Goal: Task Accomplishment & Management: Complete application form

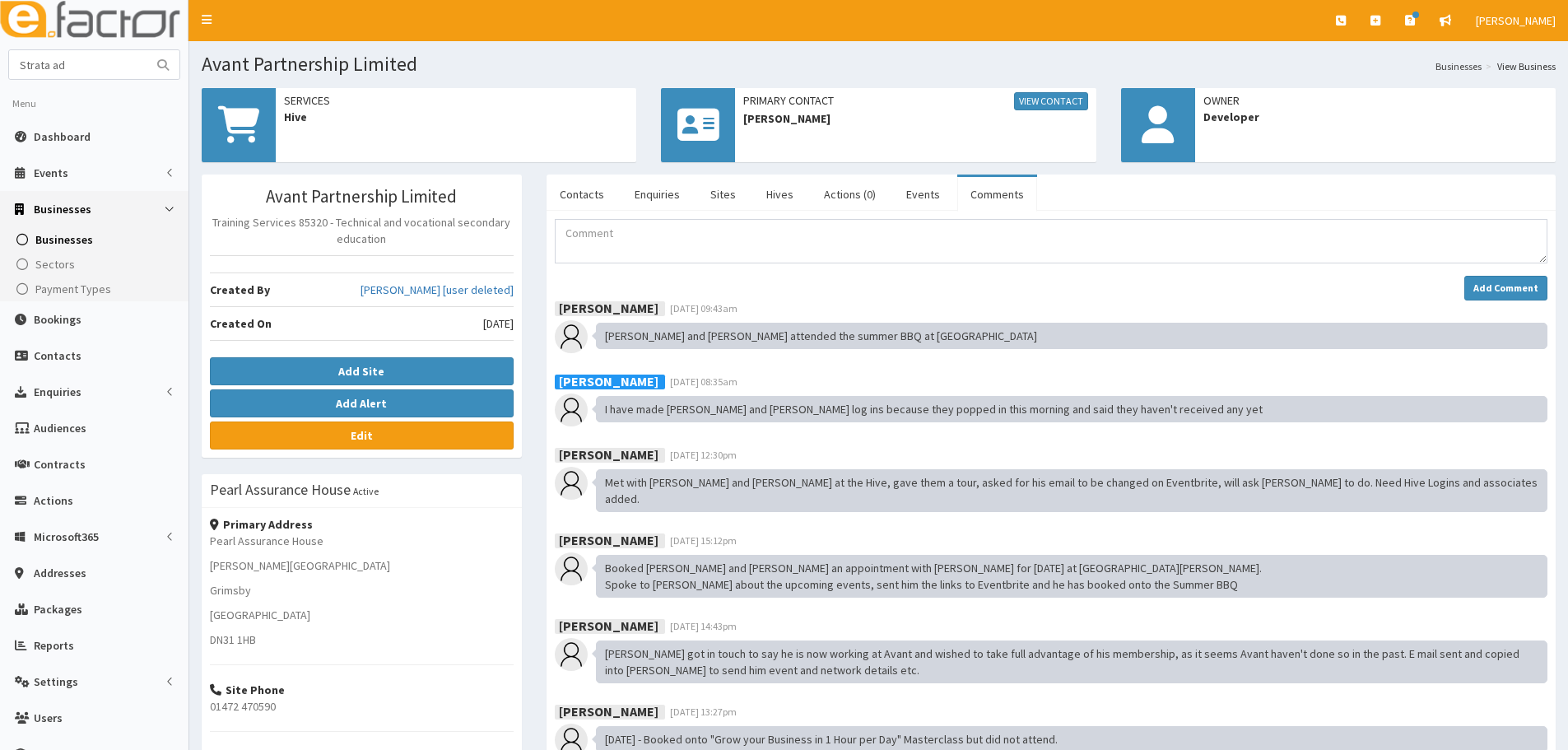
type input "Strata ad"
click at [147, 50] on button "submit" at bounding box center [163, 65] width 33 height 29
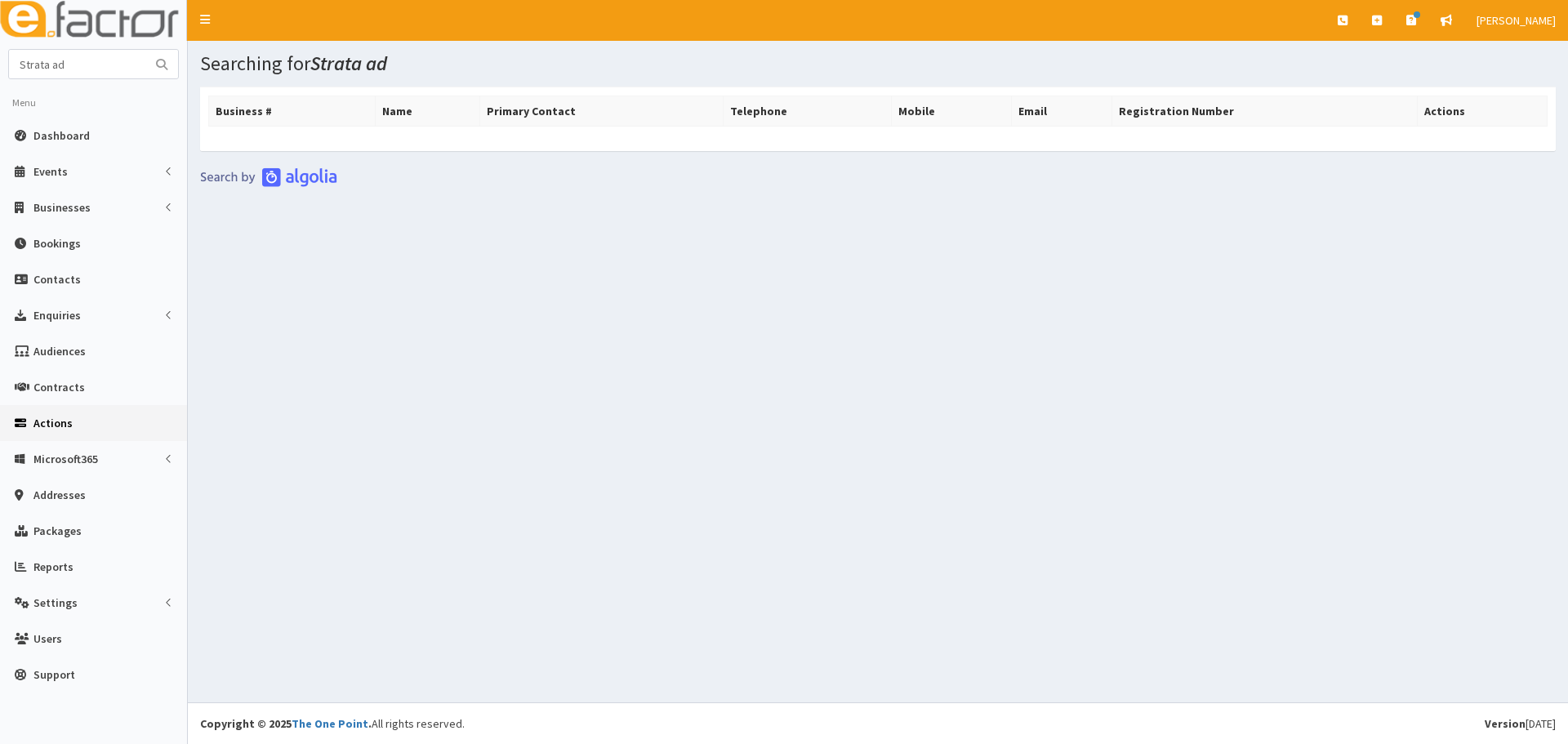
click at [65, 419] on span "Actions" at bounding box center [54, 423] width 39 height 14
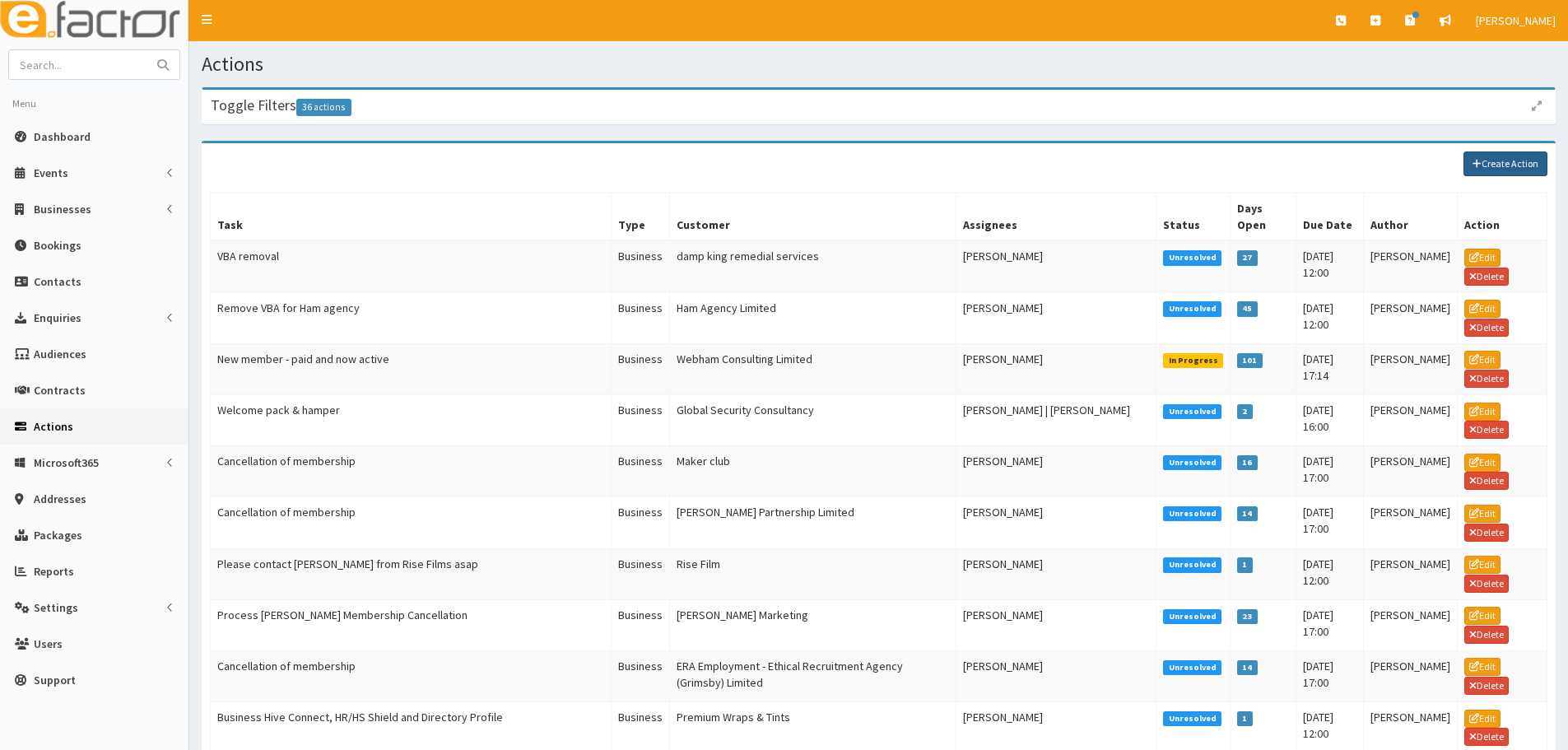
click at [1510, 155] on link "Create Action" at bounding box center [1505, 163] width 84 height 24
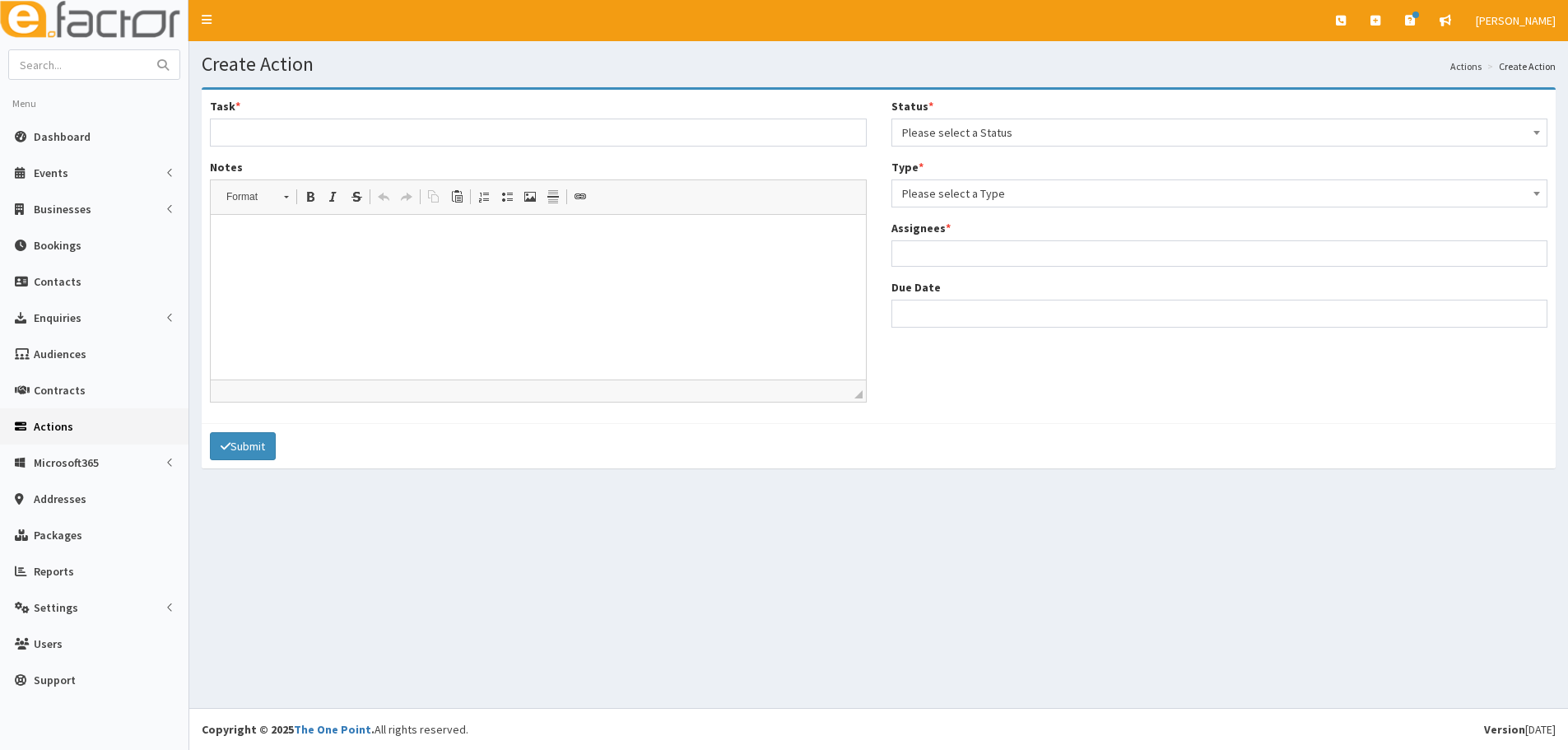
select select
drag, startPoint x: 0, startPoint y: 0, endPoint x: 338, endPoint y: 131, distance: 362.5
click at [338, 131] on input "Task *" at bounding box center [538, 132] width 657 height 28
type input "Please can you contact this guest after networking"
click at [946, 131] on span "Please select a Status" at bounding box center [1220, 133] width 636 height 23
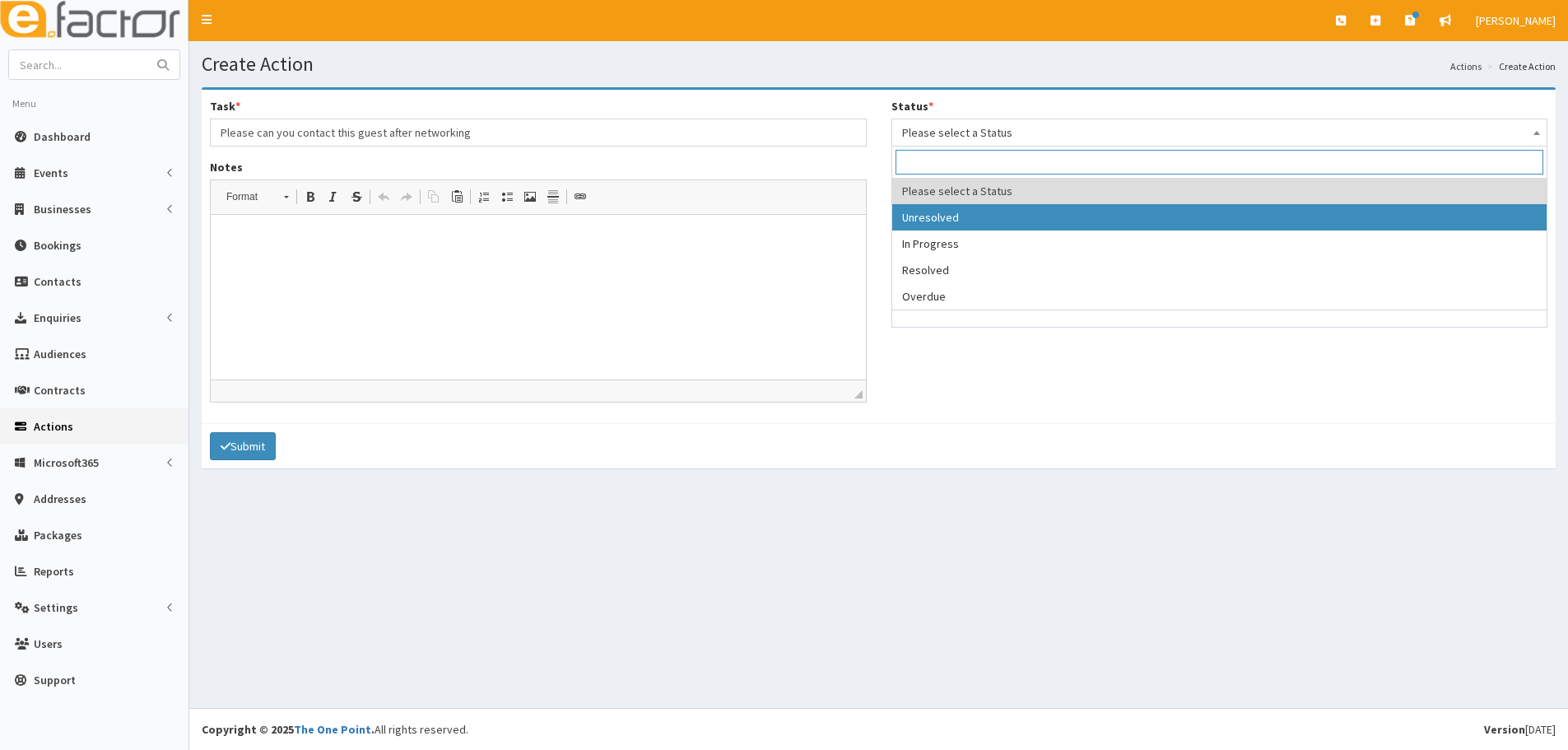
select select "1"
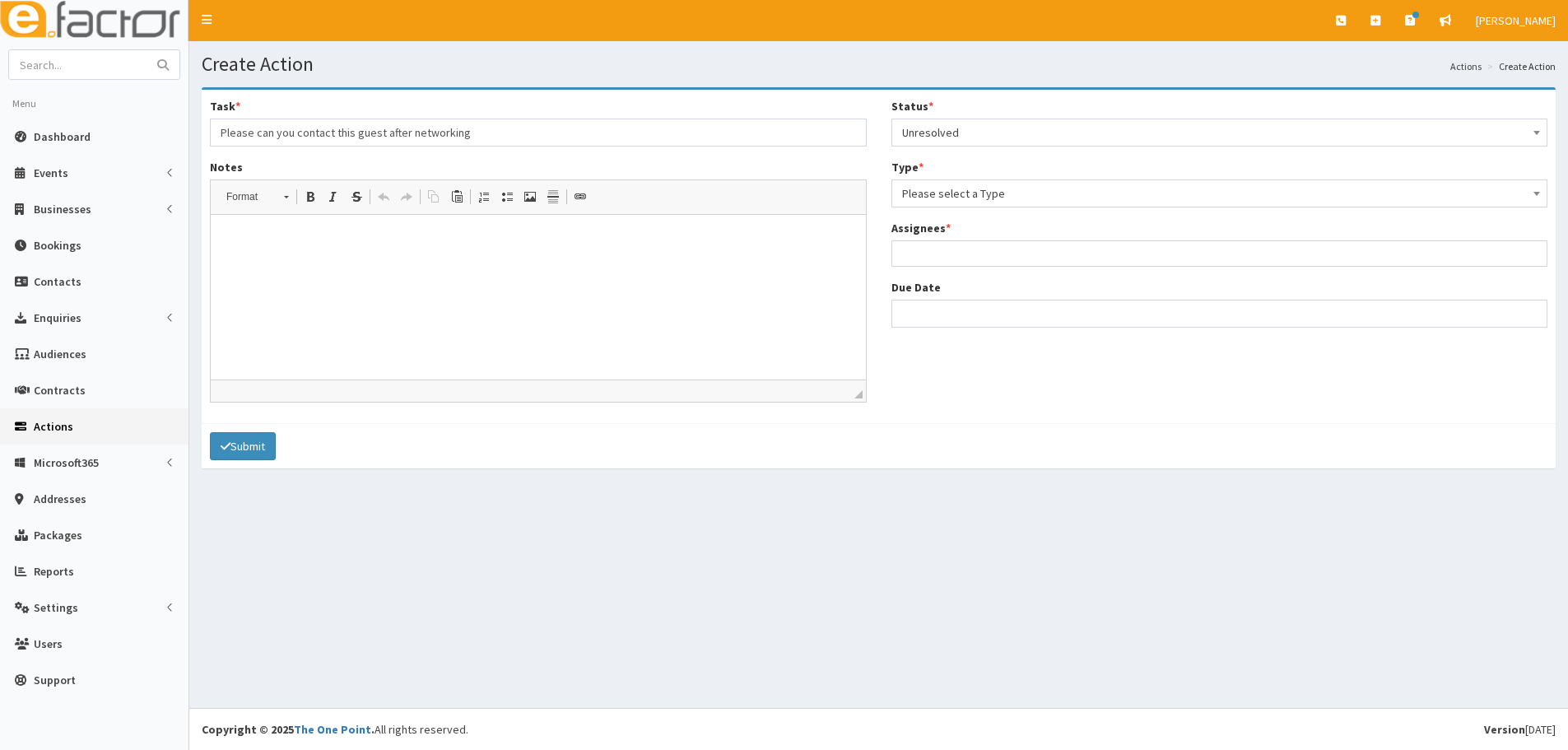
click at [956, 189] on span "Please select a Type" at bounding box center [1220, 193] width 636 height 23
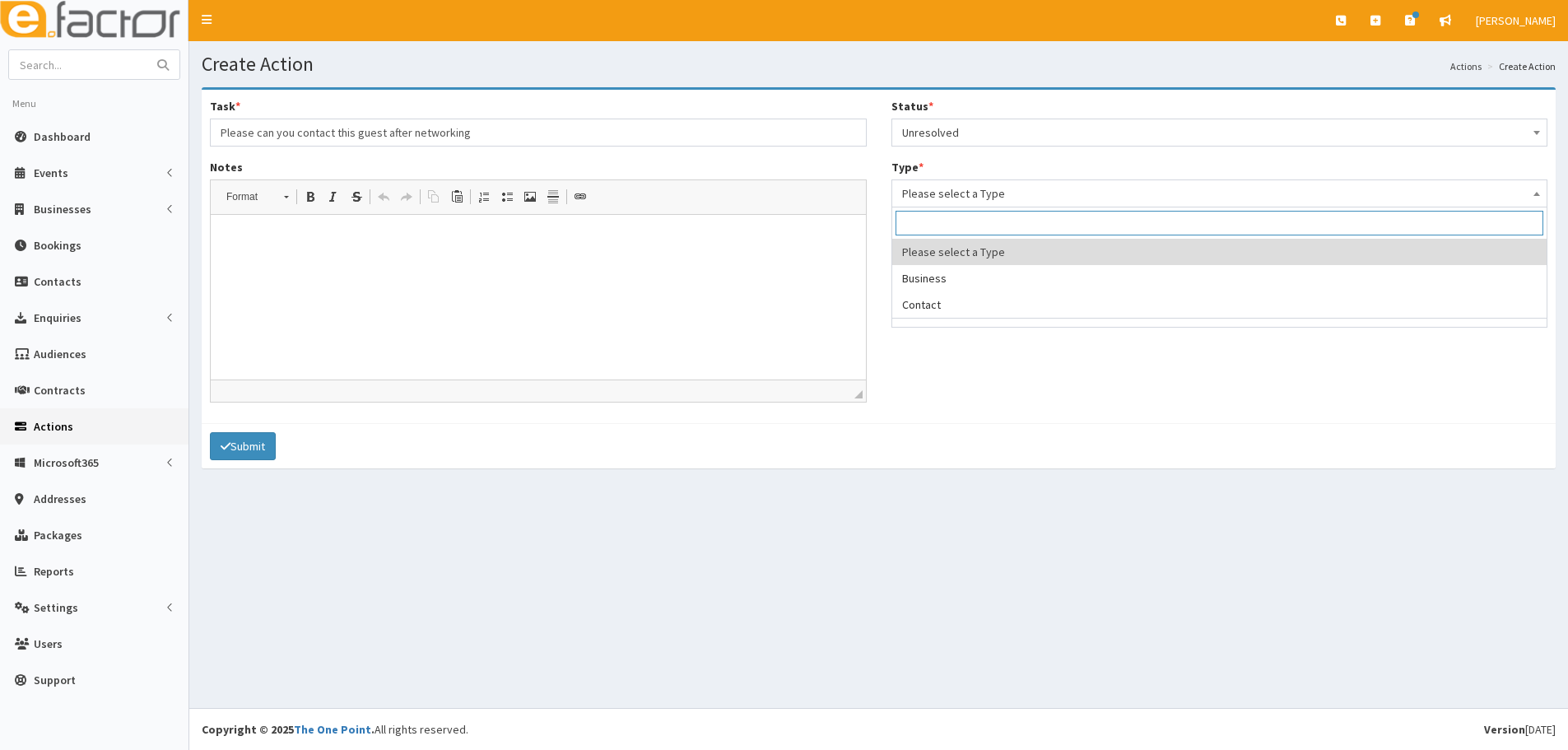
select select "business"
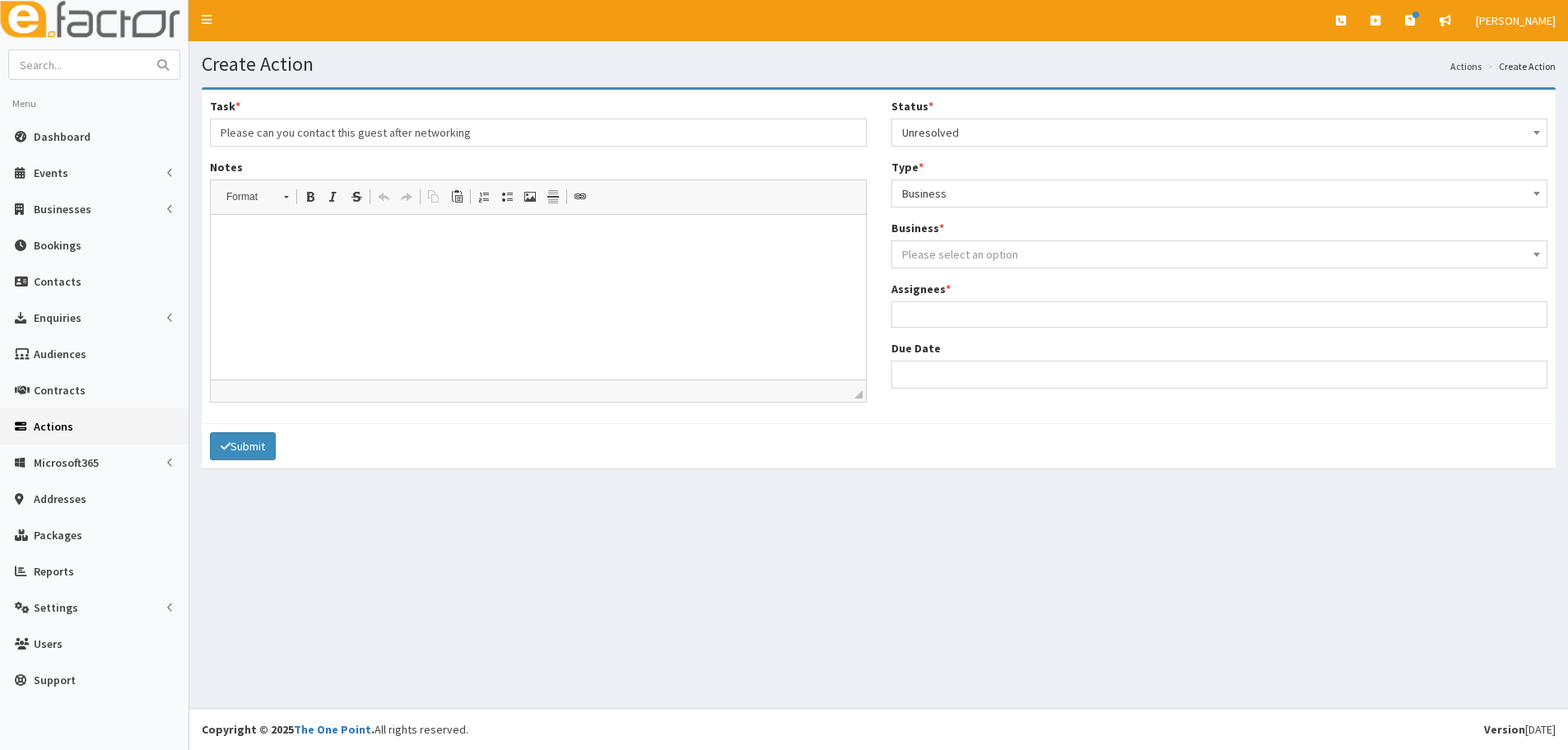
click at [962, 251] on span "Please select an option" at bounding box center [960, 254] width 116 height 14
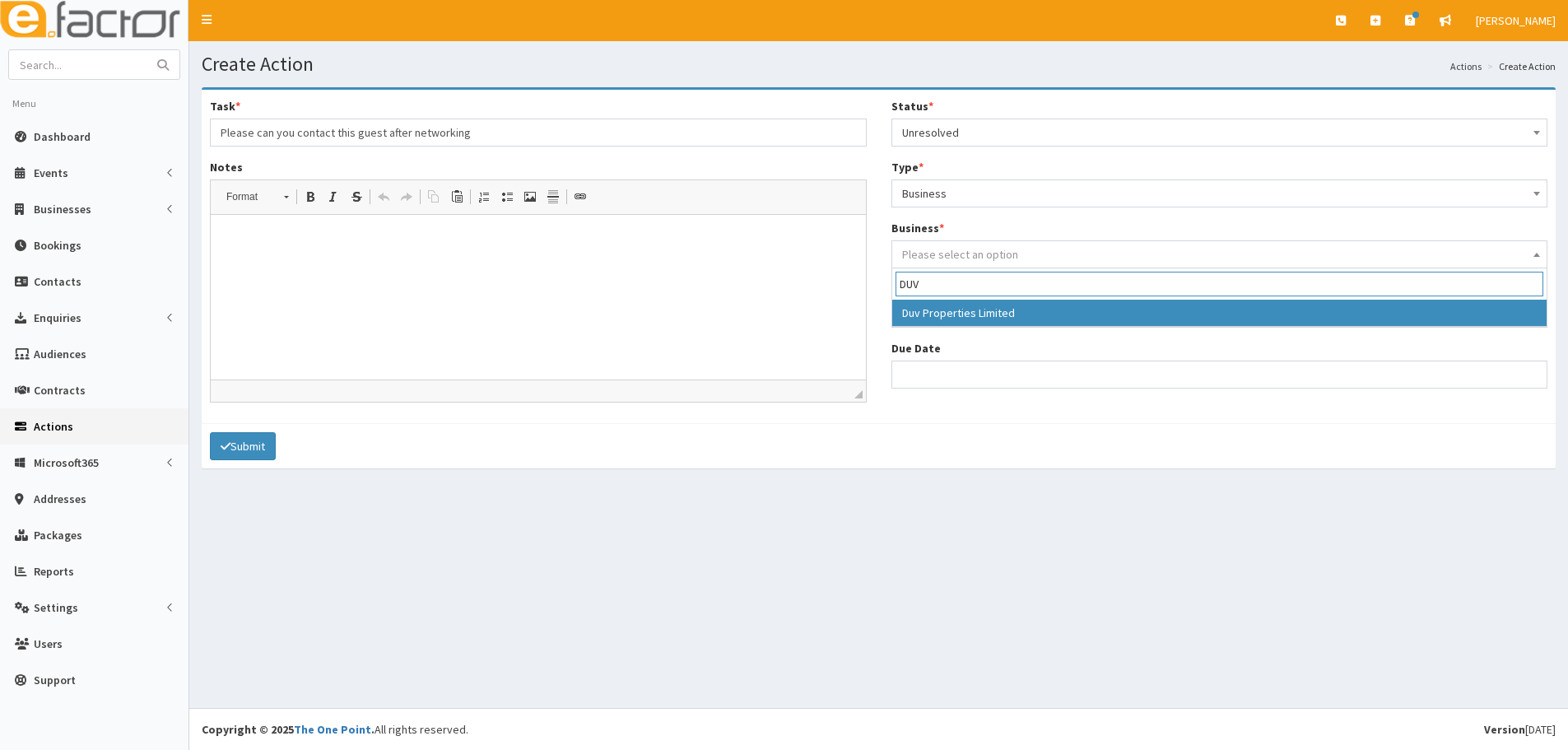
type input "DUV"
select select "2415"
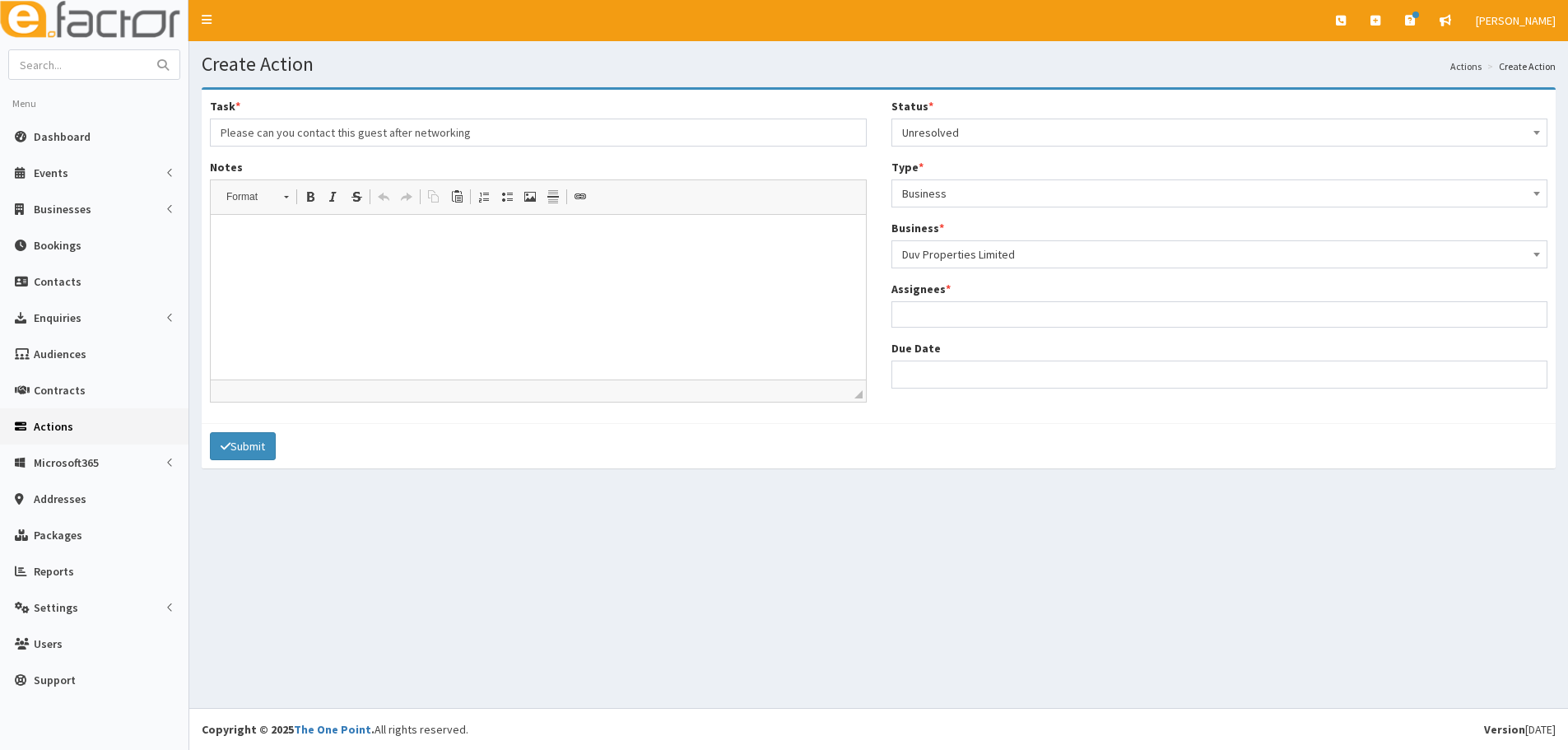
click at [955, 316] on ul at bounding box center [1220, 312] width 655 height 21
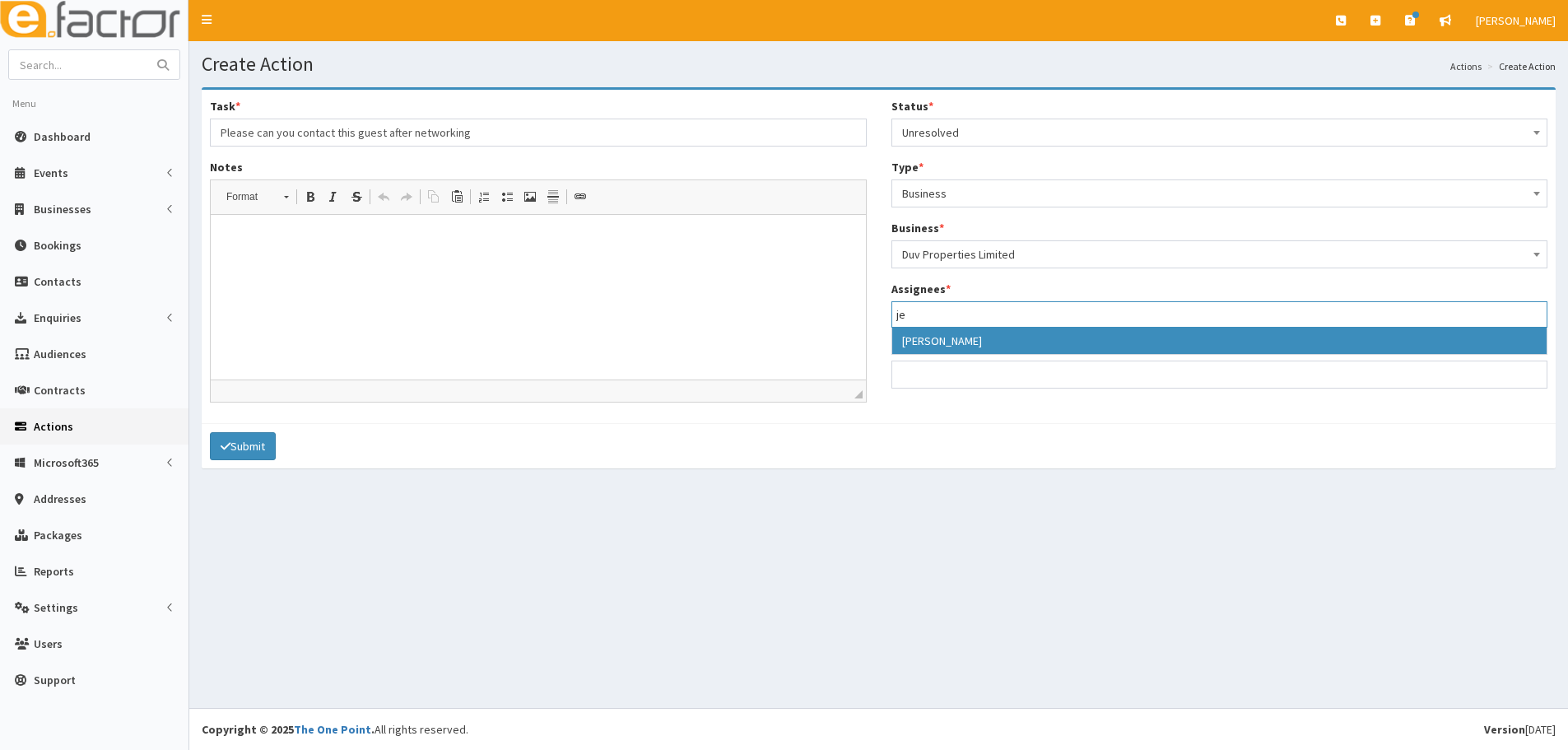
type input "je"
drag, startPoint x: 1179, startPoint y: 531, endPoint x: 832, endPoint y: 318, distance: 407.2
click at [951, 307] on ul "je" at bounding box center [1220, 312] width 655 height 21
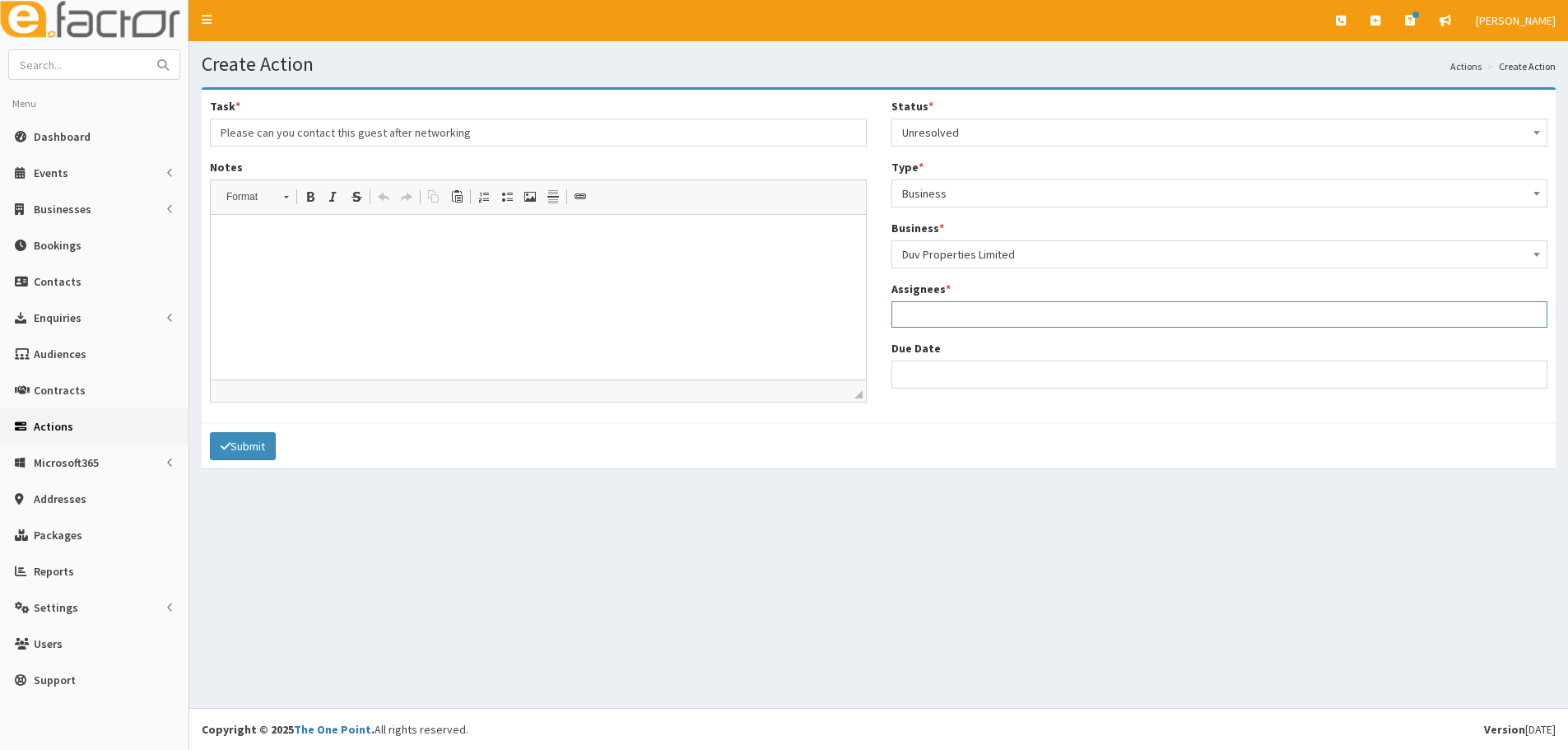
click at [908, 308] on ul at bounding box center [1220, 312] width 655 height 21
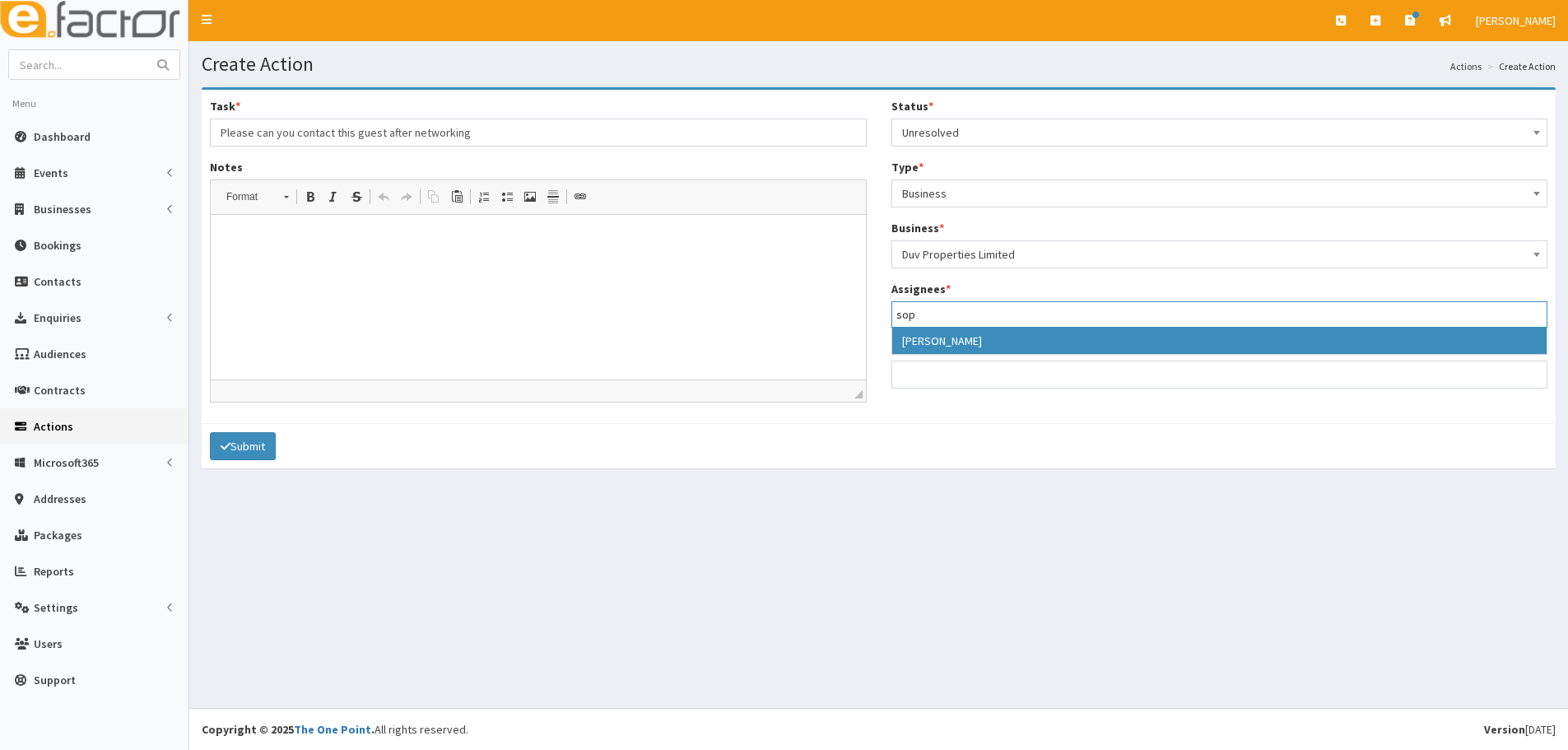
type input "sop"
select select "44"
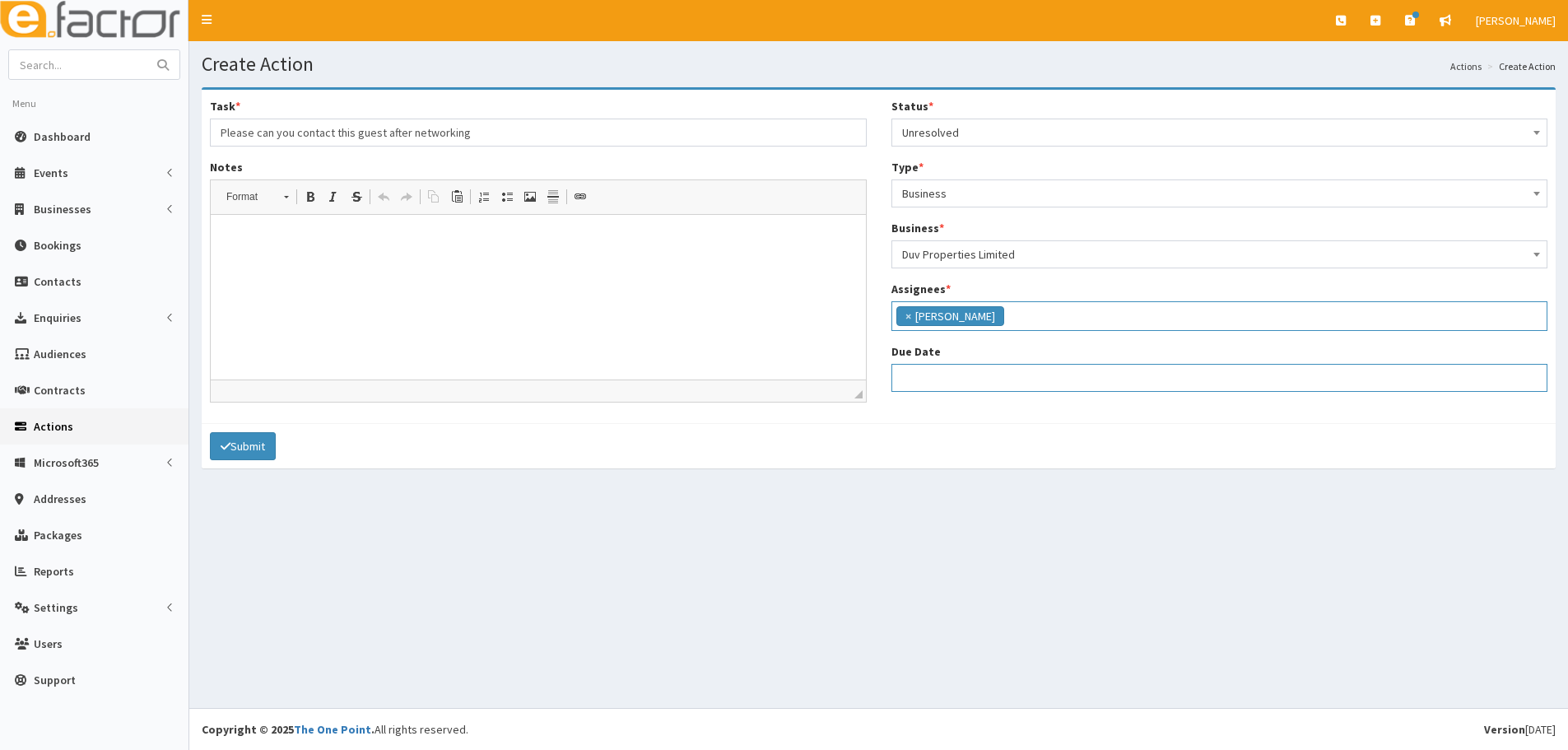
click at [965, 381] on input "Due Date" at bounding box center [1220, 378] width 657 height 28
select select "12"
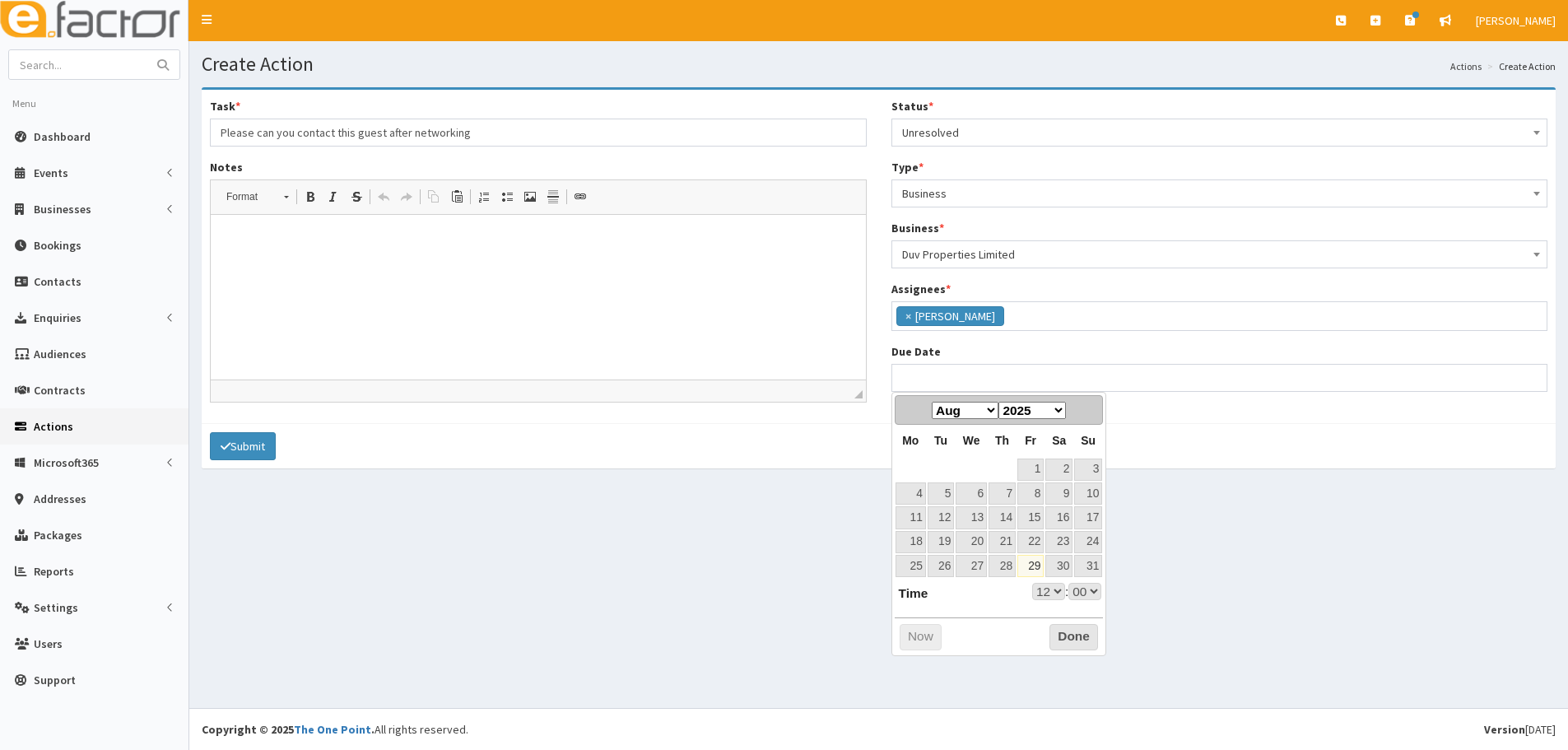
drag, startPoint x: 919, startPoint y: 453, endPoint x: 936, endPoint y: 470, distance: 24.0
click at [919, 453] on th "Mo" at bounding box center [911, 441] width 32 height 32
click at [986, 412] on select "Jan Feb Mar Apr May Jun [DATE] Aug Sep Oct Nov Dec" at bounding box center [965, 410] width 67 height 17
select select "12"
click at [973, 473] on link "3" at bounding box center [972, 469] width 31 height 22
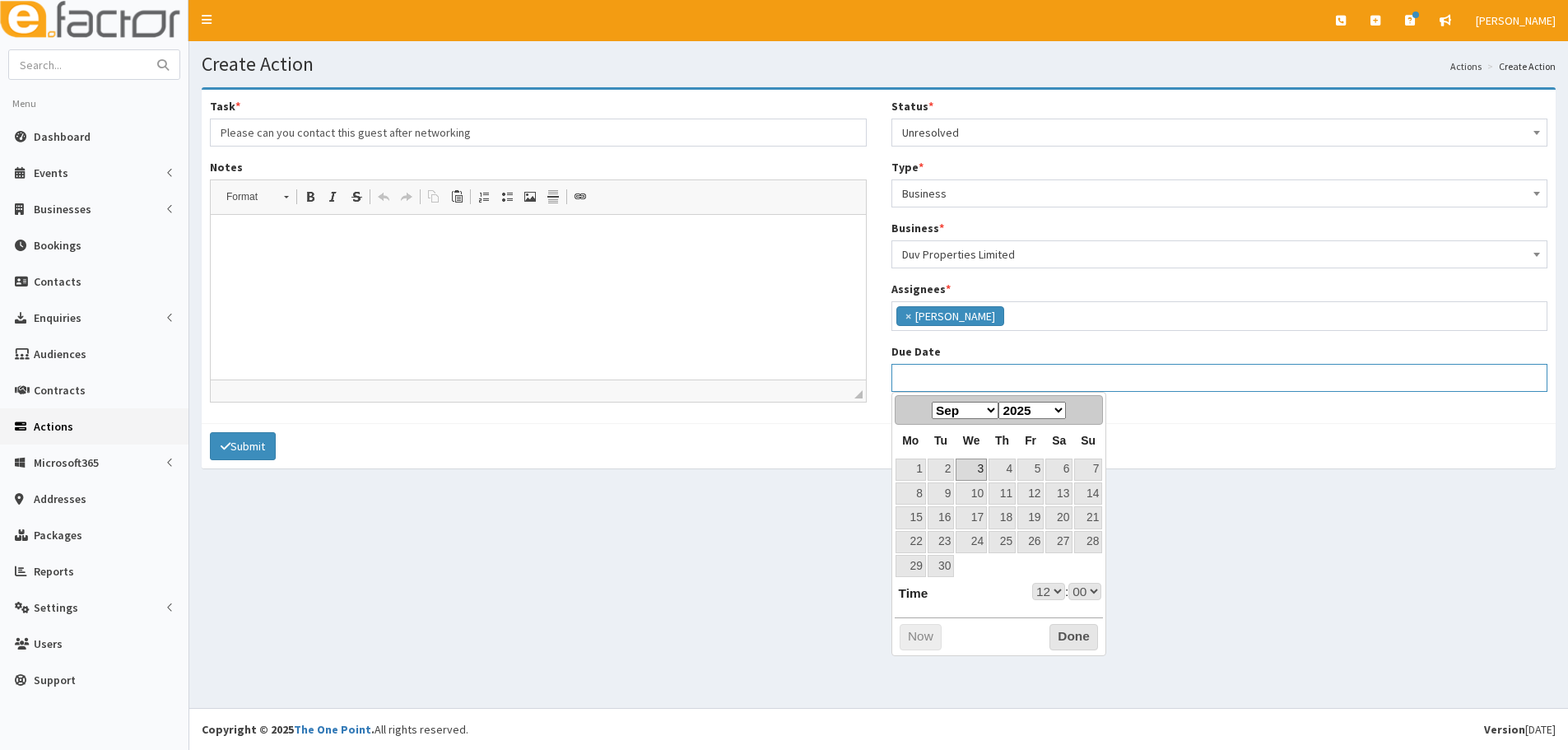
type input "[DATE] 12:00"
select select "12"
click at [1038, 588] on select "00 01 02 03 04 05 06 07 08 09 10 11 12 13 14 15 16 17 18 19 20 21 22 23" at bounding box center [1049, 591] width 33 height 17
type input "[DATE] 17:00"
select select "17"
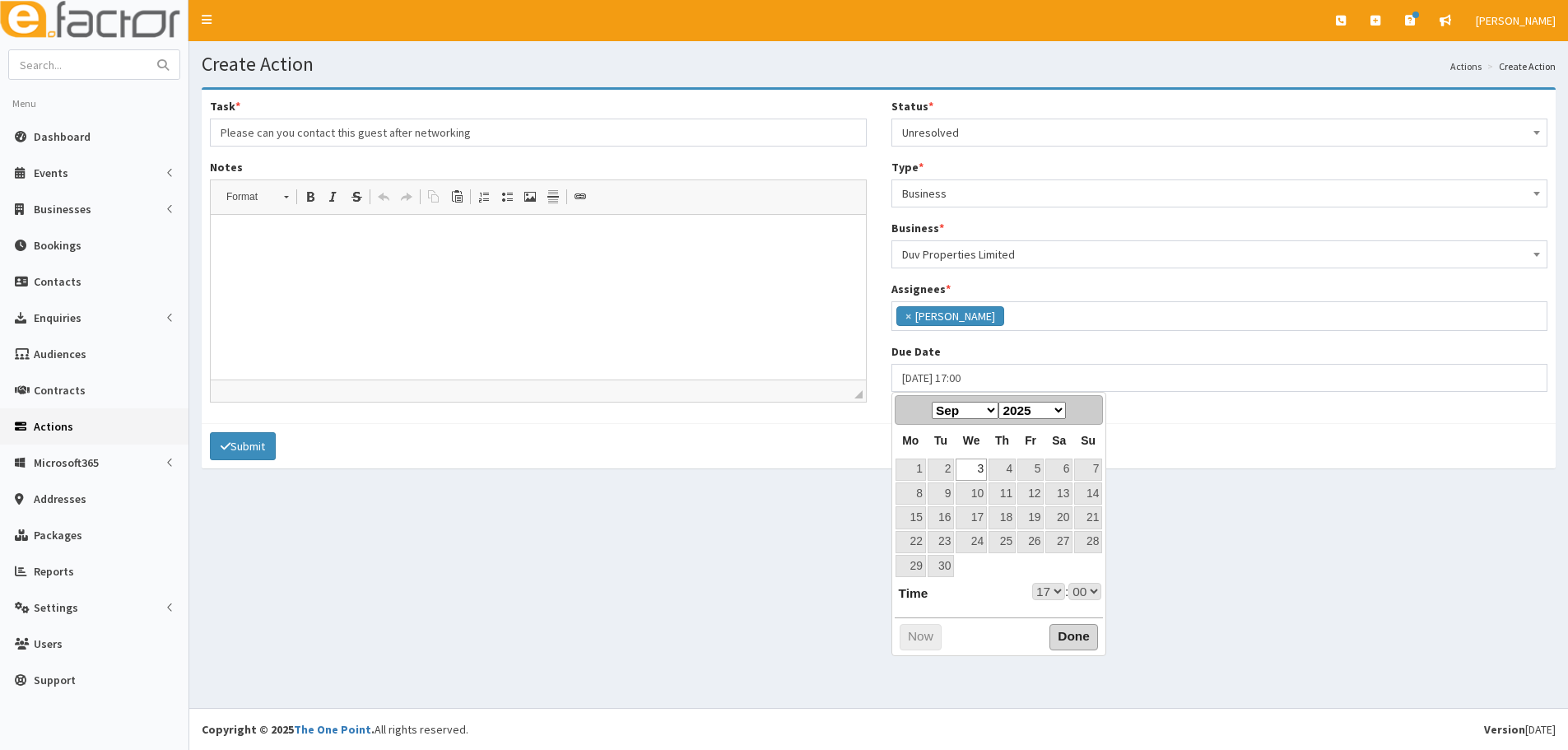
click at [1078, 641] on button "Done" at bounding box center [1074, 637] width 49 height 26
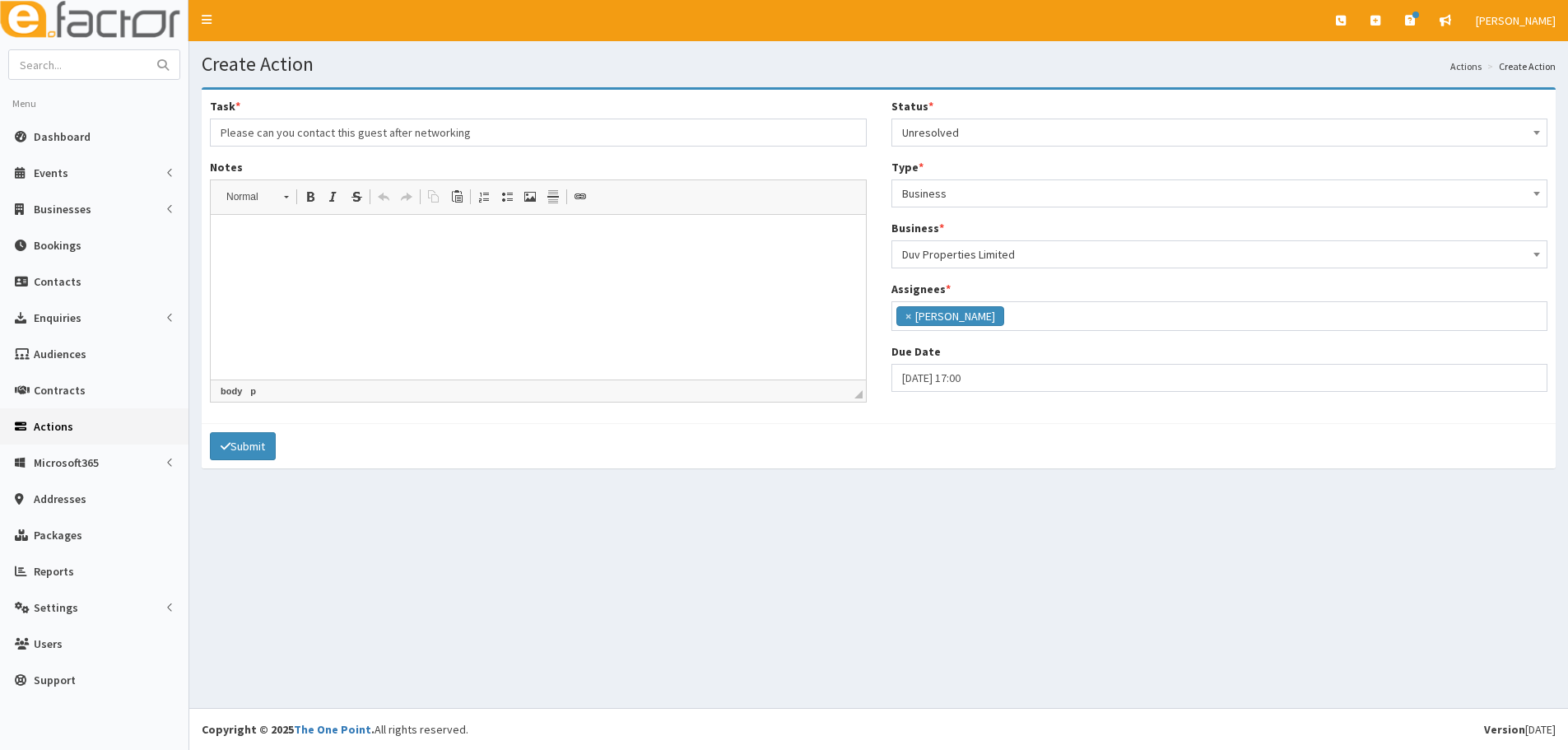
click at [303, 265] on html at bounding box center [538, 240] width 655 height 50
drag, startPoint x: 714, startPoint y: 188, endPoint x: 703, endPoint y: 210, distance: 24.6
click at [708, 199] on span "Editor toolbars Format Normal Bold Keyboard shortcut Ctrl+B Italic Keyboard sho…" at bounding box center [538, 197] width 655 height 34
click at [689, 253] on html at bounding box center [538, 240] width 655 height 50
click at [258, 446] on button "Submit" at bounding box center [242, 445] width 66 height 28
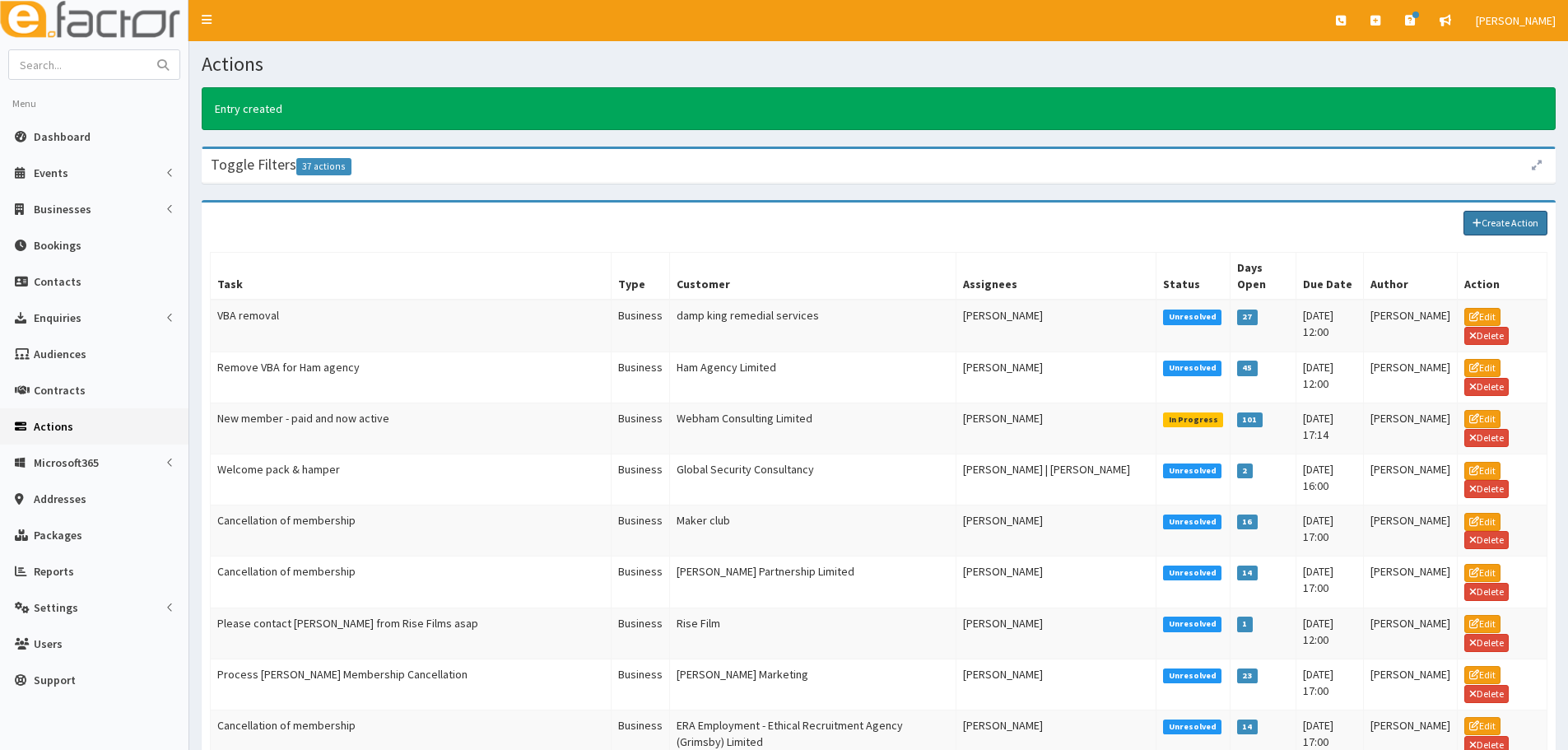
click at [1507, 219] on link "Create Action" at bounding box center [1505, 222] width 84 height 24
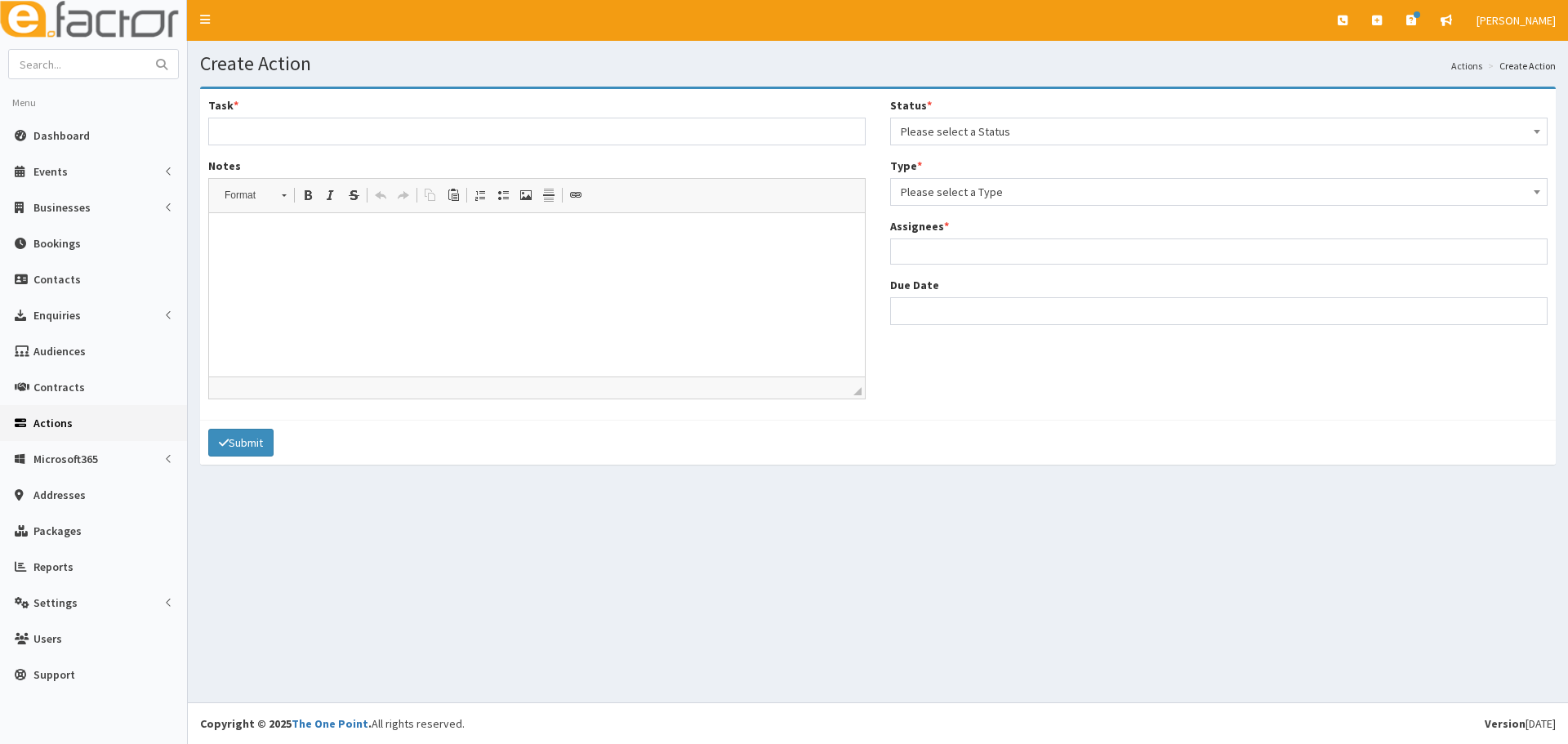
select select
click at [346, 131] on input "Task *" at bounding box center [534, 131] width 651 height 28
type input "Please can you contact this guest after networking"
click at [989, 135] on span "Please select a Status" at bounding box center [1210, 132] width 631 height 23
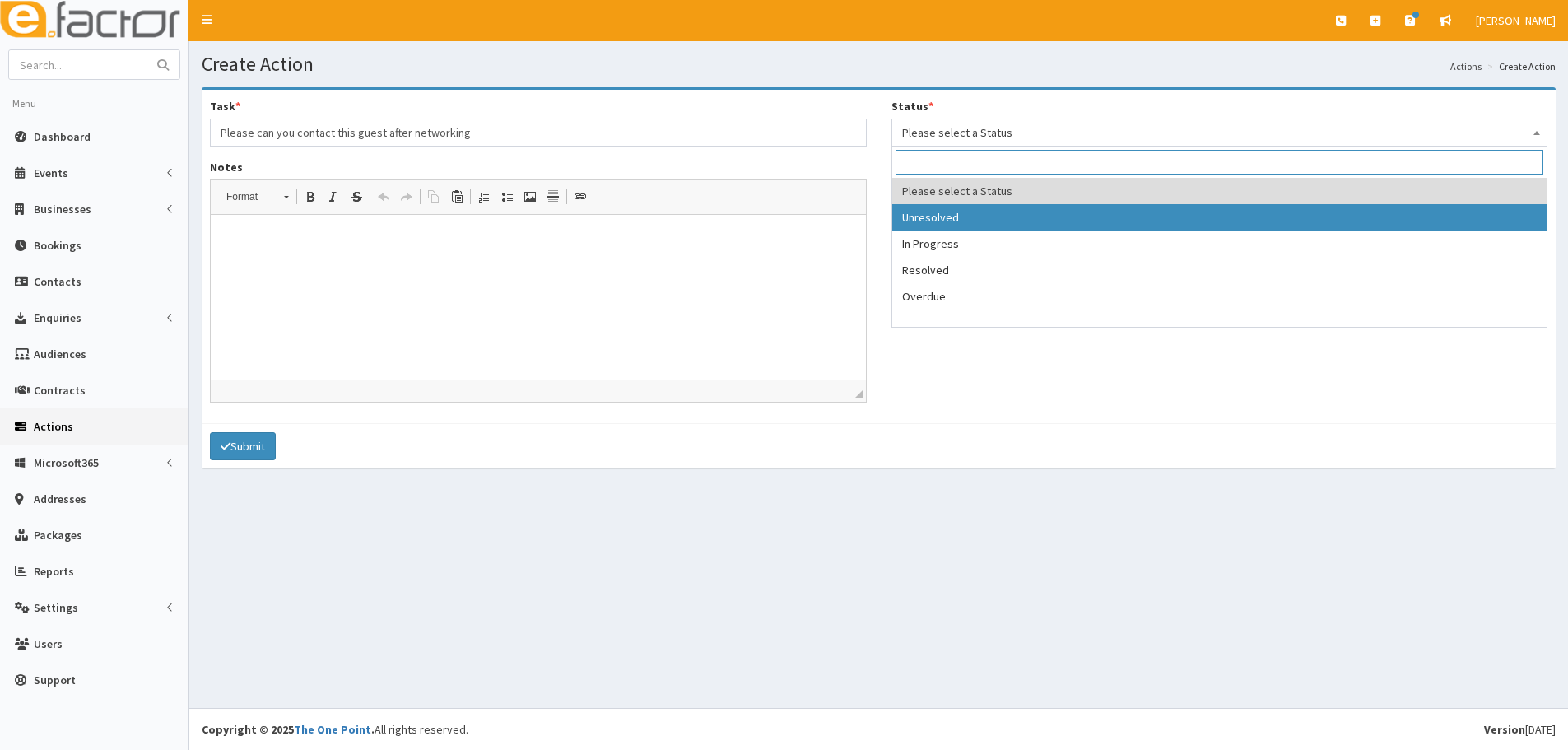
select select "1"
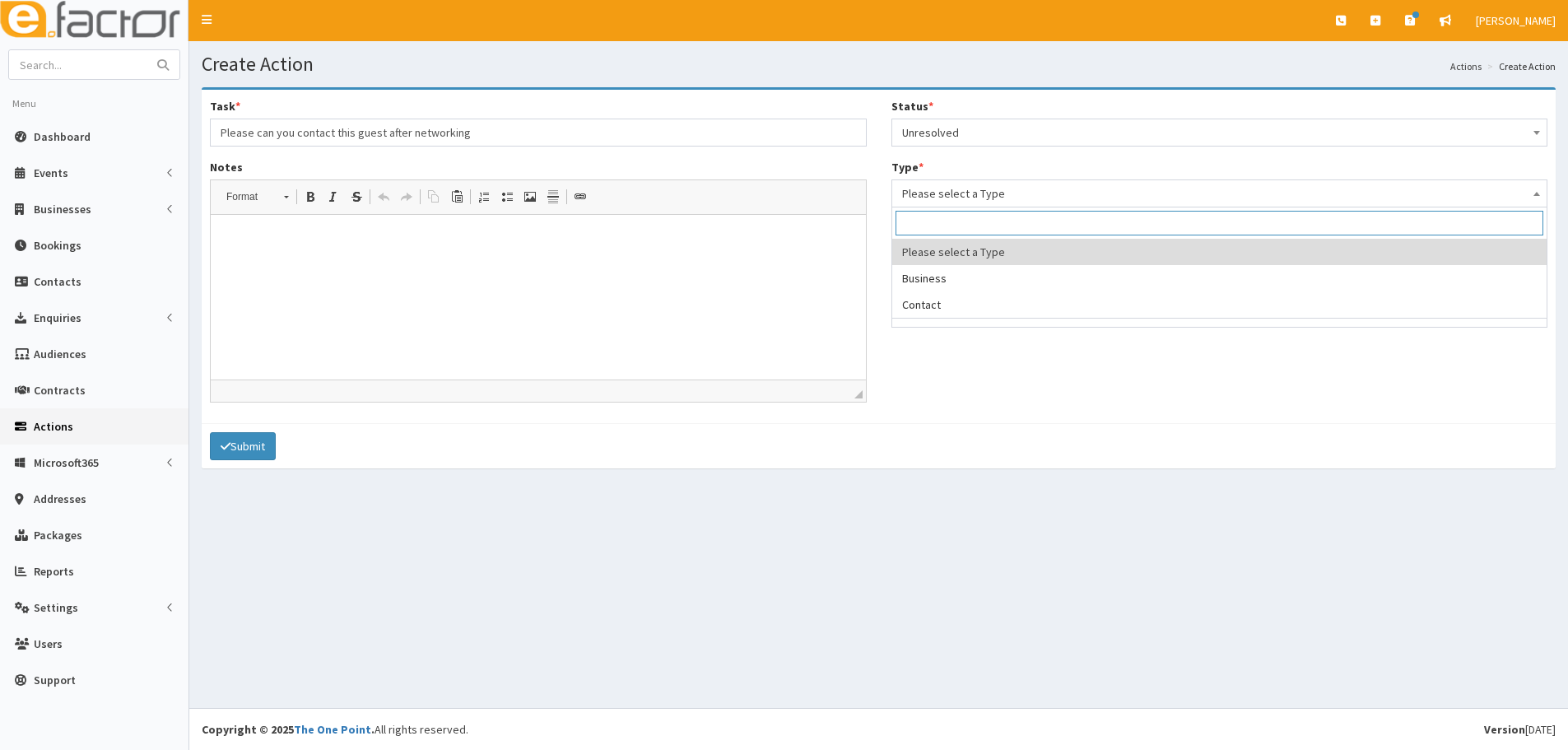
click at [968, 192] on span "Please select a Type" at bounding box center [1220, 193] width 636 height 23
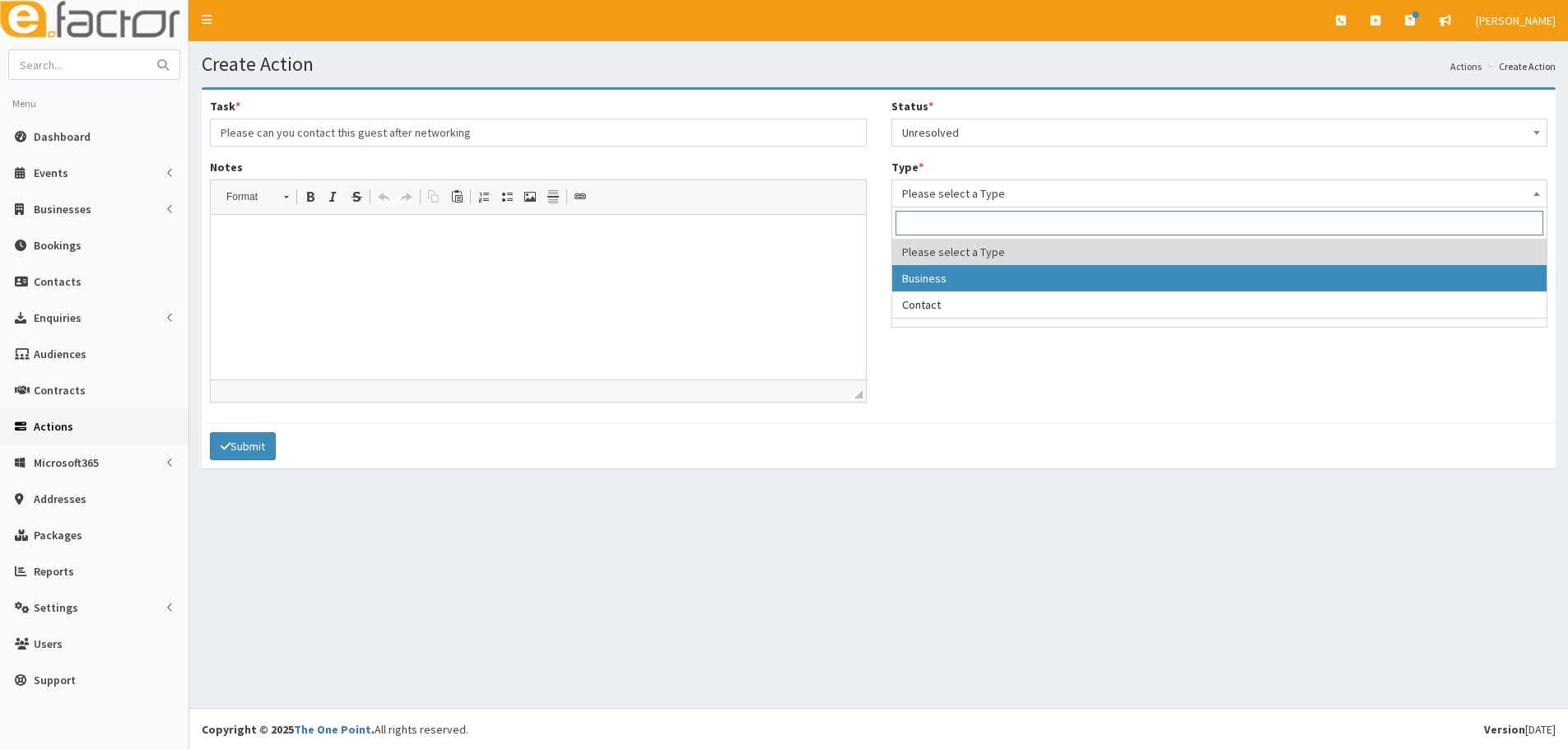
select select "business"
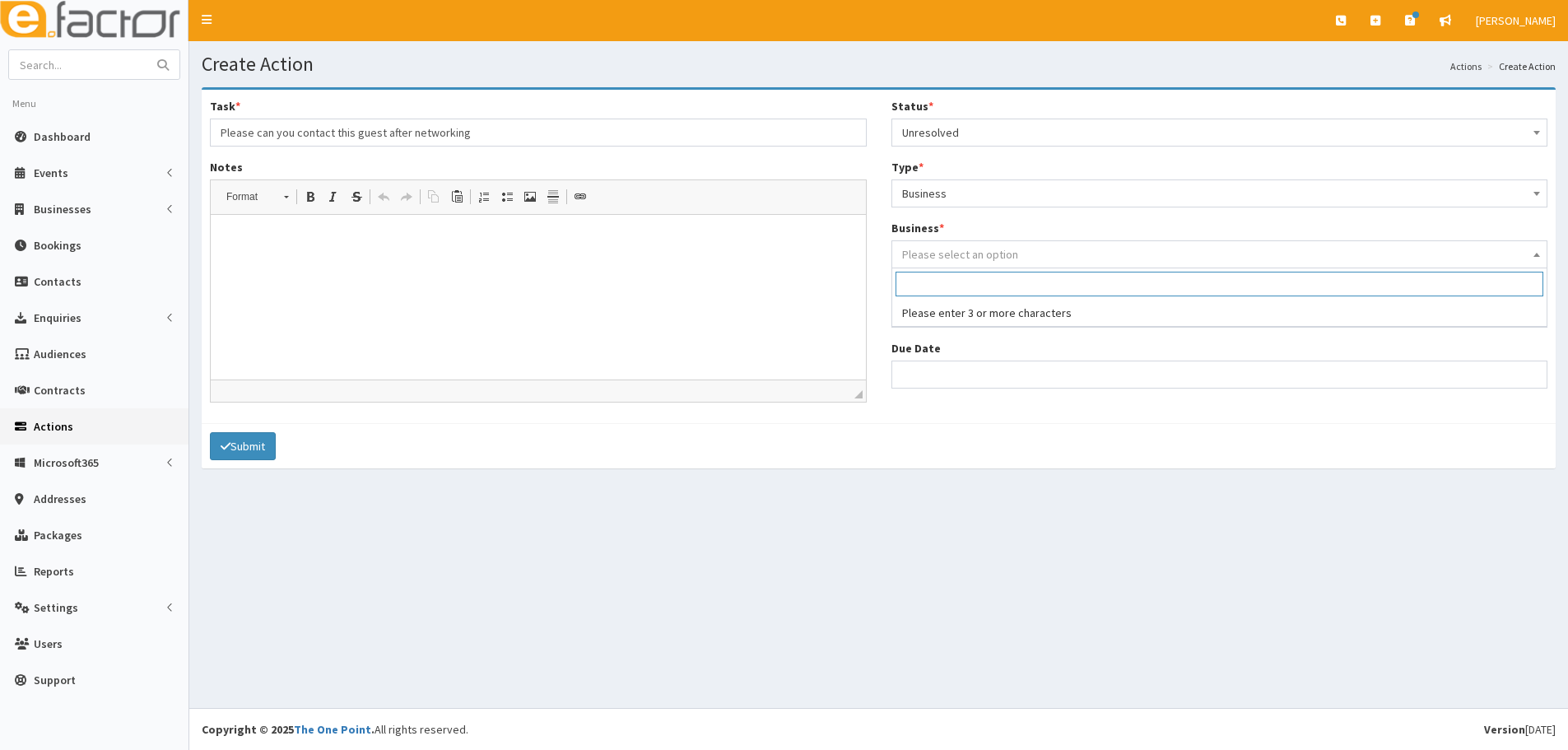
click at [976, 259] on span "Please select an option" at bounding box center [960, 254] width 116 height 14
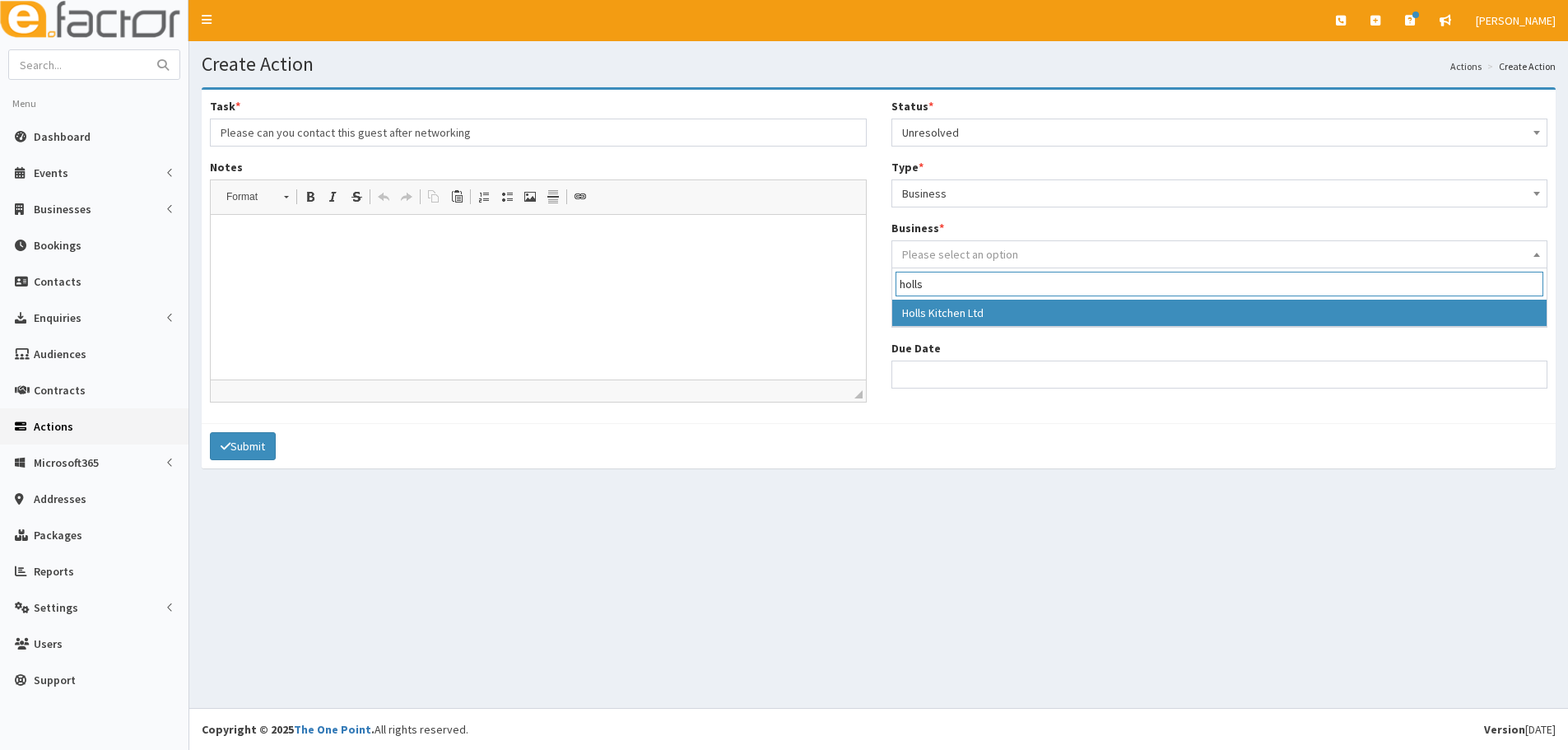
type input "holls"
select select "3483"
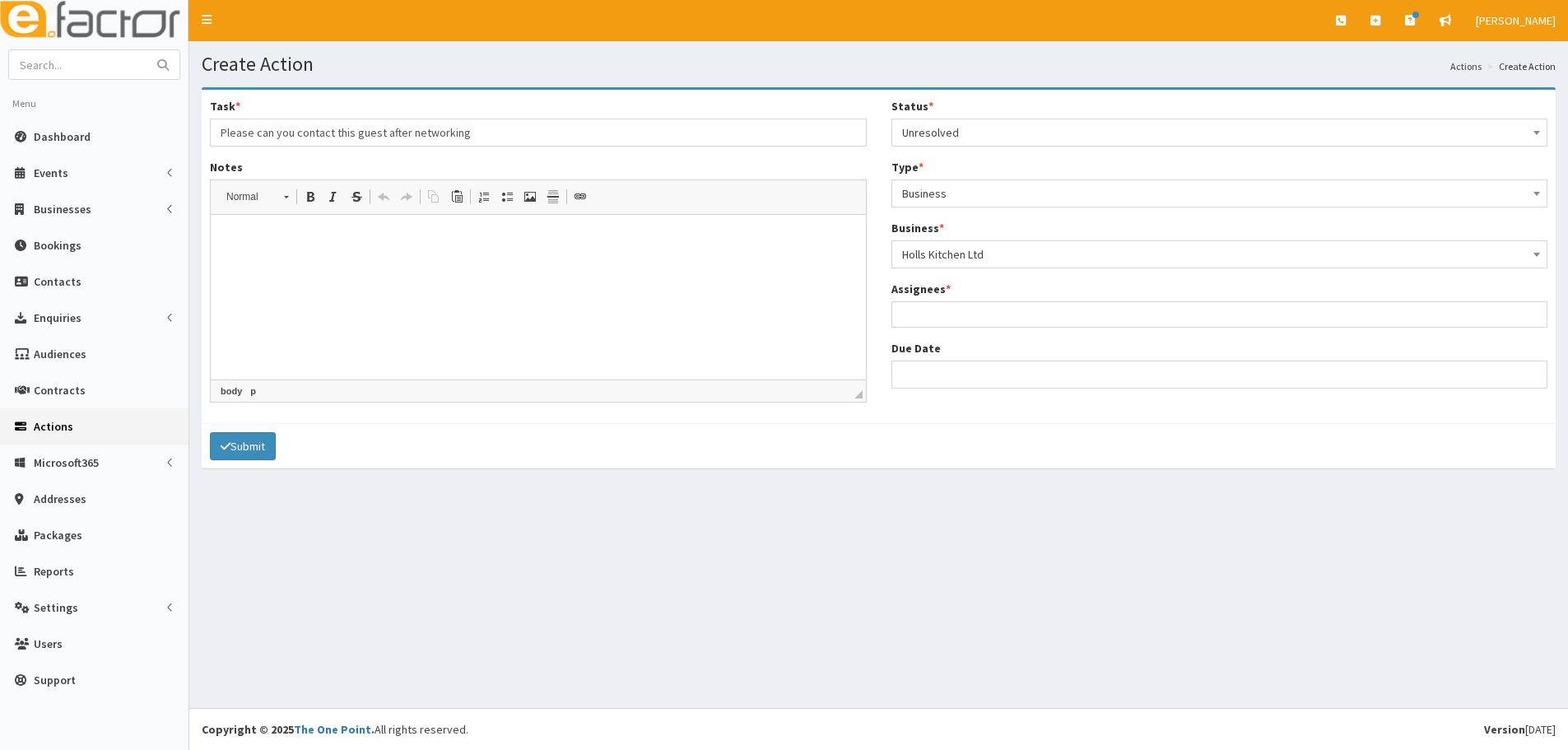
click at [780, 265] on html at bounding box center [538, 240] width 655 height 50
click at [448, 240] on p "Please can you contact Jen or Hollie after Netrworking. :)" at bounding box center [539, 239] width 623 height 17
click at [685, 265] on html "Please can you contact Jen or Hollie after Net working. :)" at bounding box center [538, 240] width 655 height 50
click at [946, 308] on ul at bounding box center [1220, 312] width 655 height 21
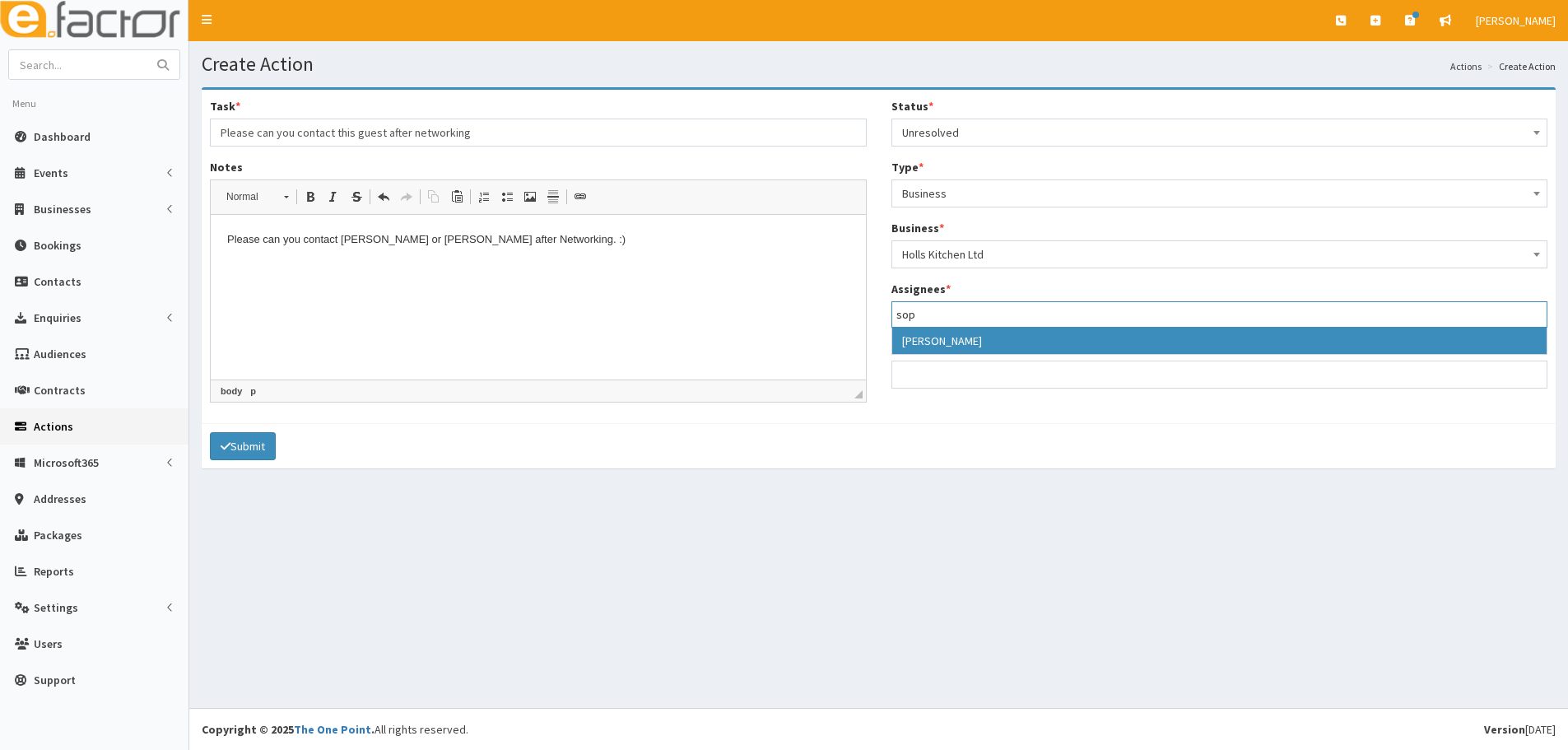
type input "sop"
select select "44"
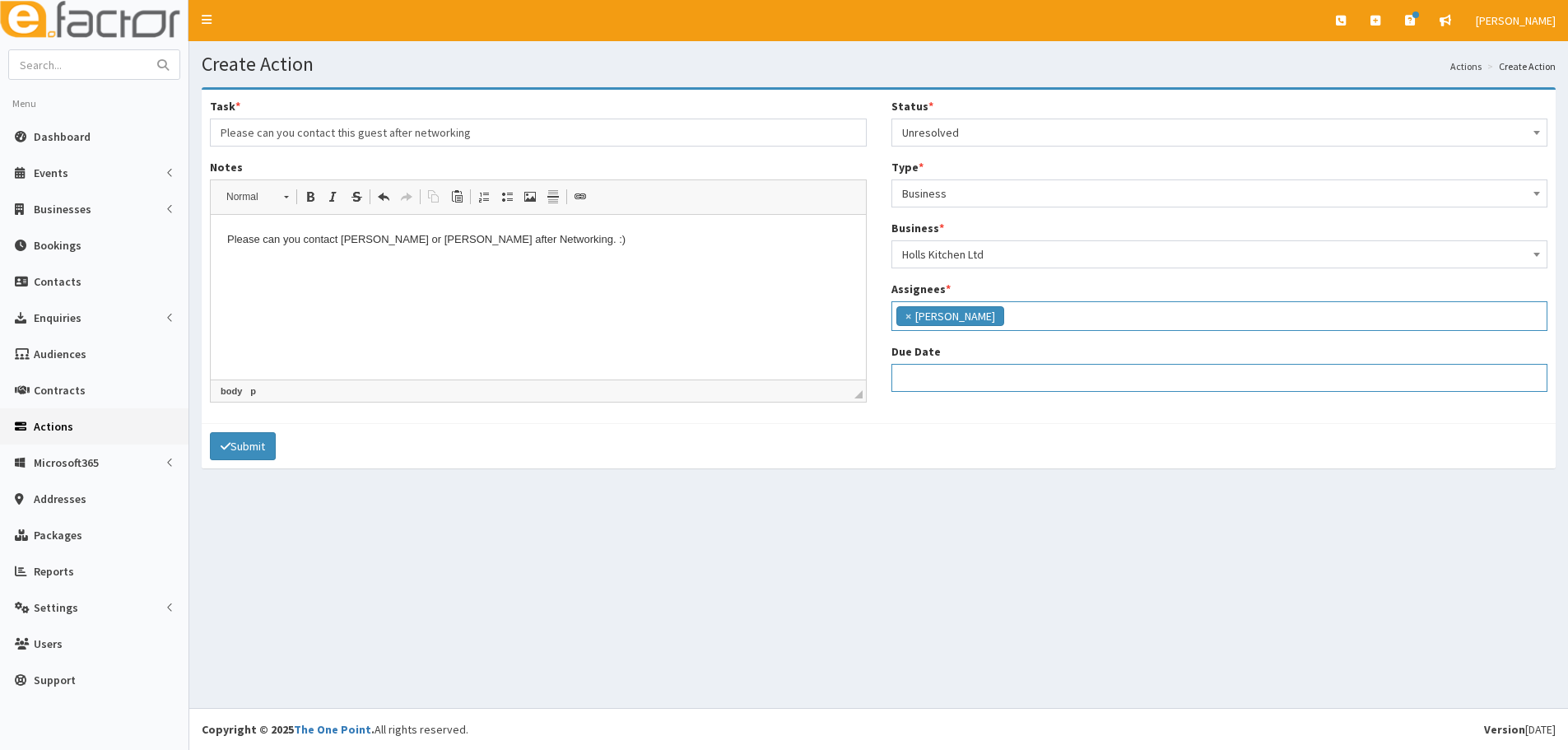
select select "12"
click at [946, 375] on input "Due Date" at bounding box center [1220, 378] width 657 height 28
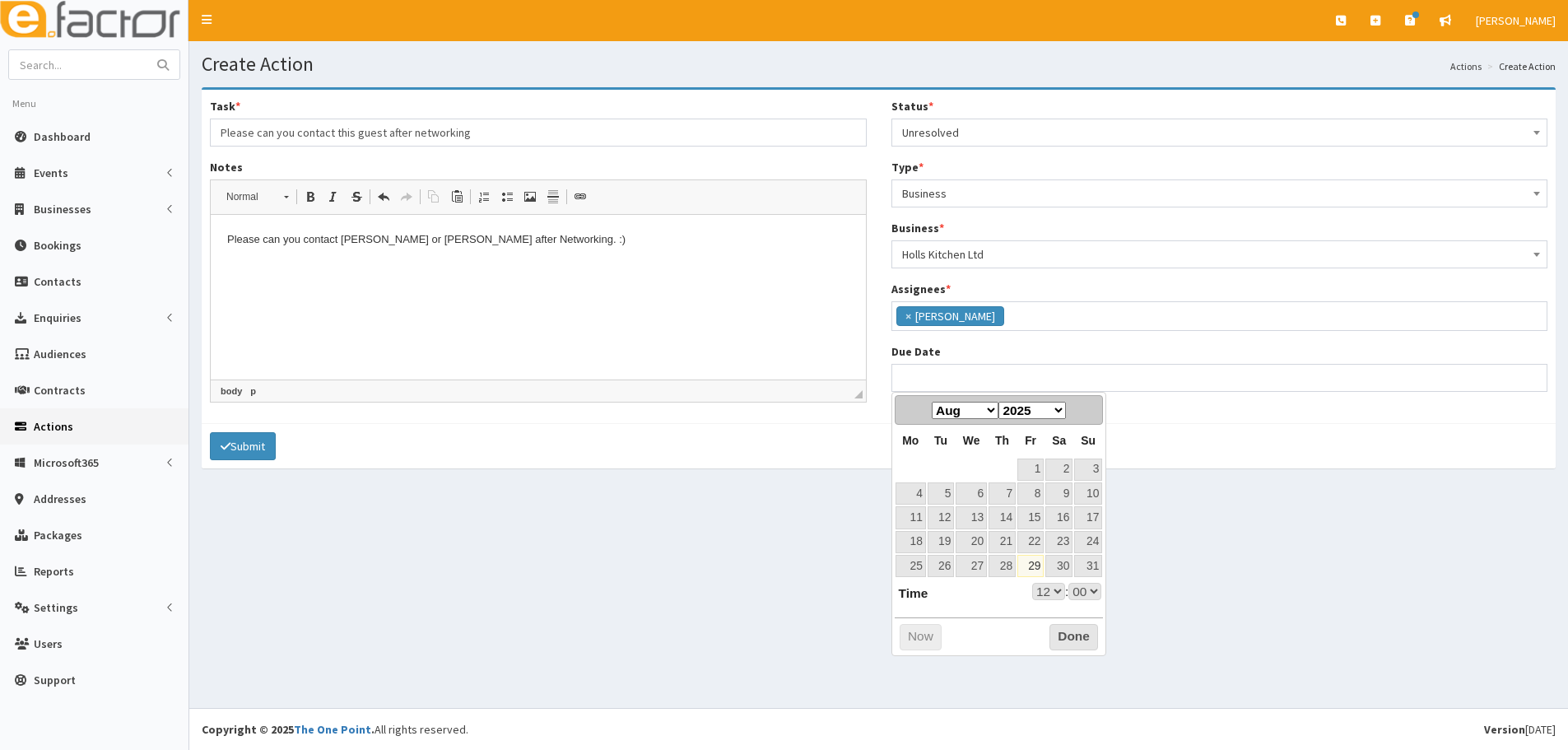
drag, startPoint x: 944, startPoint y: 462, endPoint x: 944, endPoint y: 426, distance: 36.0
click at [944, 462] on table "Mo Tu We Th Fr Sa Su 1 2 3 4 5 6 7 8 9 10 11 12 13 14 15 16 17 18 19 20 21 22 2…" at bounding box center [999, 501] width 209 height 153
click at [945, 412] on select "Jan Feb Mar Apr May Jun [DATE] Aug Sep Oct Nov Dec" at bounding box center [965, 410] width 67 height 17
select select "12"
click at [963, 474] on link "3" at bounding box center [972, 469] width 31 height 22
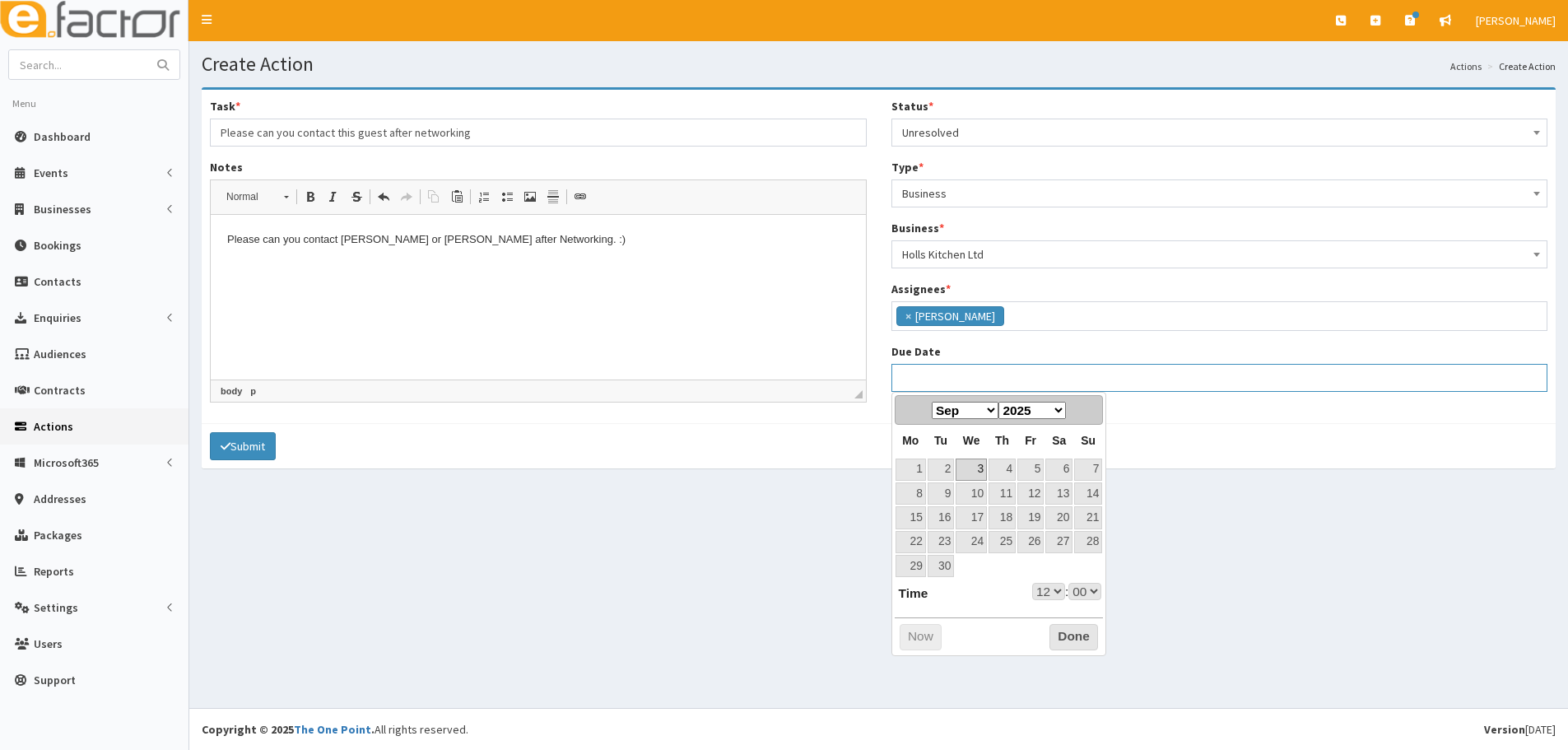
type input "[DATE] 12:00"
select select "12"
click at [1037, 596] on select "00 01 02 03 04 05 06 07 08 09 10 11 12 13 14 15 16 17 18 19 20 21 22 23" at bounding box center [1049, 591] width 33 height 17
select select "17"
type input "[DATE] 17:00"
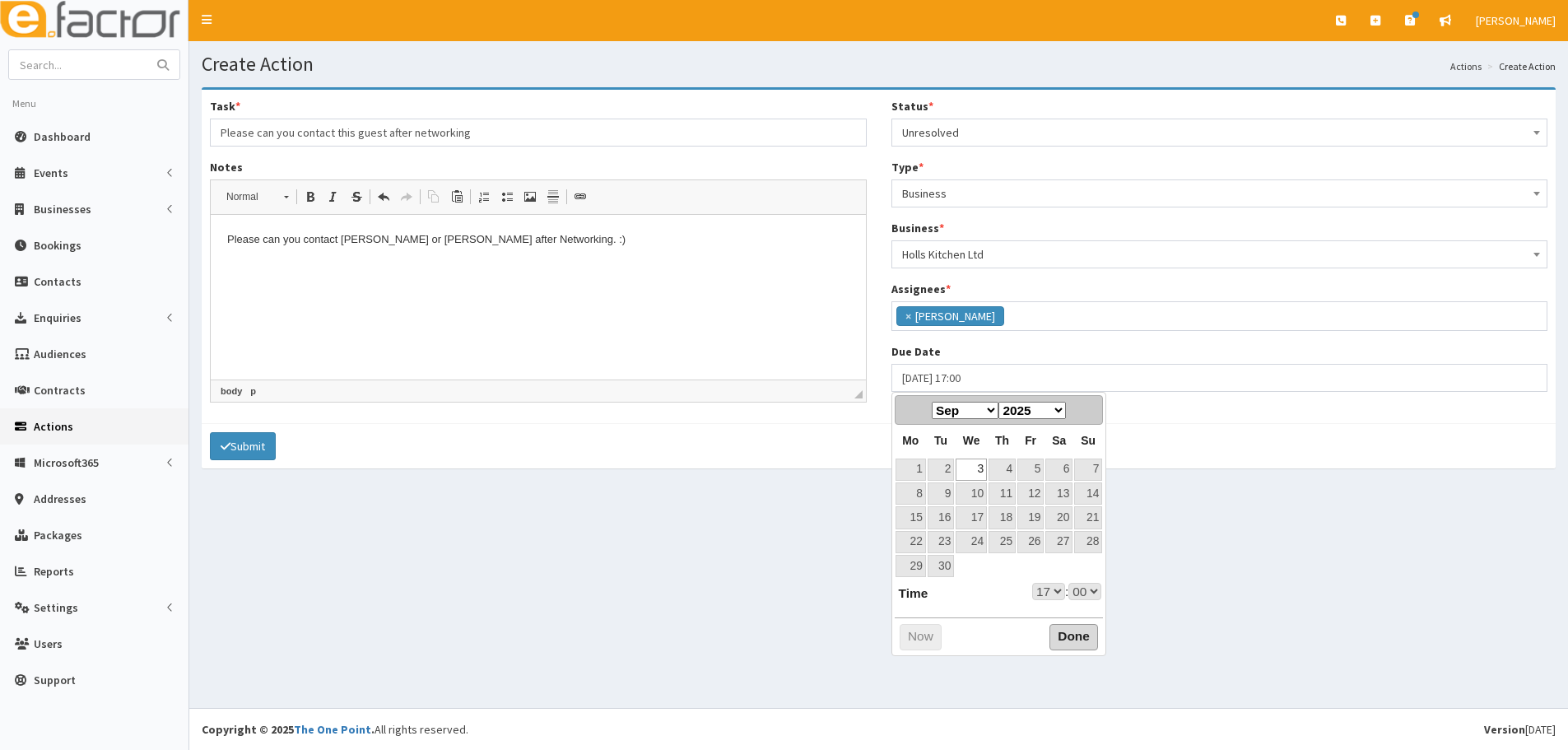
click at [1078, 646] on button "Done" at bounding box center [1074, 637] width 49 height 26
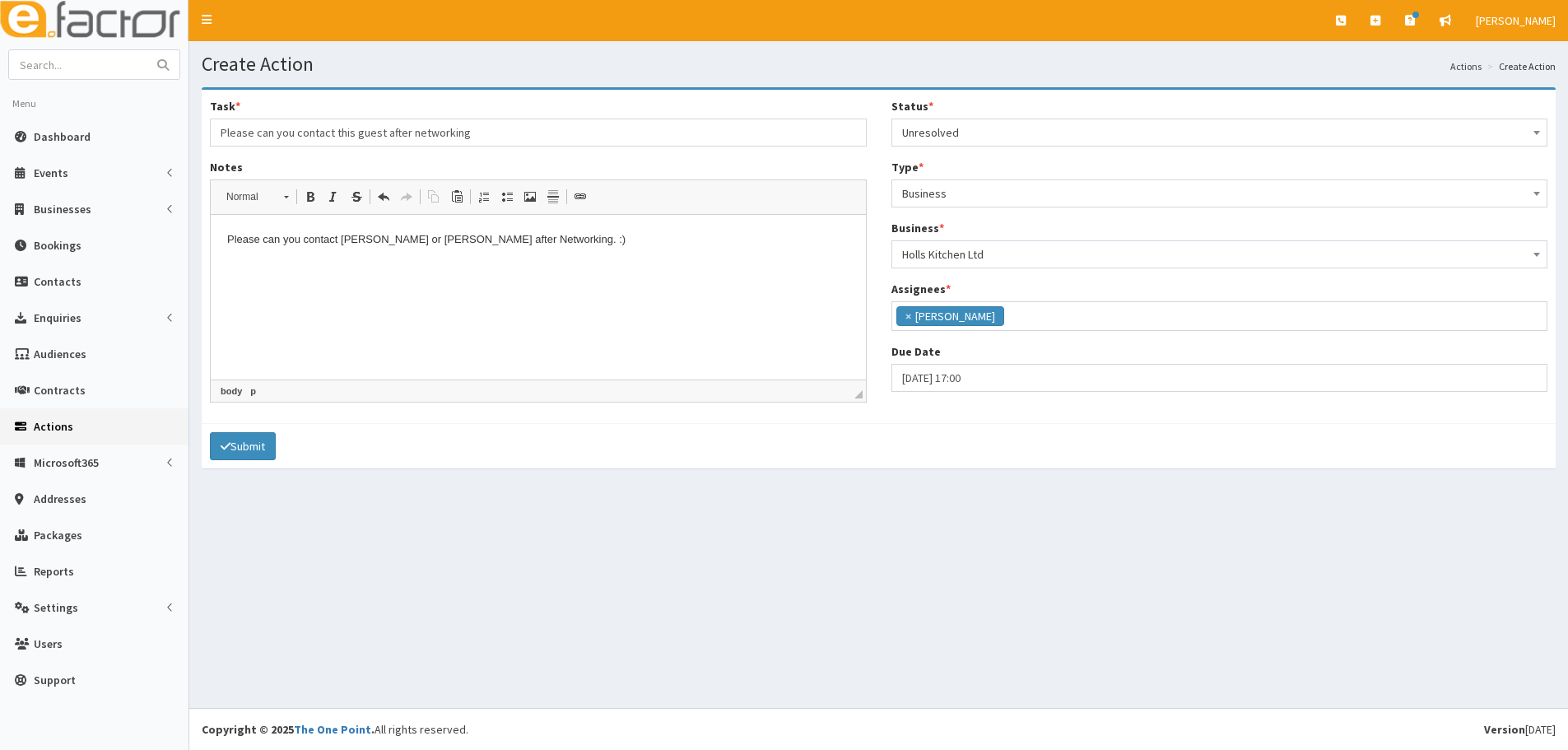
click at [578, 265] on html "Please can you contact Jen or Hollie after Net working. :)" at bounding box center [538, 240] width 655 height 50
click at [273, 442] on button "Submit" at bounding box center [242, 445] width 66 height 28
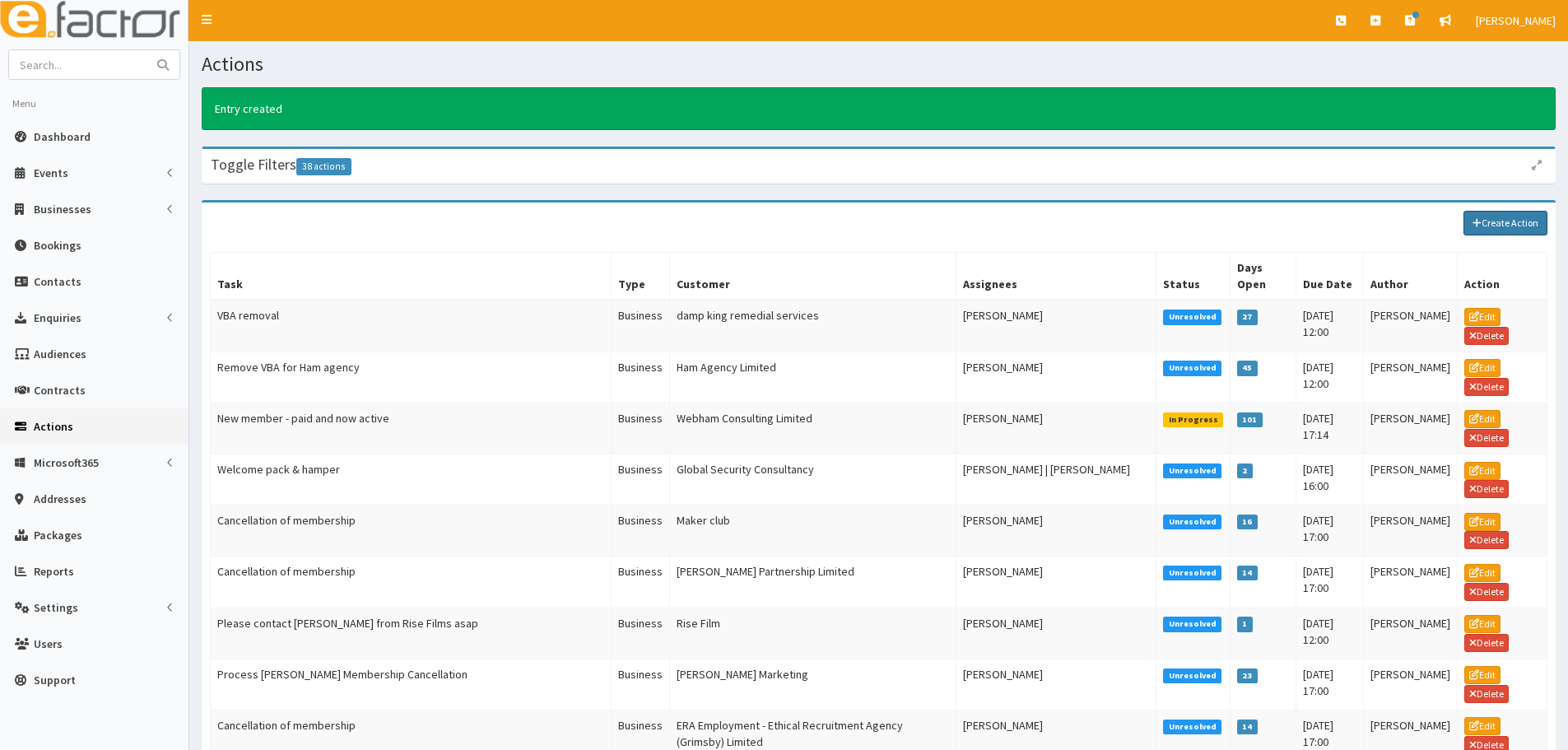
click at [1520, 219] on link "Create Action" at bounding box center [1505, 222] width 84 height 24
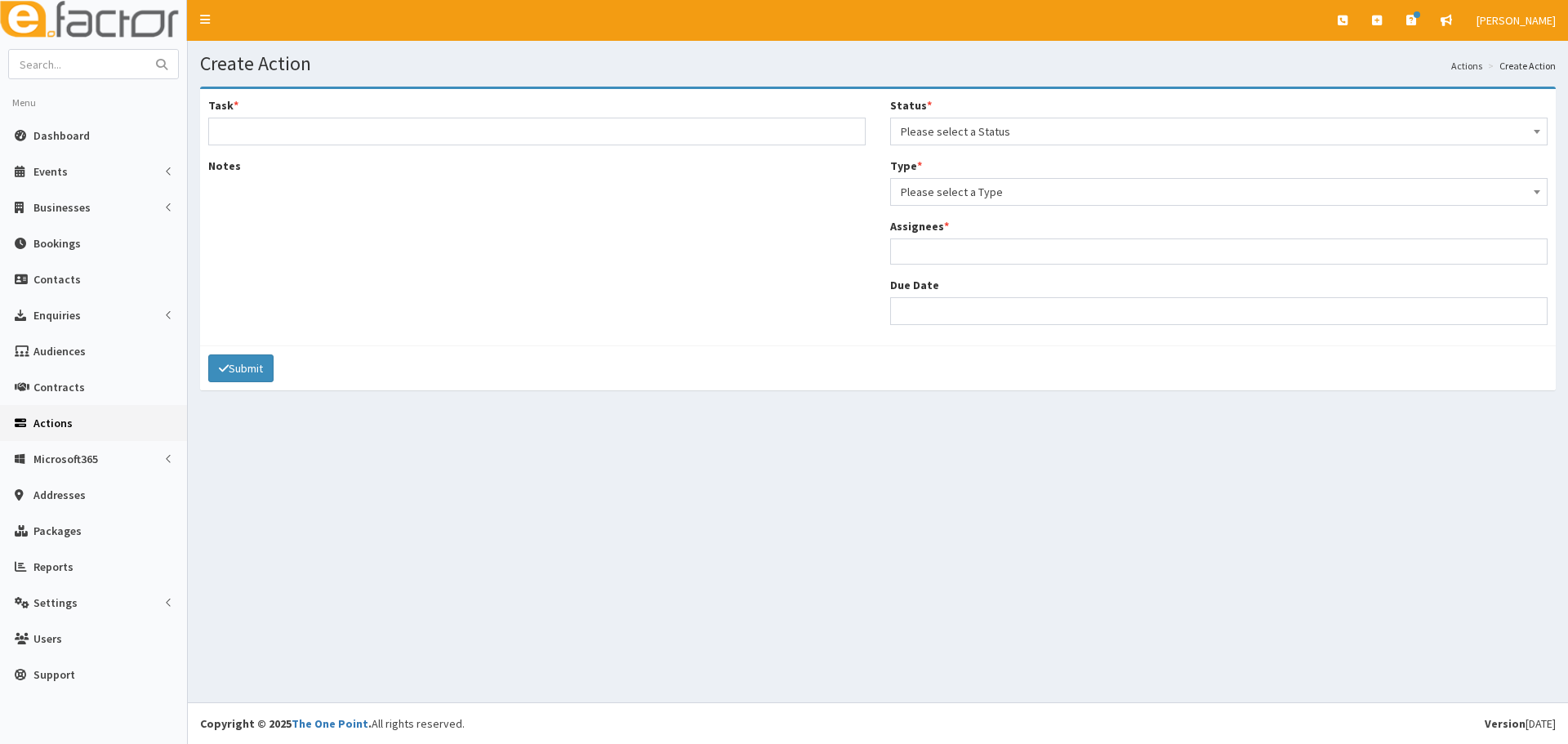
select select
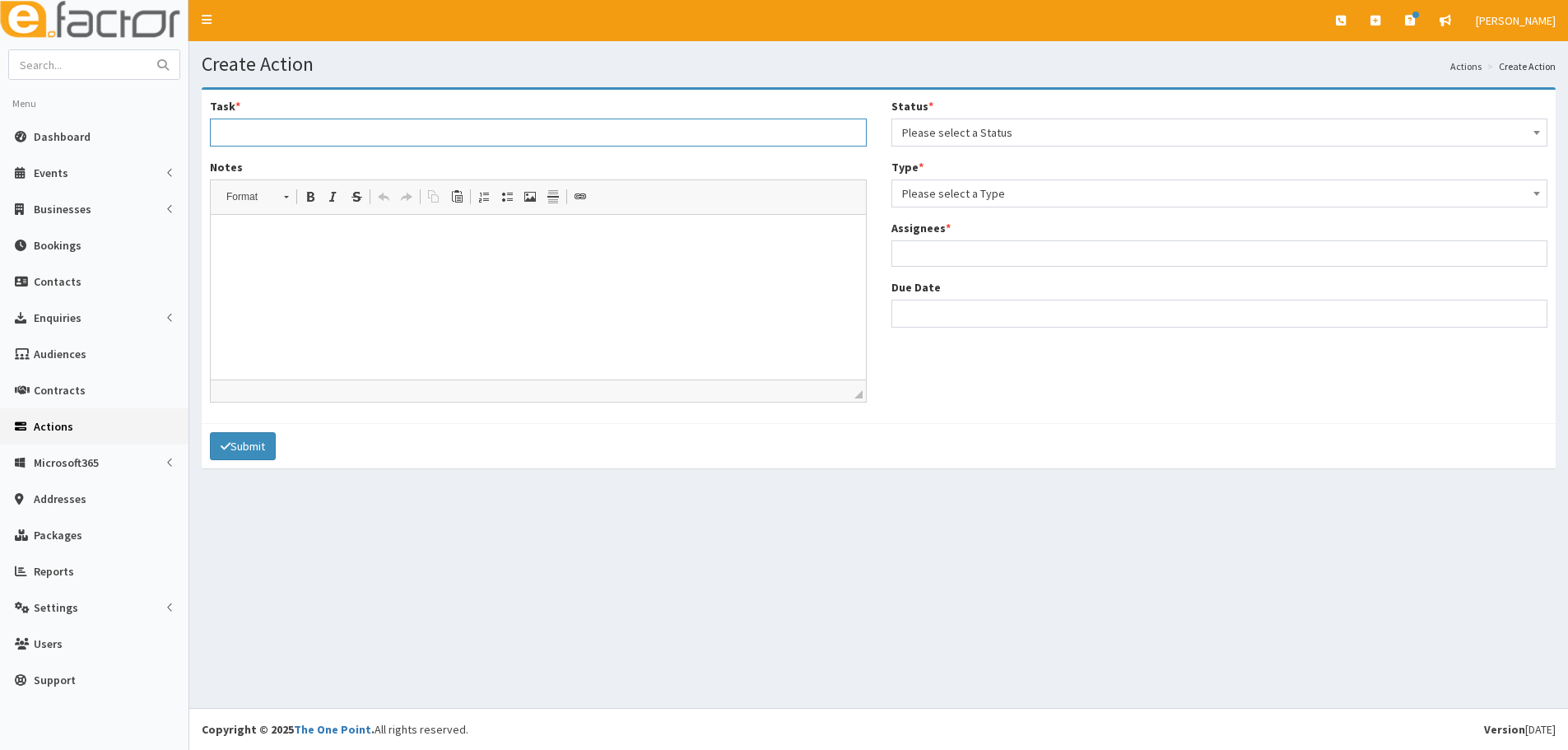
click at [638, 137] on input "Task *" at bounding box center [538, 132] width 657 height 28
type input "Please can you contact this guest after networking"
click at [1022, 140] on span "Please select a Status" at bounding box center [1220, 133] width 636 height 23
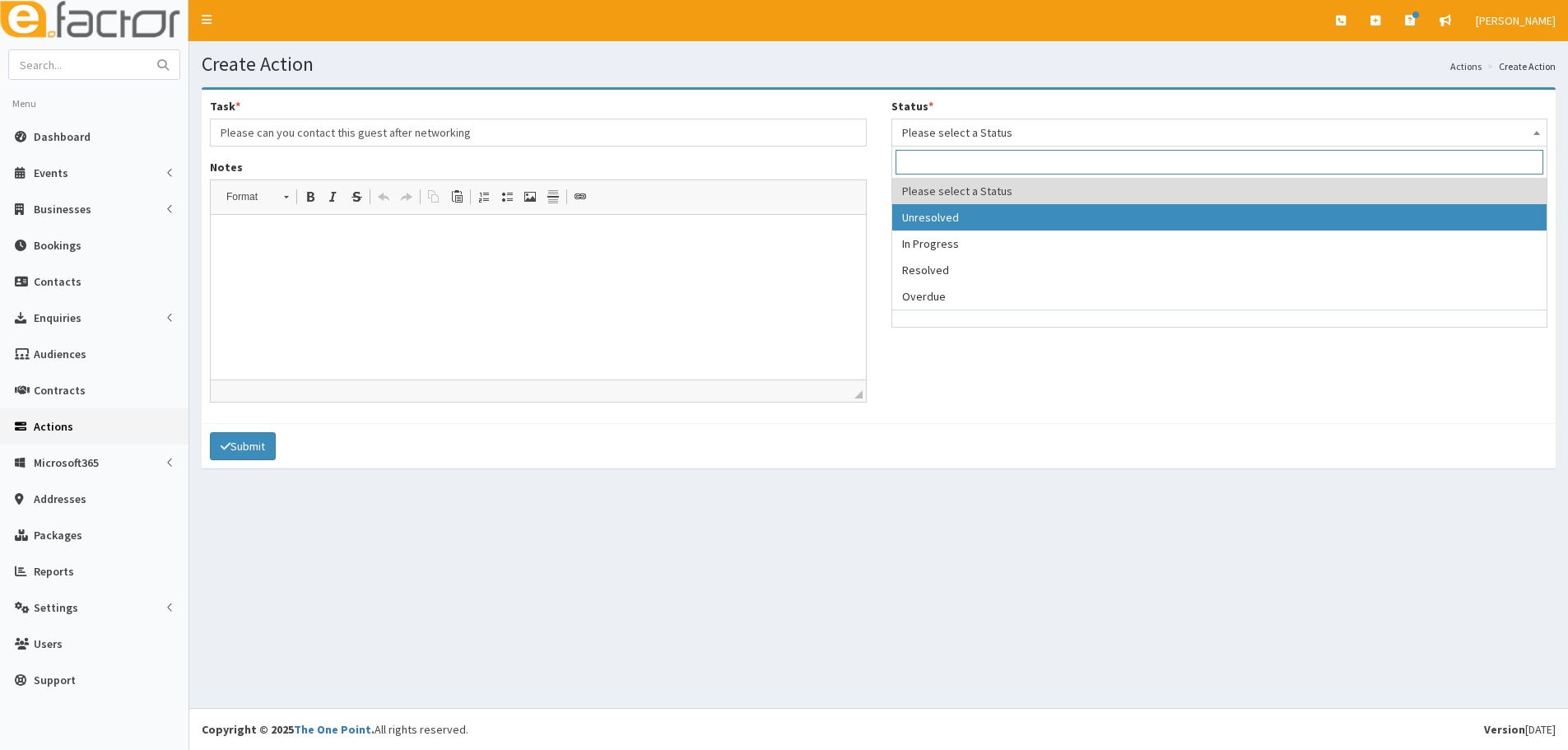
select select "1"
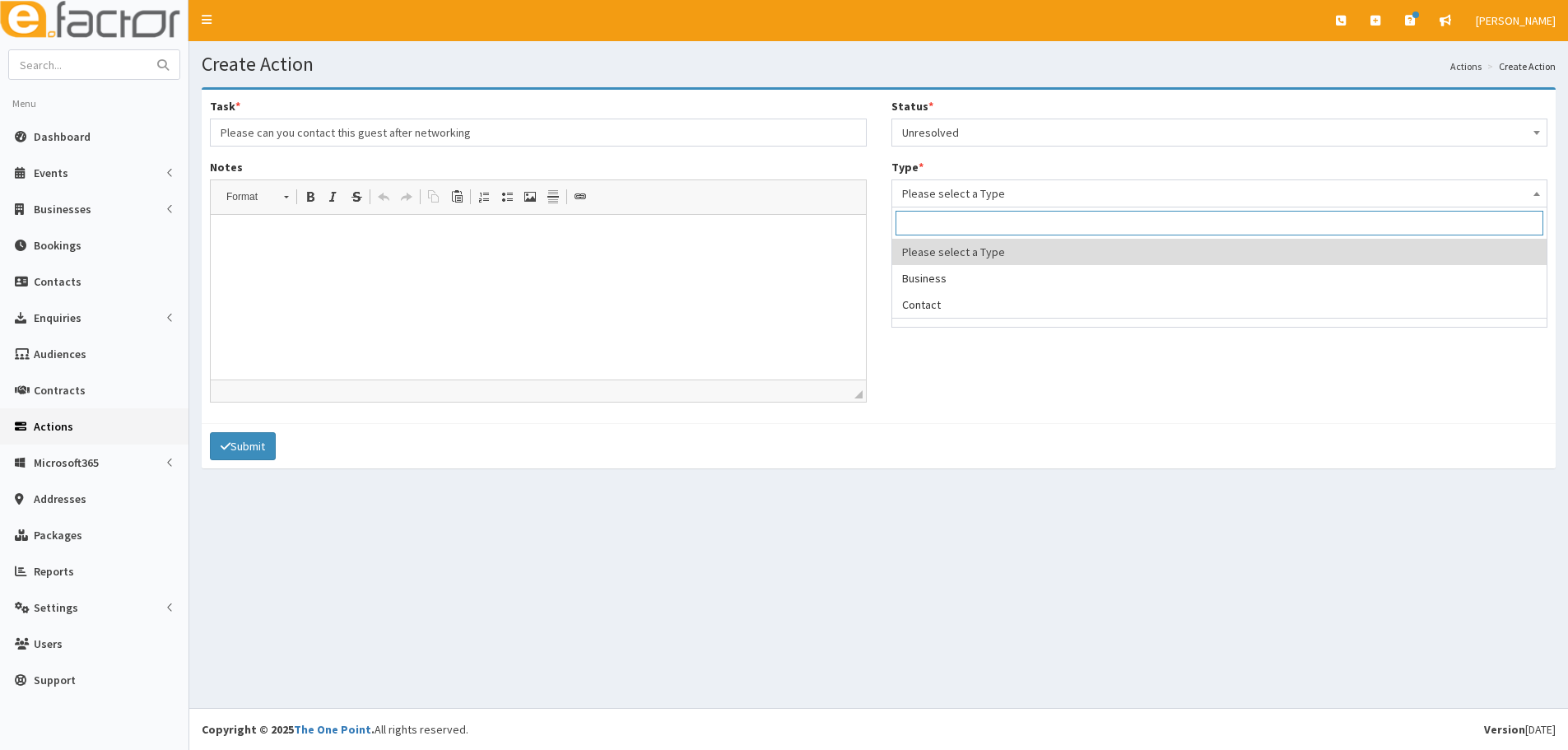
click at [974, 192] on span "Please select a Type" at bounding box center [1220, 193] width 636 height 23
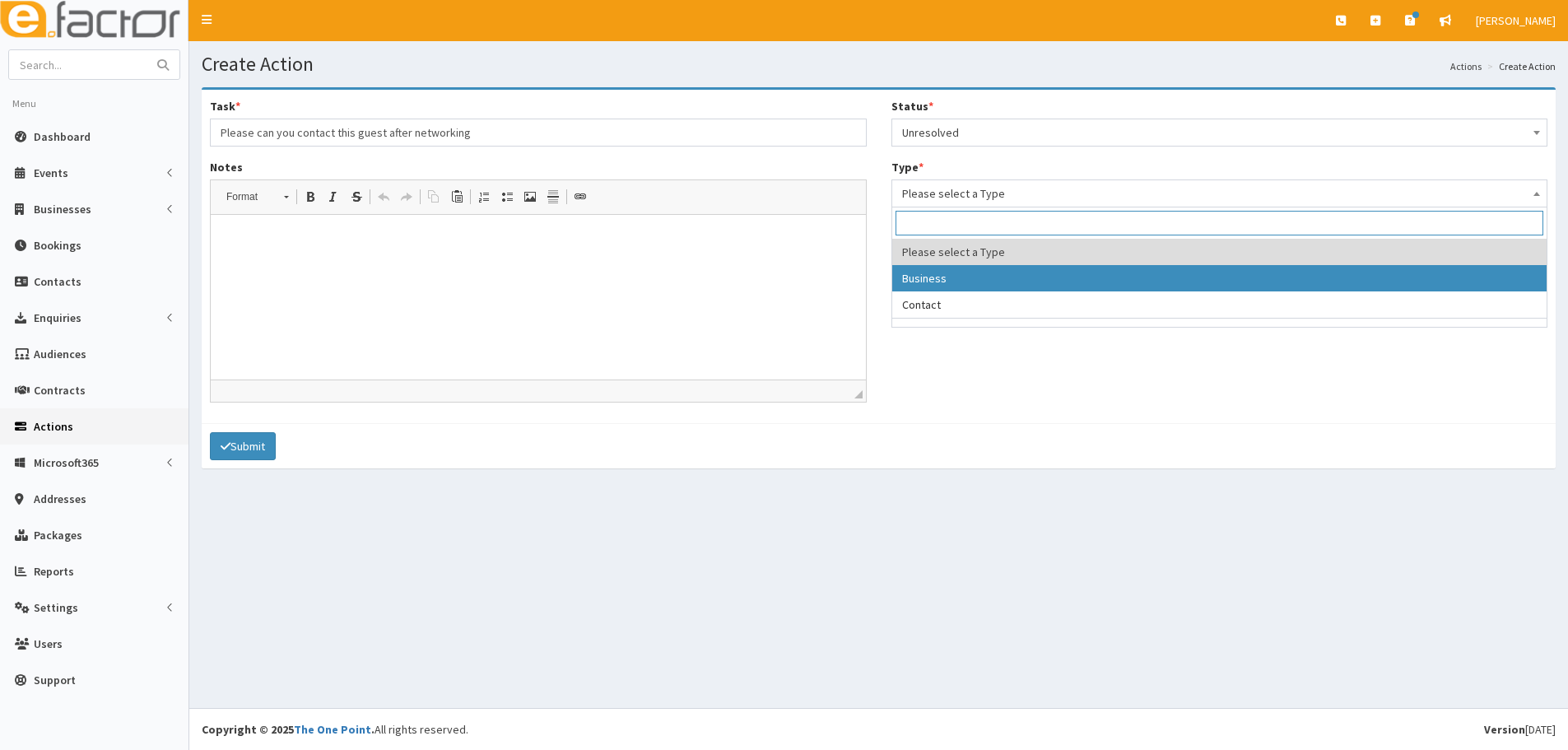
select select "business"
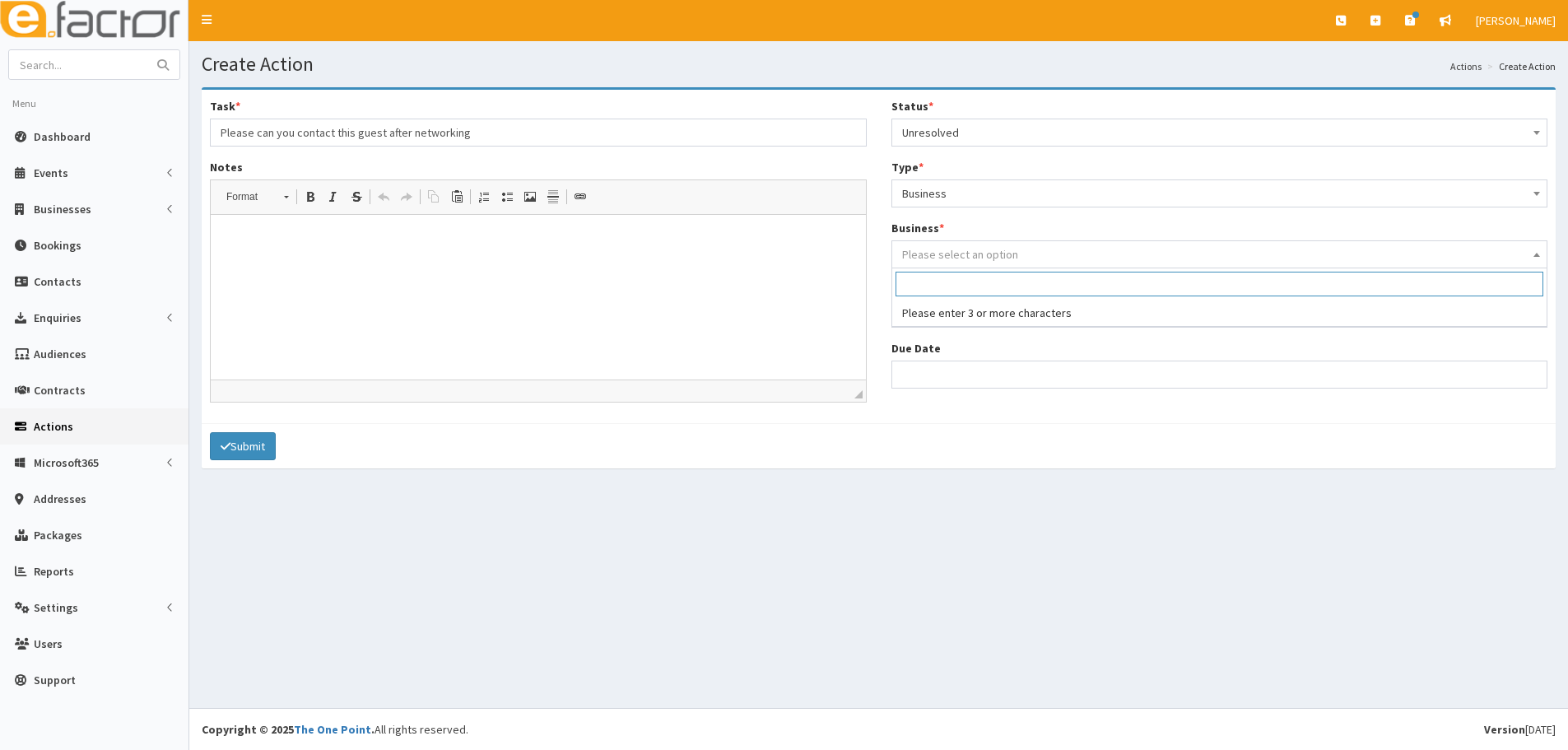
click at [949, 249] on span "Please select an option" at bounding box center [960, 254] width 116 height 14
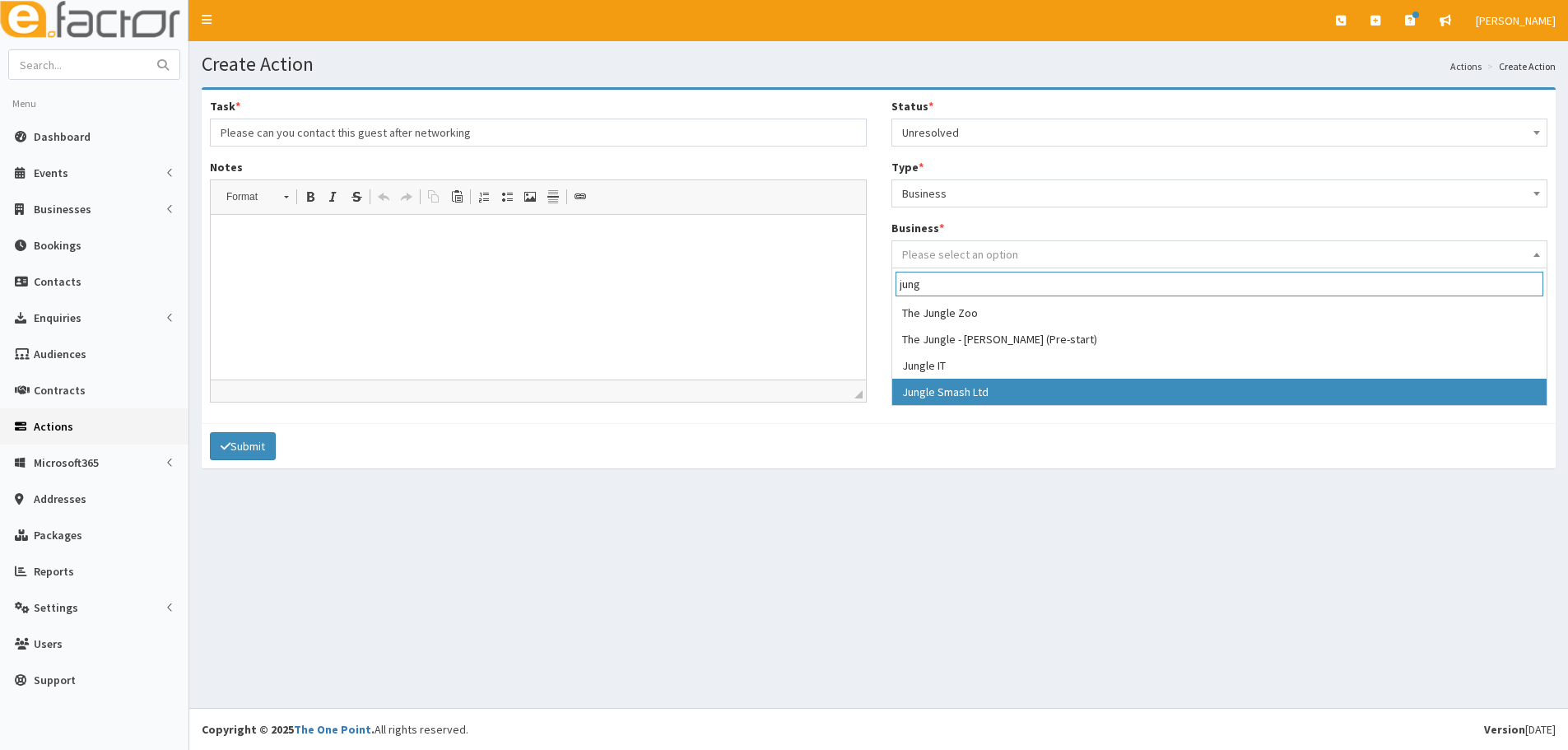
type input "jung"
select select "4177"
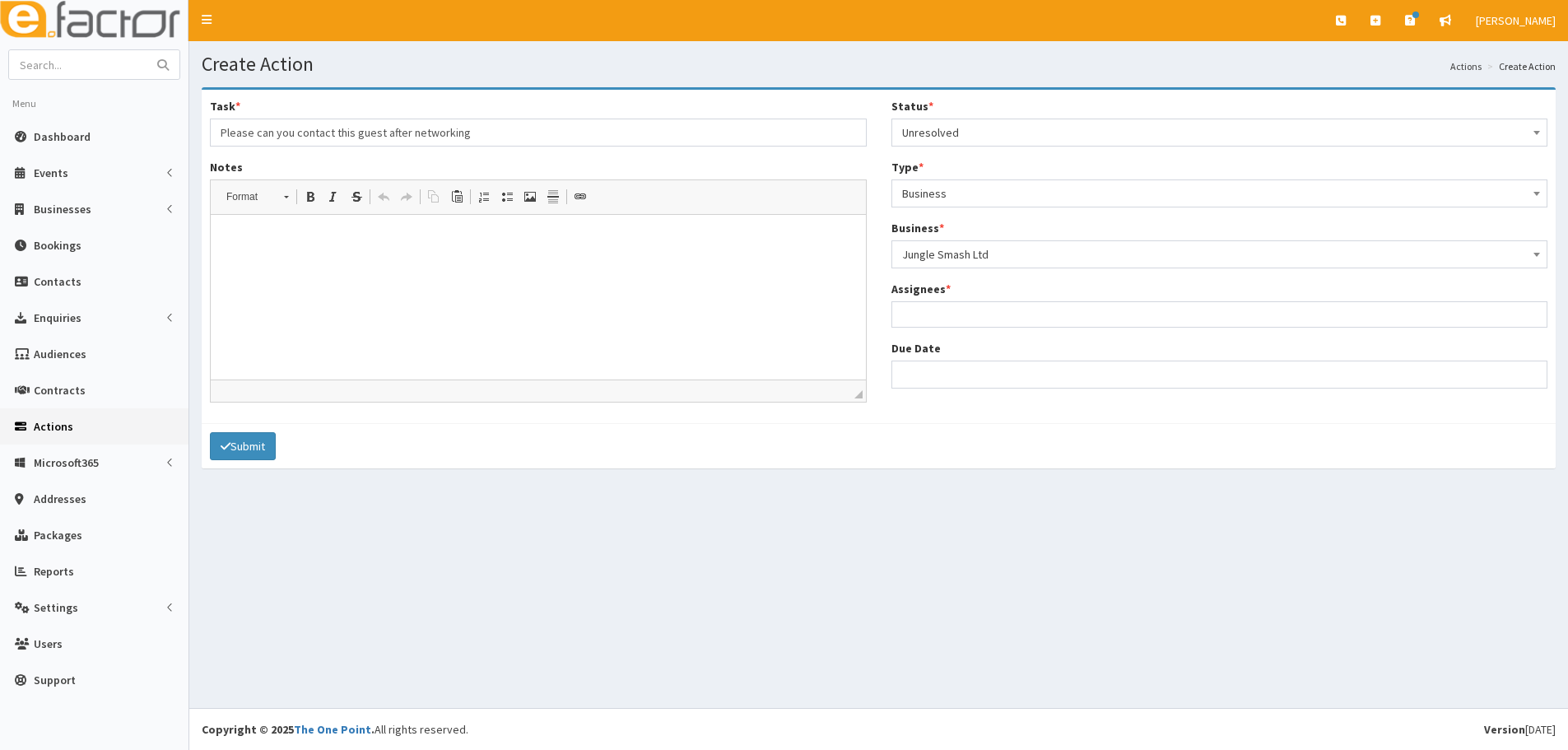
click at [956, 332] on div "Status * Please select a Status Unresolved In Progress Resolved Overdue Unresol…" at bounding box center [1220, 249] width 682 height 303
click at [956, 309] on ul at bounding box center [1220, 312] width 655 height 21
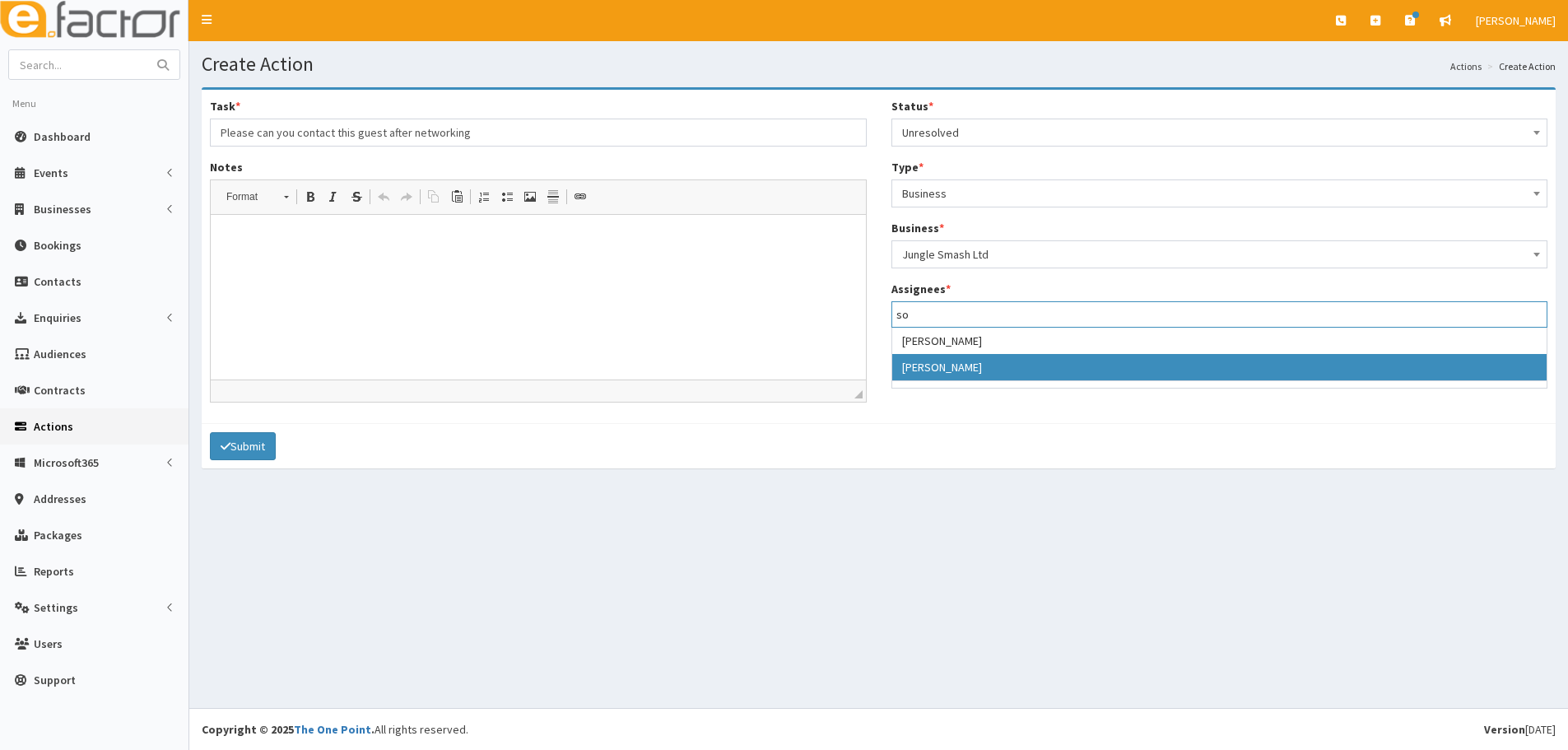
type input "so"
select select "44"
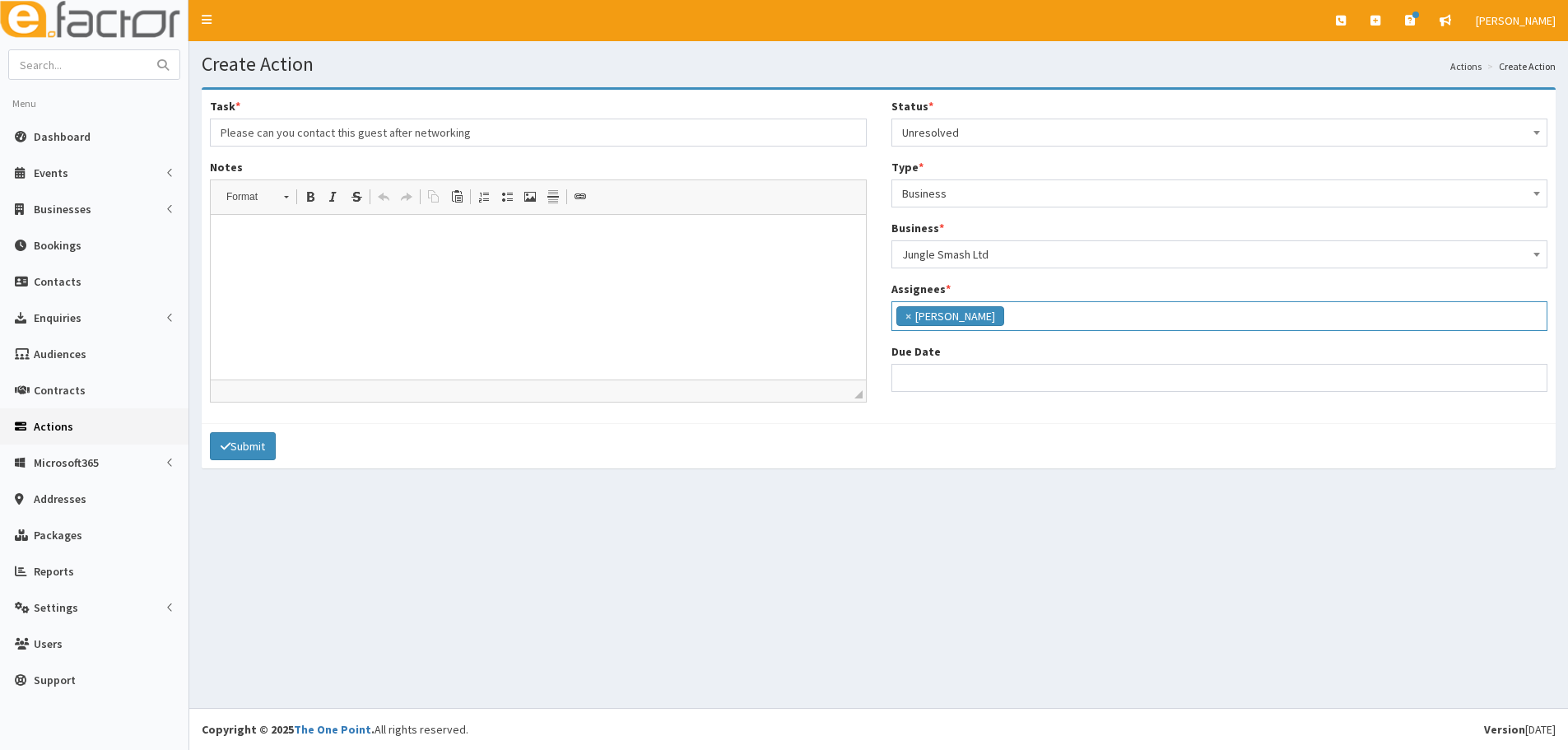
scroll to position [250, 0]
click at [943, 369] on input "Due Date" at bounding box center [1220, 378] width 657 height 28
select select "12"
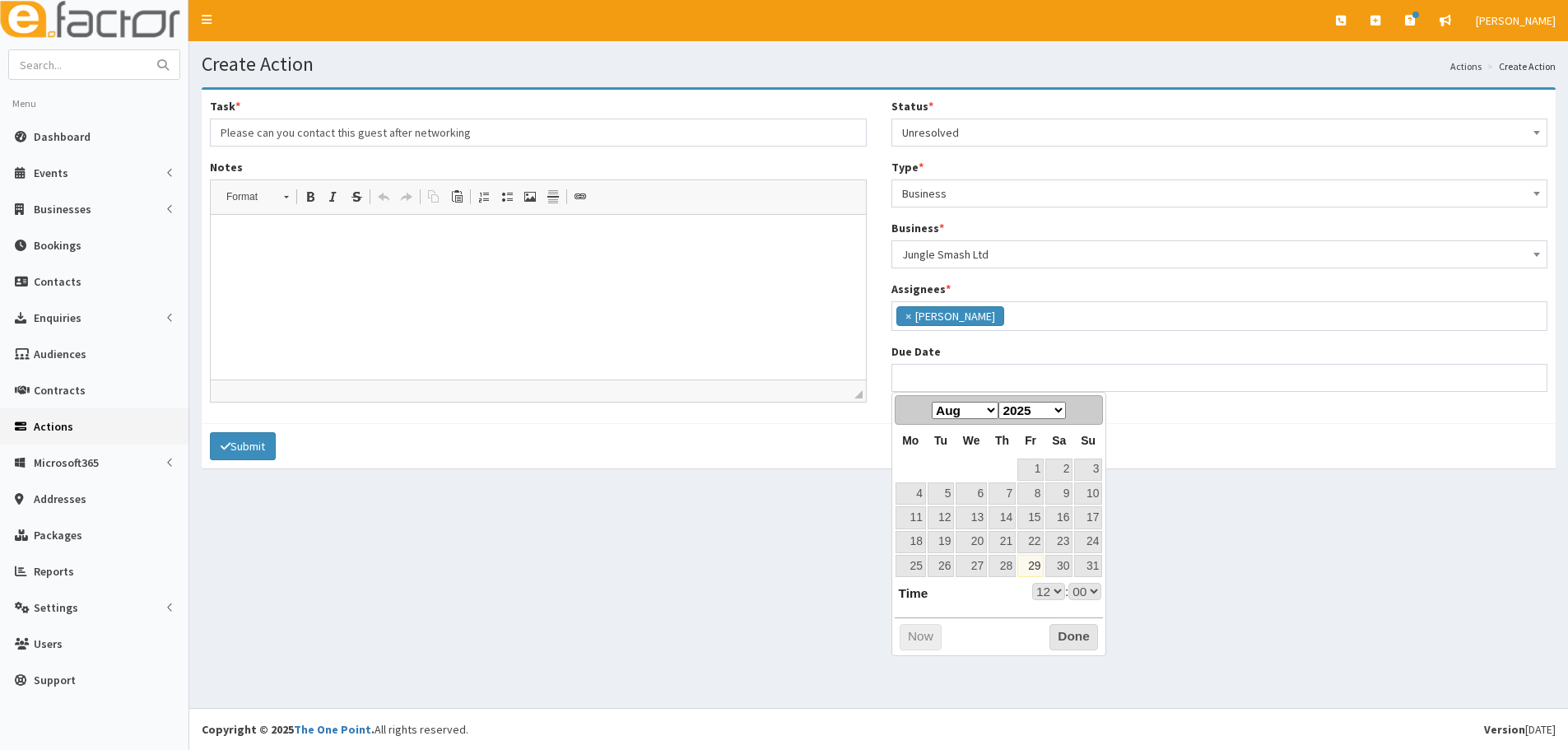
click at [955, 409] on select "Jan Feb Mar Apr May Jun Jul Aug Sep Oct Nov Dec" at bounding box center [965, 410] width 67 height 17
select select "12"
click at [966, 460] on link "3" at bounding box center [972, 469] width 31 height 22
type input "03-09-2025 12:00"
select select "12"
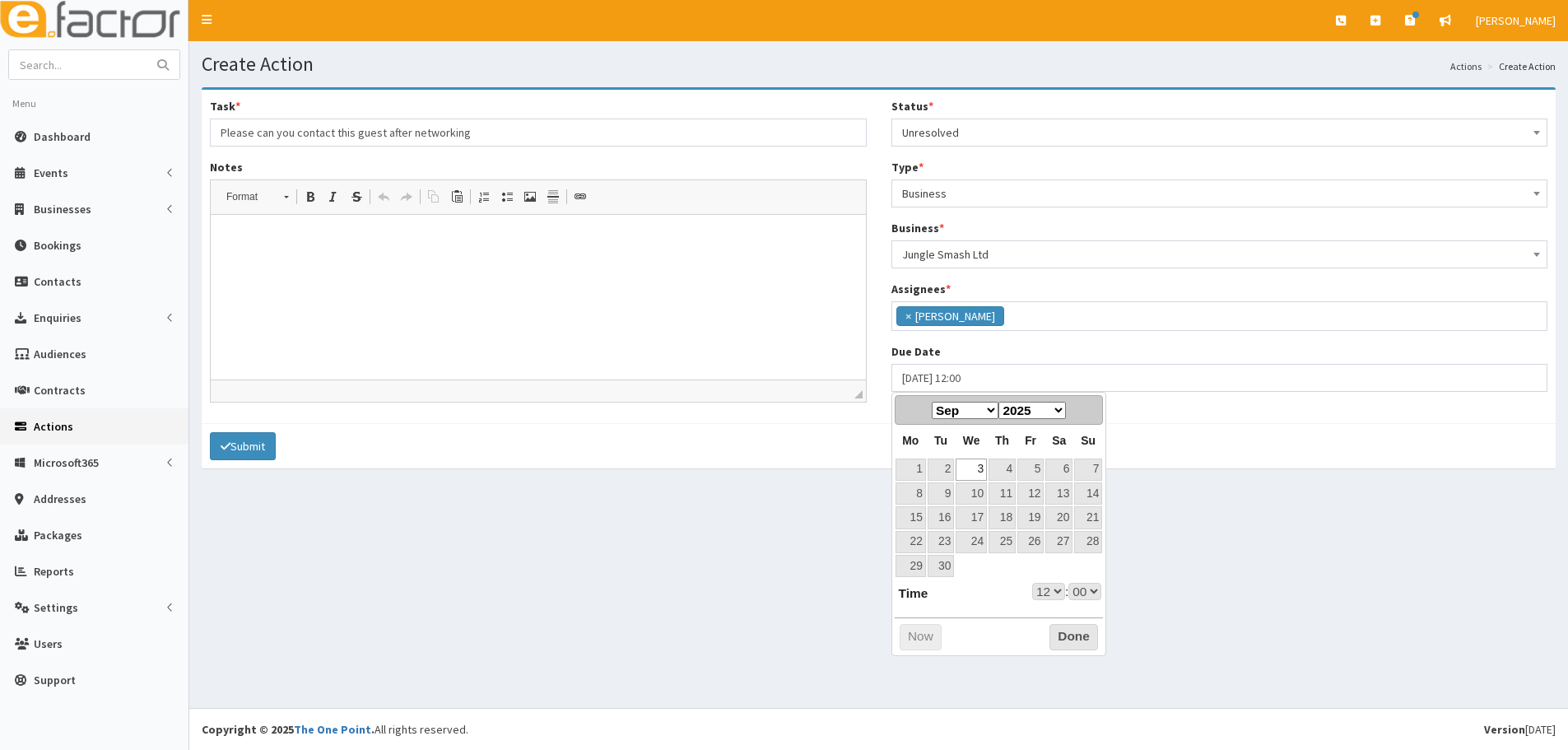
click at [1044, 594] on select "00 01 02 03 04 05 06 07 08 09 10 11 12 13 14 15 16 17 18 19 20 21 22 23" at bounding box center [1049, 591] width 33 height 17
type input "03-09-2025 17:00"
select select "17"
click at [1068, 634] on button "Done" at bounding box center [1074, 637] width 49 height 26
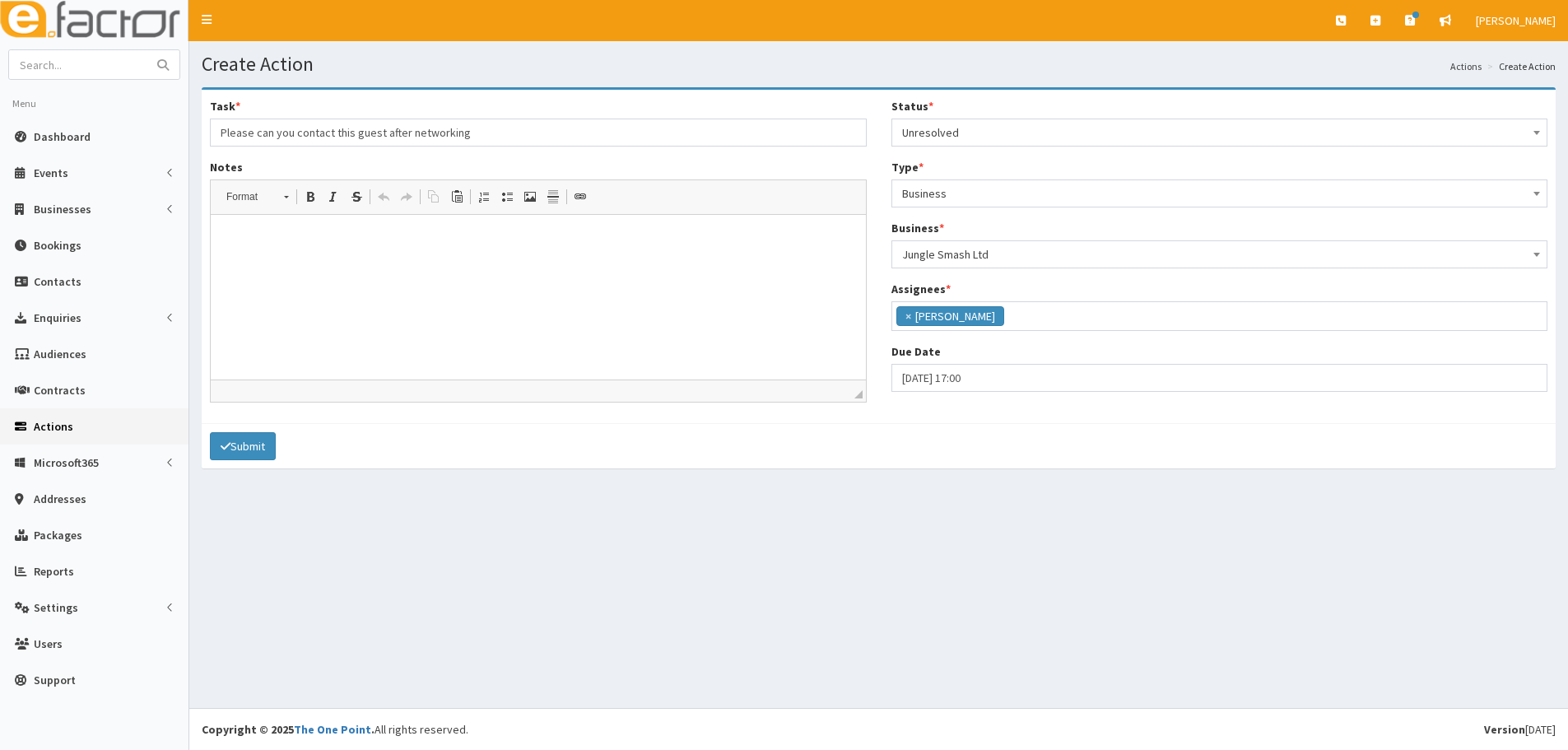
click at [453, 265] on html at bounding box center [538, 240] width 655 height 50
drag, startPoint x: 481, startPoint y: 131, endPoint x: 219, endPoint y: 150, distance: 262.7
click at [219, 150] on div "Task * Please can you contact this guest after networking Notes Rich Text Edito…" at bounding box center [539, 256] width 682 height 317
click at [714, 261] on html at bounding box center [538, 240] width 655 height 50
drag, startPoint x: 388, startPoint y: 236, endPoint x: 339, endPoint y: 228, distance: 49.6
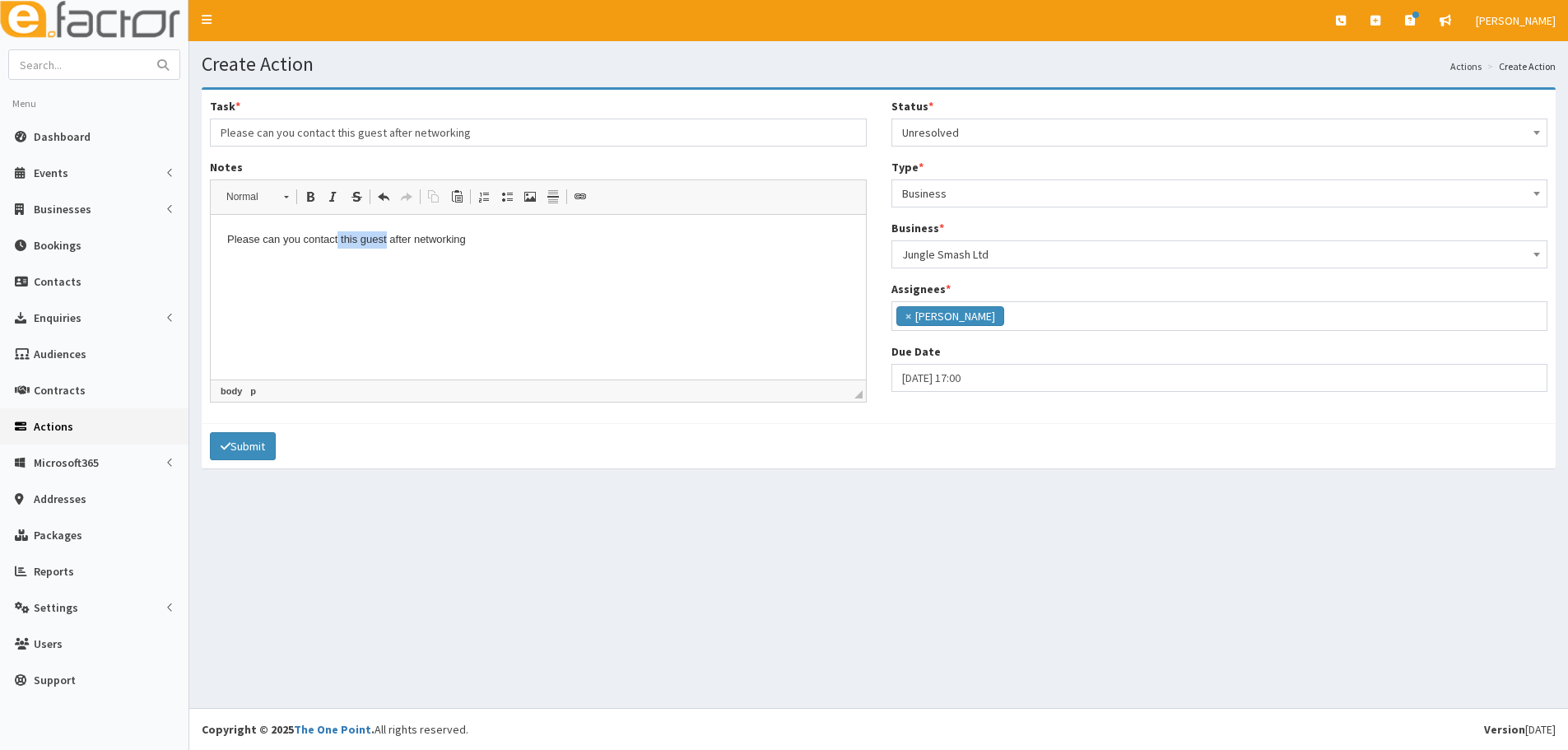
click at [339, 228] on html "Please can you contact this guest after networking" at bounding box center [538, 240] width 655 height 50
click at [538, 219] on html "Please can you contact Bethan after networking" at bounding box center [538, 240] width 655 height 50
click at [690, 265] on html "Please can you contact Bethan after networking :)" at bounding box center [538, 240] width 655 height 50
click at [248, 446] on button "Submit" at bounding box center [242, 445] width 66 height 28
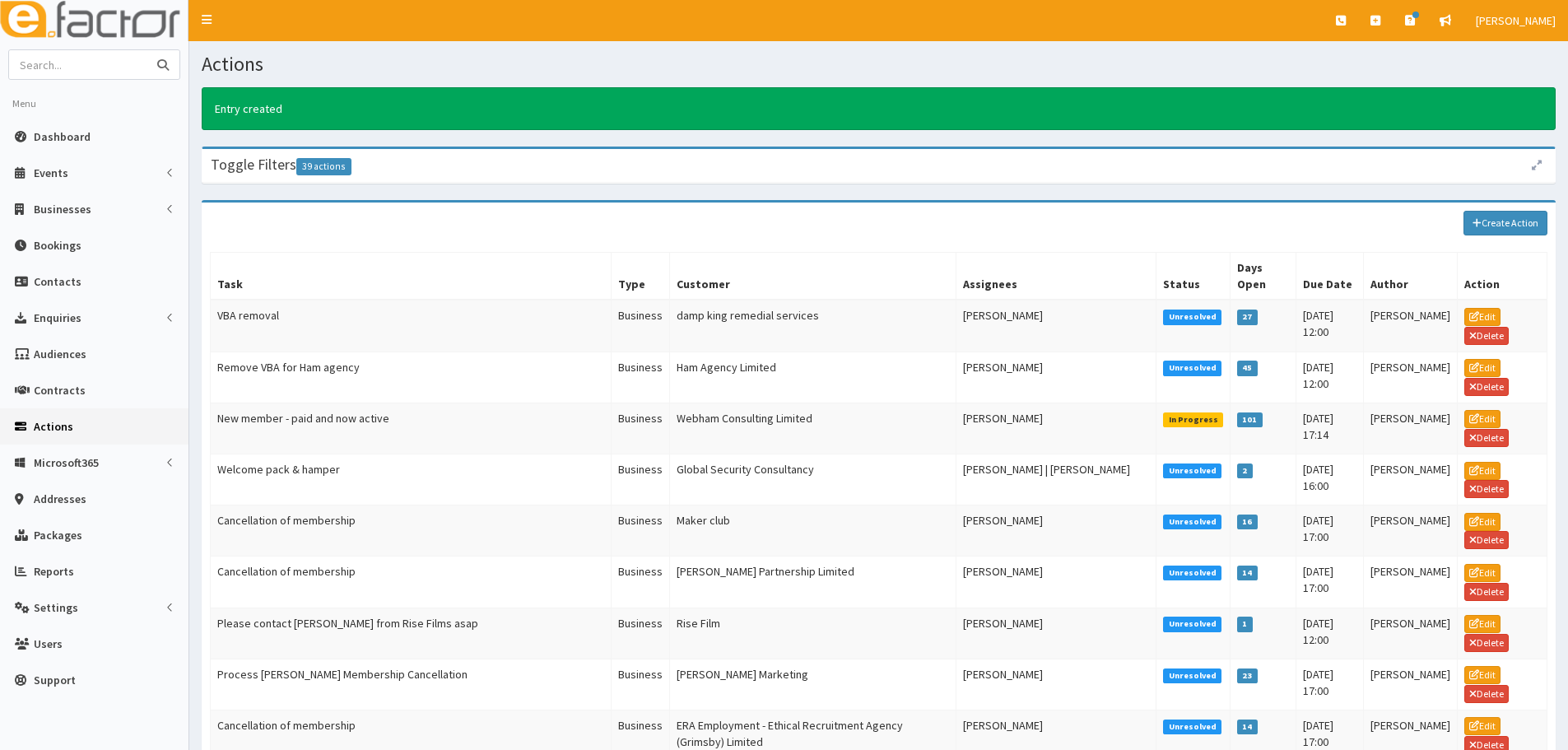
click at [112, 62] on input "text" at bounding box center [78, 65] width 139 height 29
click at [97, 53] on input "text" at bounding box center [78, 65] width 139 height 29
paste input "DUV Properties Limited"
type input "DUV Properties Limited"
click at [147, 50] on button "submit" at bounding box center [163, 65] width 33 height 29
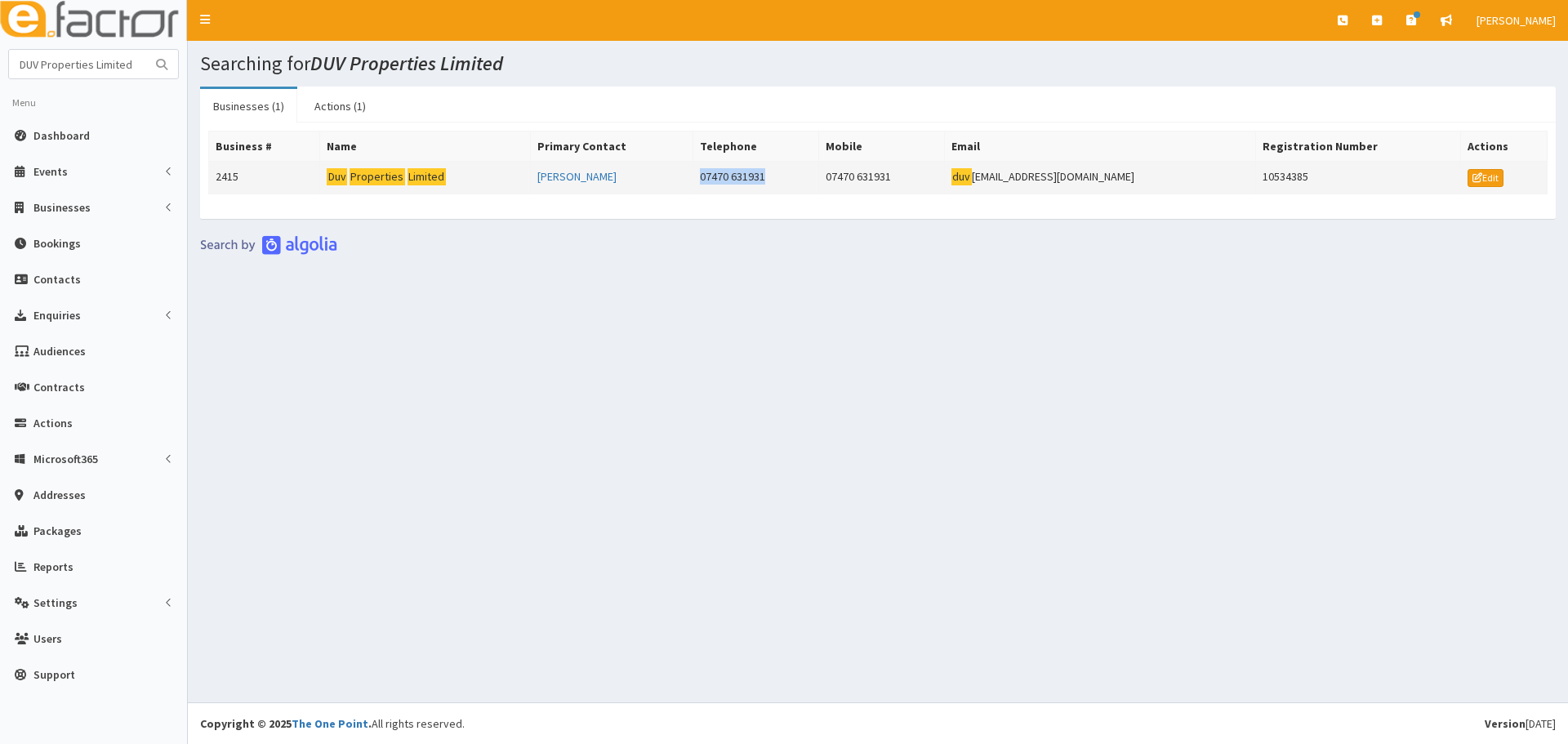
drag, startPoint x: 815, startPoint y: 179, endPoint x: 684, endPoint y: 176, distance: 131.0
click at [684, 176] on tr "2415 Duv Properties Limited [PERSON_NAME] 07470 631931 07470 631931 duv [EMAIL_…" at bounding box center [878, 178] width 1339 height 33
click at [502, 183] on td "Duv Properties Limited" at bounding box center [425, 178] width 210 height 33
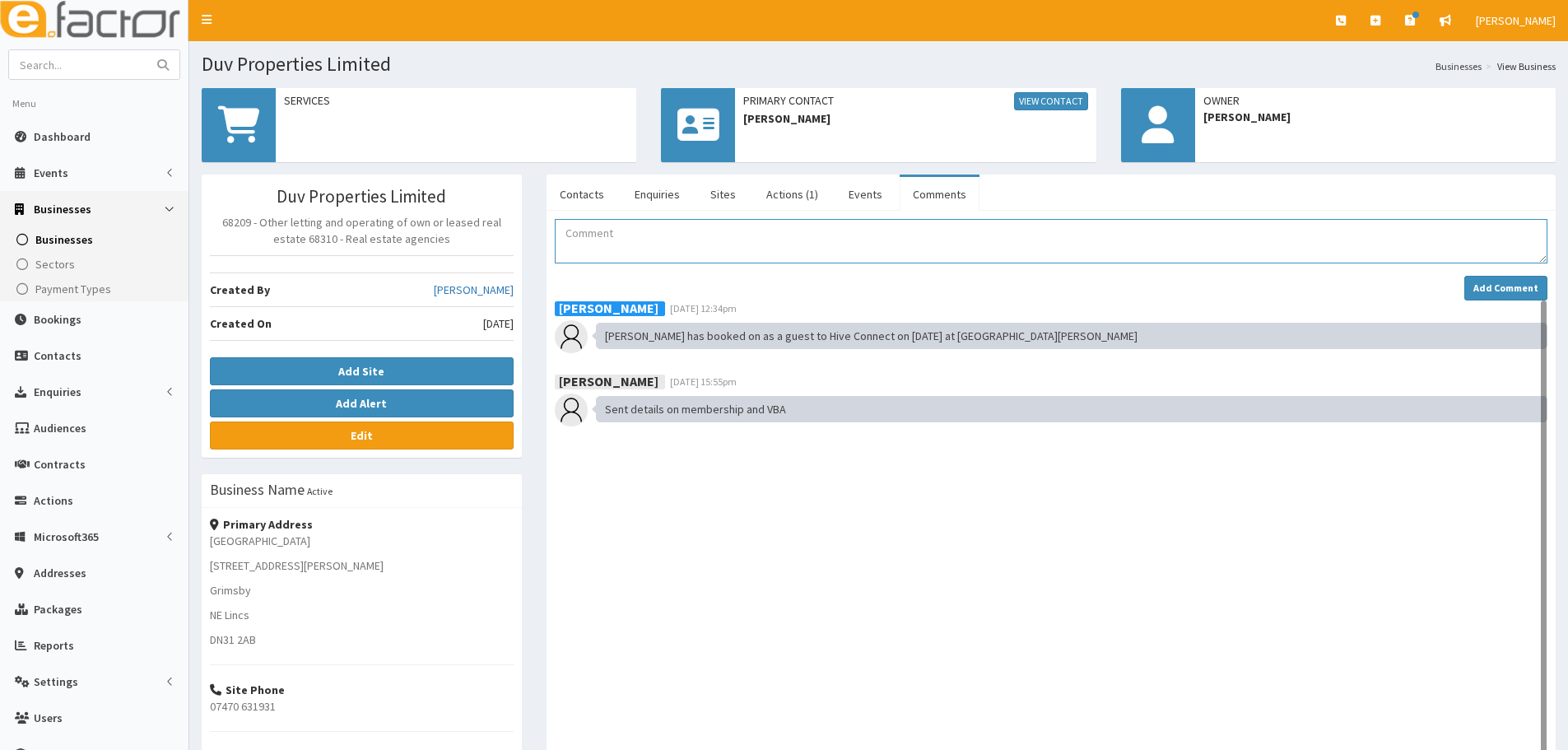
click at [791, 240] on textarea "Comment" at bounding box center [1052, 240] width 993 height 44
click at [885, 258] on textarea "Comment" at bounding box center [1052, 240] width 993 height 44
click at [811, 189] on link "Actions (1)" at bounding box center [792, 194] width 78 height 34
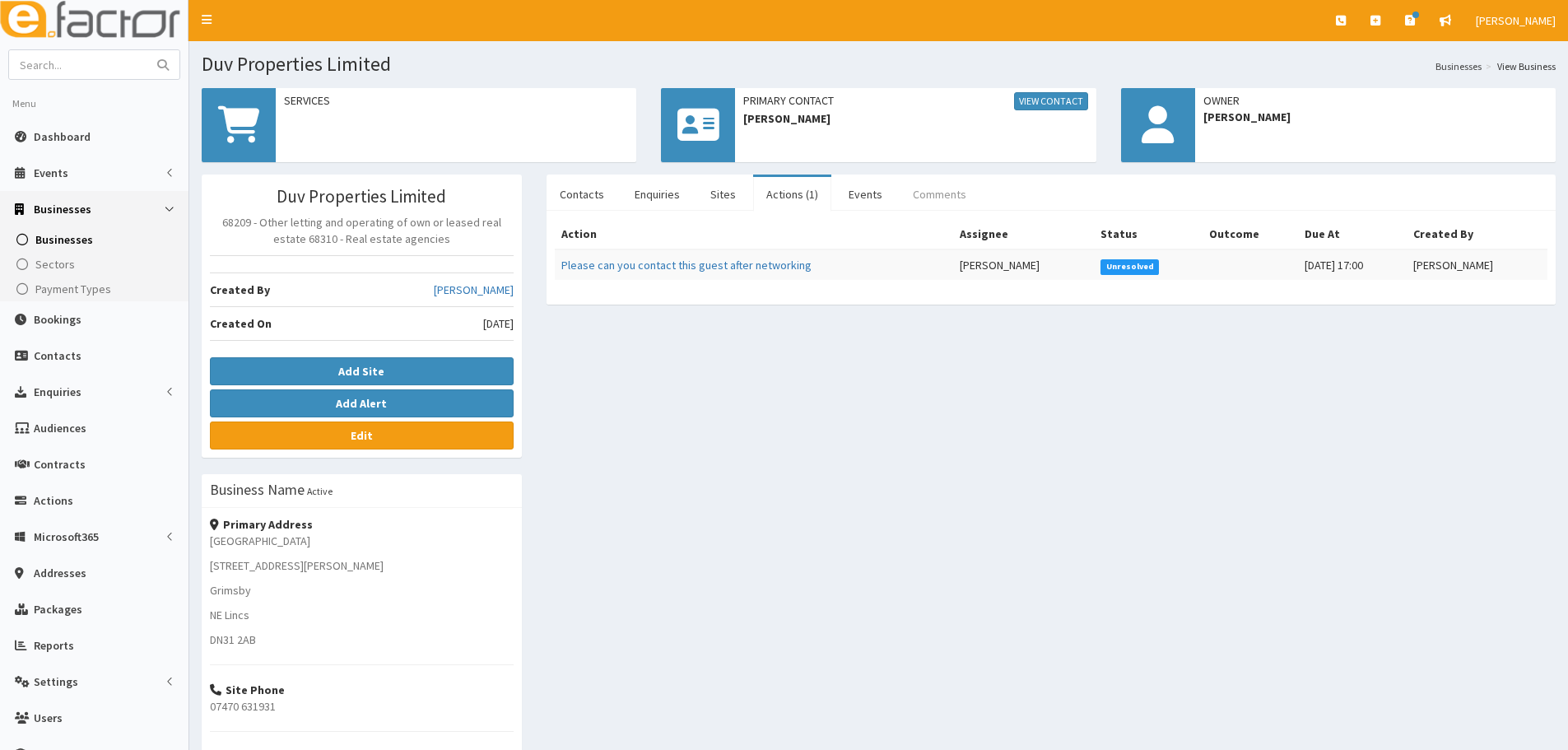
click at [900, 187] on link "Comments" at bounding box center [939, 194] width 80 height 34
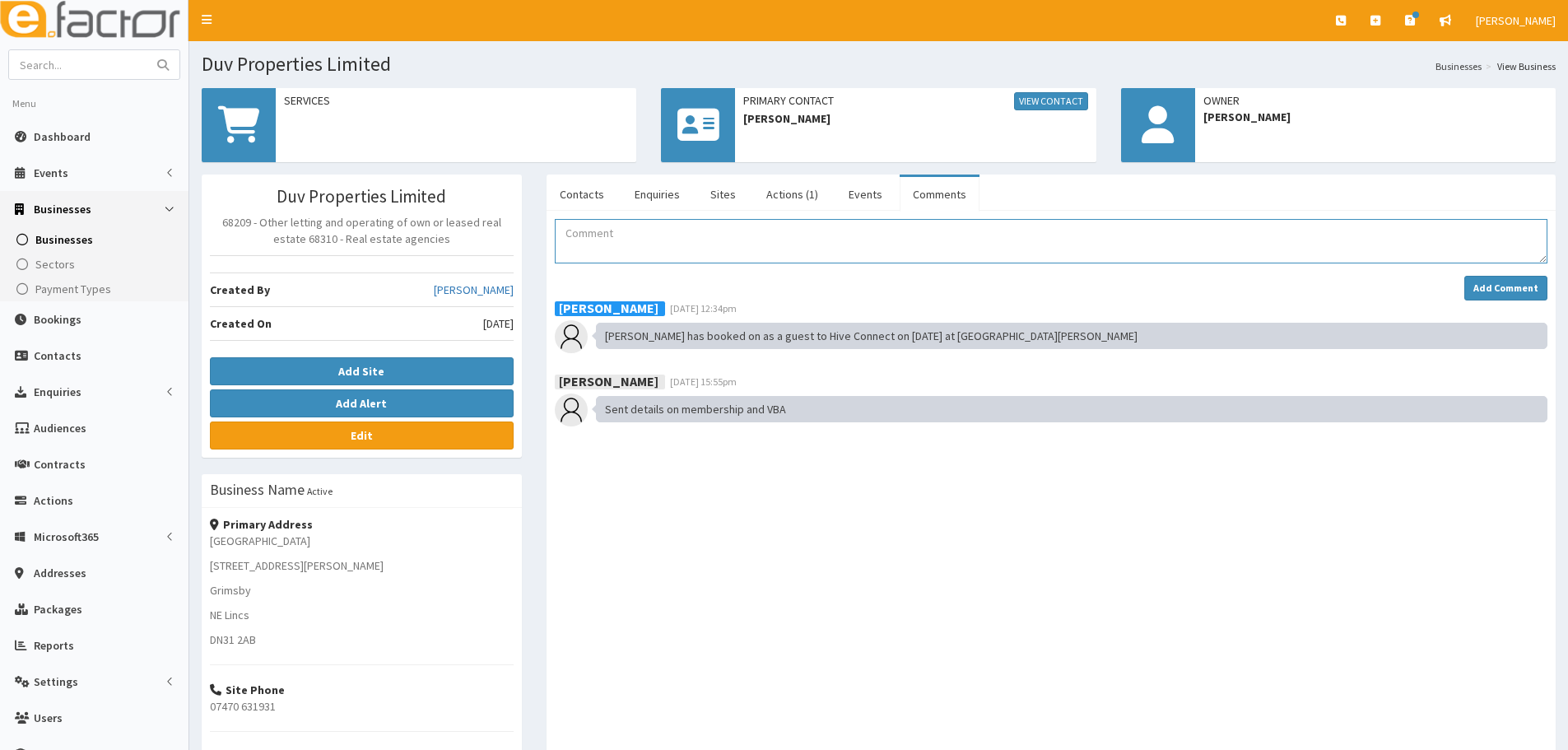
click at [851, 228] on textarea "Comment" at bounding box center [1052, 240] width 993 height 44
drag, startPoint x: 594, startPoint y: 188, endPoint x: 613, endPoint y: 206, distance: 26.2
click at [591, 188] on link "Contacts" at bounding box center [582, 194] width 71 height 34
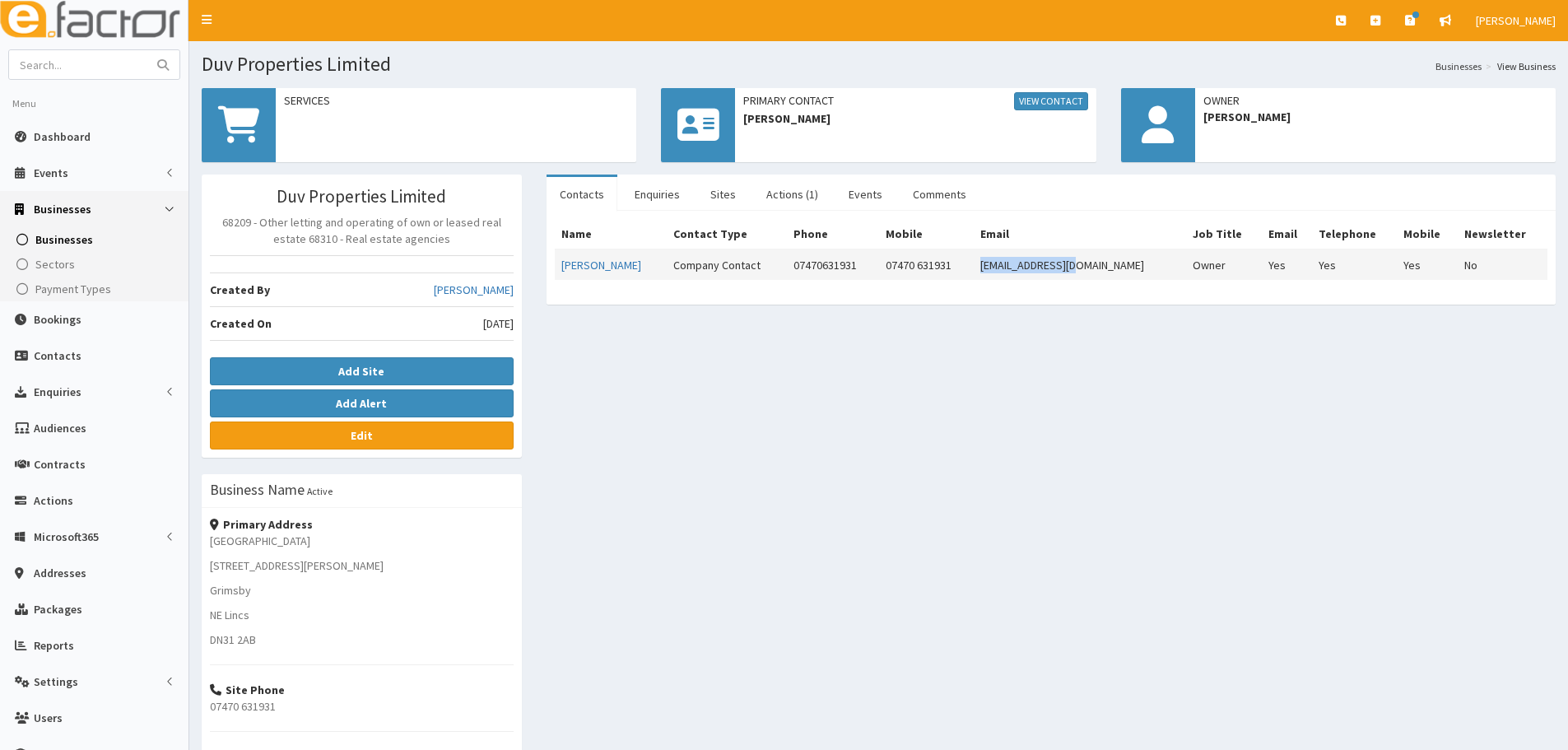
drag, startPoint x: 1131, startPoint y: 267, endPoint x: 1024, endPoint y: 276, distance: 107.4
click at [1024, 276] on td "duvprop@gmail.com" at bounding box center [1080, 264] width 212 height 31
copy td "duvprop@gmail.com"
click at [910, 199] on link "Comments" at bounding box center [939, 194] width 80 height 34
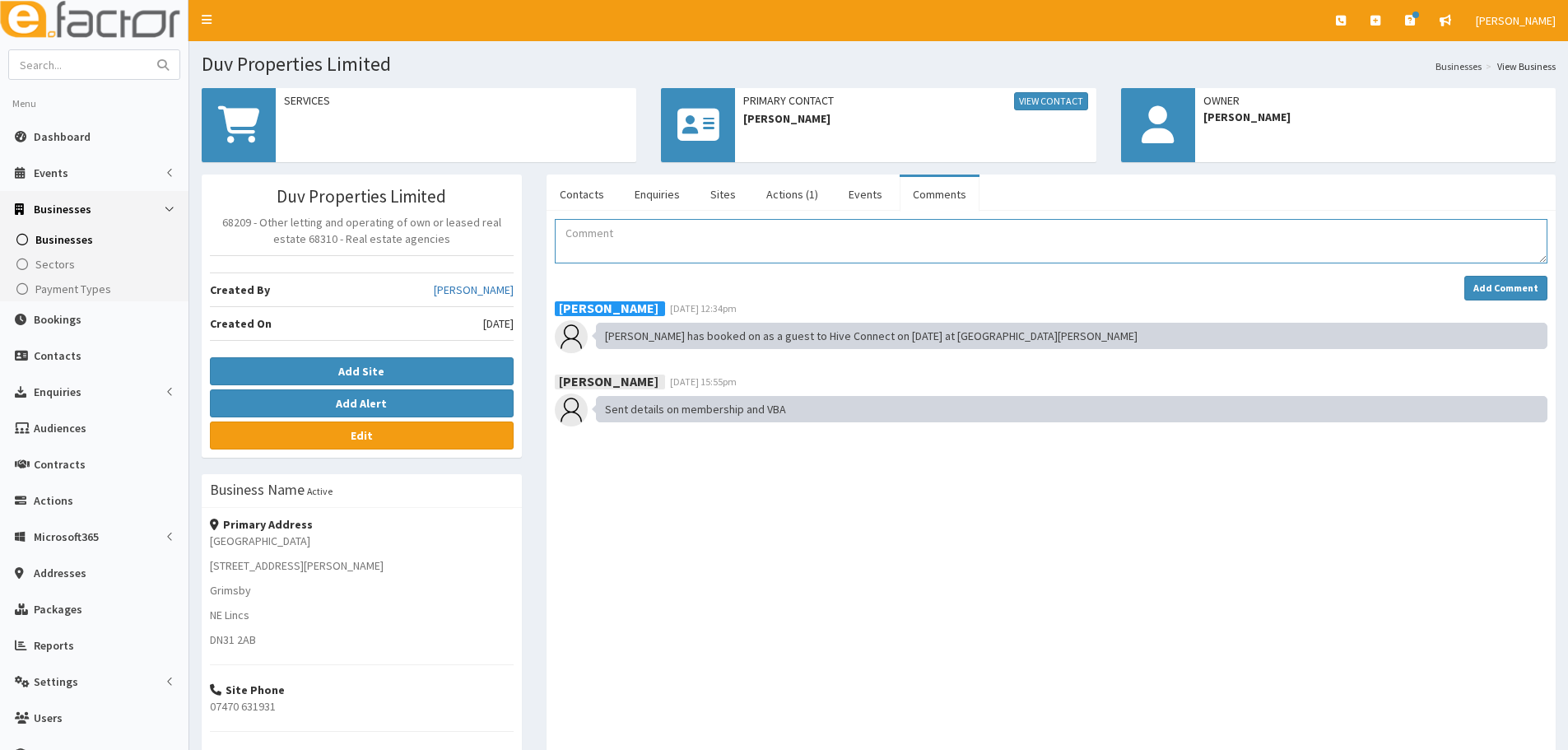
click at [654, 242] on textarea "Comment" at bounding box center [1052, 240] width 993 height 44
click at [805, 234] on textarea "COuldn't get through on a phone call so left a vociemail." at bounding box center [1052, 240] width 993 height 44
click at [895, 232] on textarea "Couldn't get through on a phone call so left a voicemail." at bounding box center [1052, 240] width 993 height 44
type textarea "Couldn't get through on a phone call sent a pre guest email."
drag, startPoint x: 1511, startPoint y: 284, endPoint x: 1523, endPoint y: 284, distance: 12.0
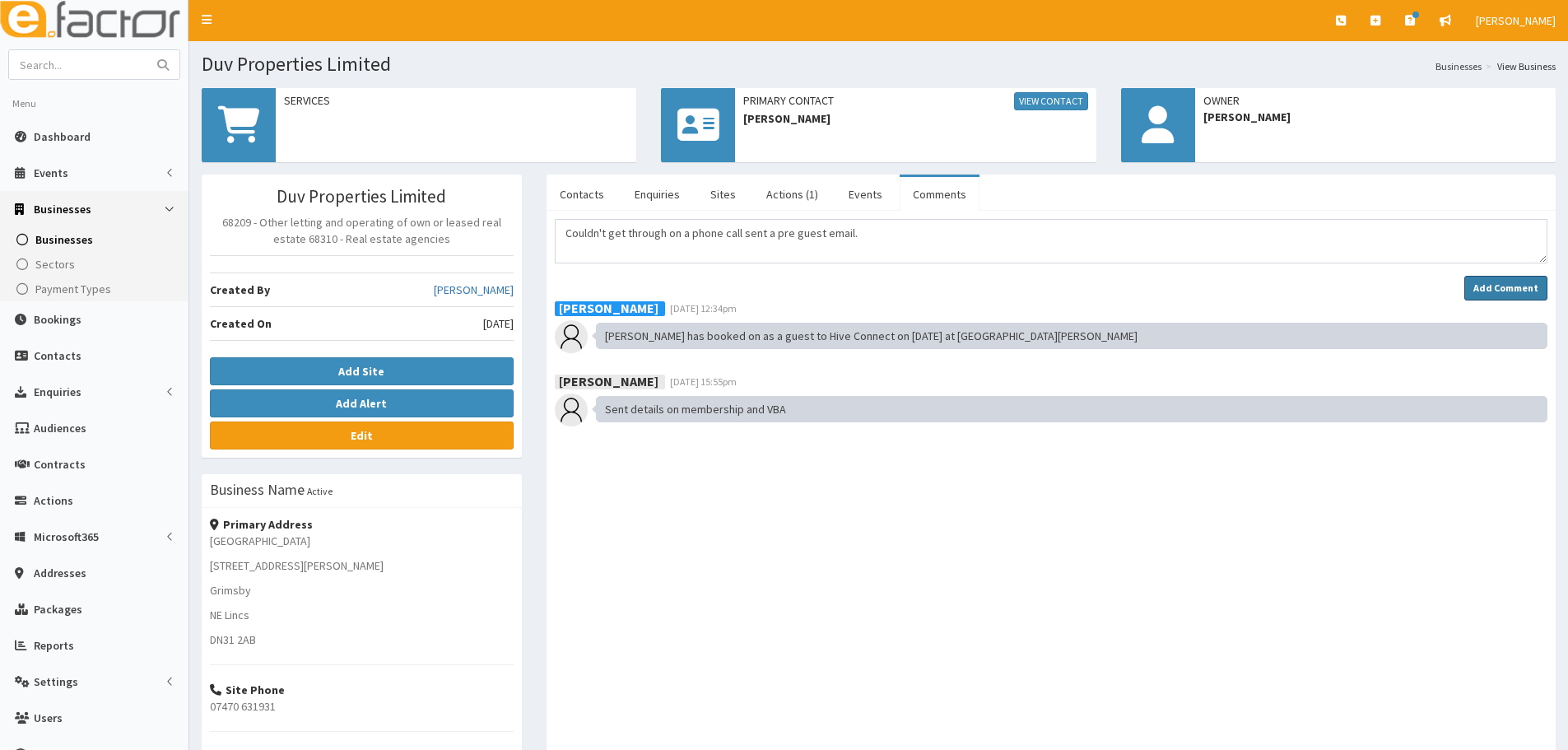
click at [1511, 284] on strong "Add Comment" at bounding box center [1506, 288] width 65 height 13
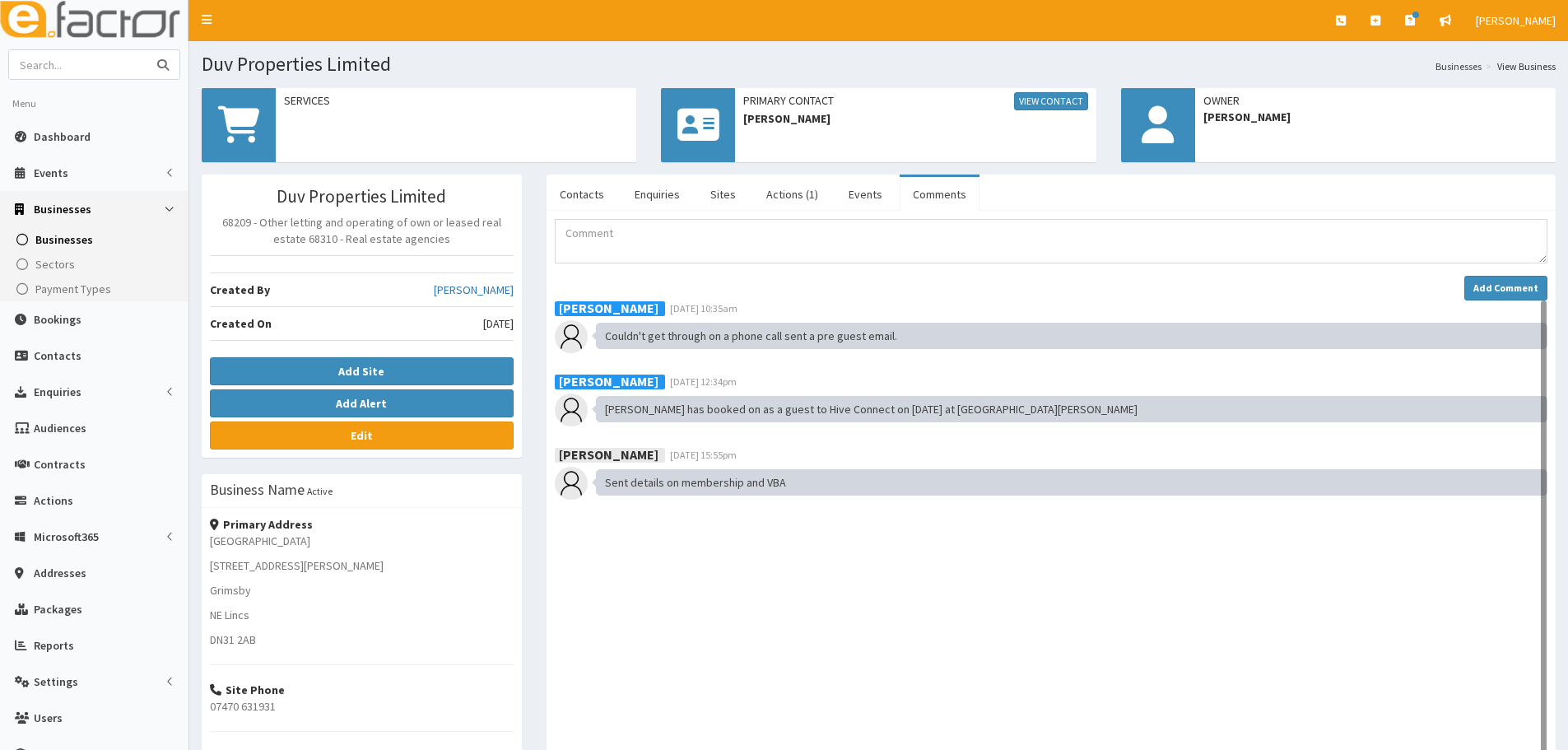
click at [80, 65] on input "text" at bounding box center [78, 65] width 139 height 29
paste input "Holls kitchen"
type input "Holls kitchen"
click at [147, 50] on button "submit" at bounding box center [163, 65] width 33 height 29
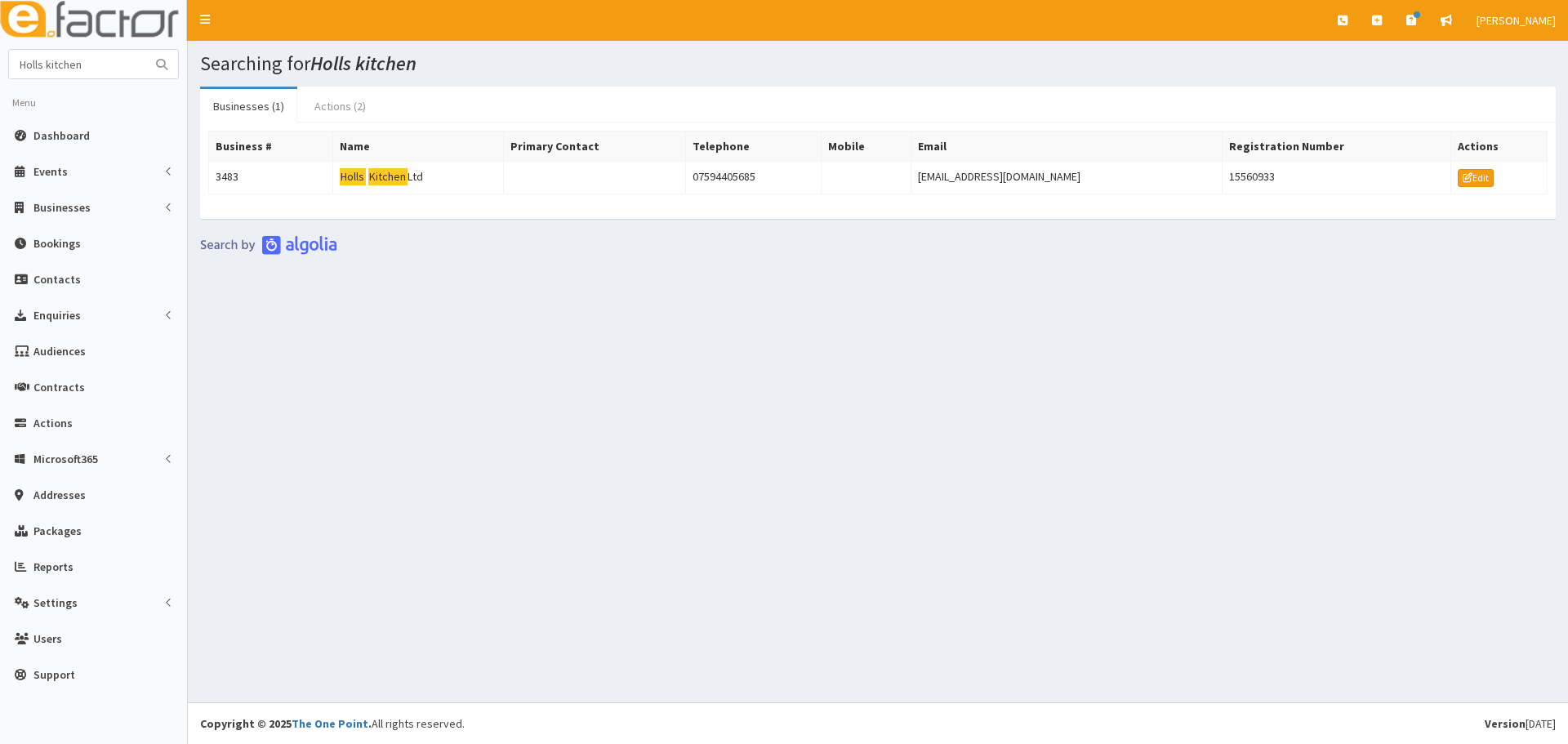
click at [372, 102] on link "Actions (2)" at bounding box center [340, 106] width 78 height 34
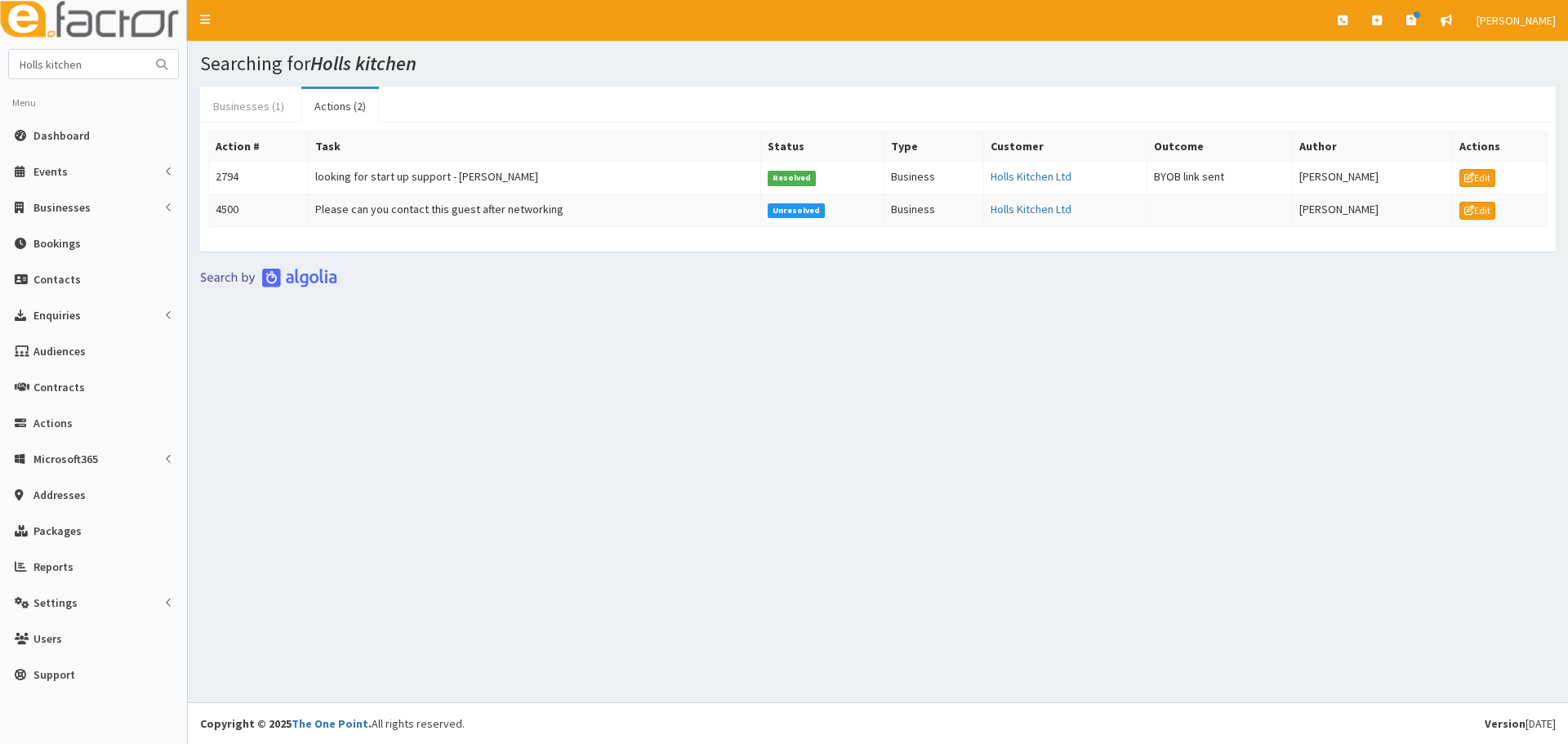
click at [228, 103] on link "Businesses (1)" at bounding box center [248, 106] width 97 height 34
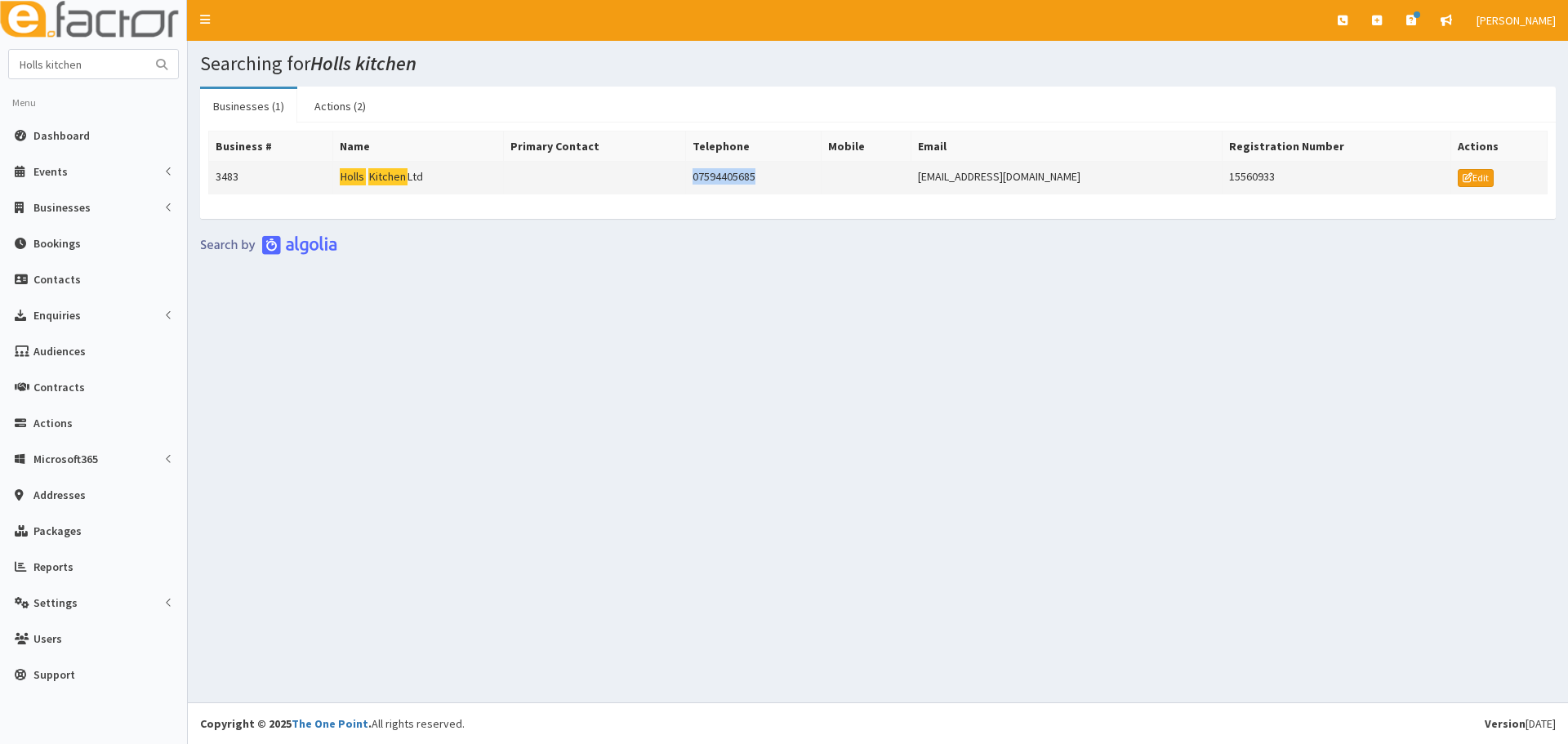
drag, startPoint x: 829, startPoint y: 176, endPoint x: 690, endPoint y: 178, distance: 139.0
click at [690, 178] on tr "3483 Holls Kitchen Ltd 07594405685 [EMAIL_ADDRESS][DOMAIN_NAME] 15560933 Edit" at bounding box center [878, 178] width 1339 height 33
click at [268, 181] on td "3483" at bounding box center [270, 178] width 124 height 33
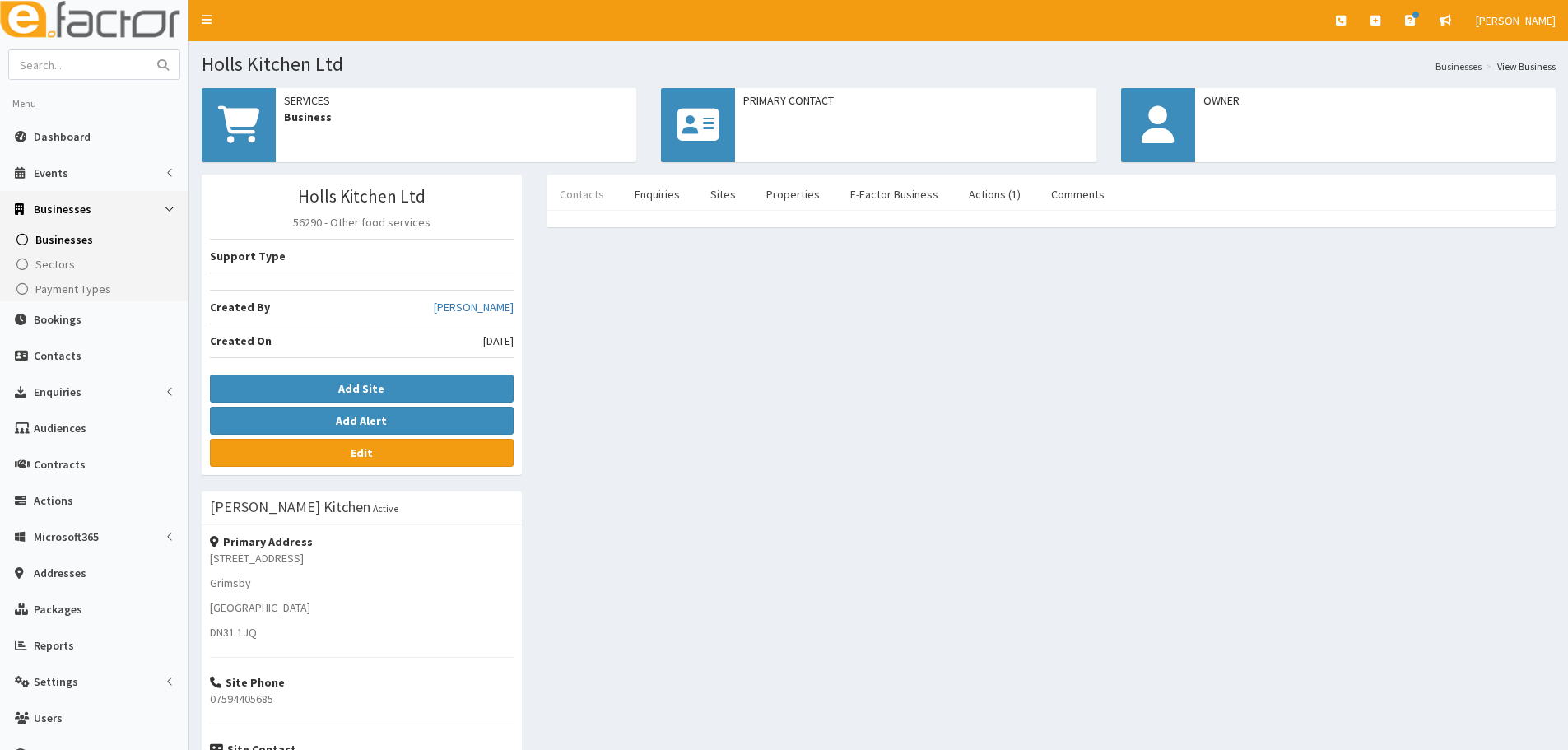
click at [585, 203] on link "Contacts" at bounding box center [582, 194] width 71 height 34
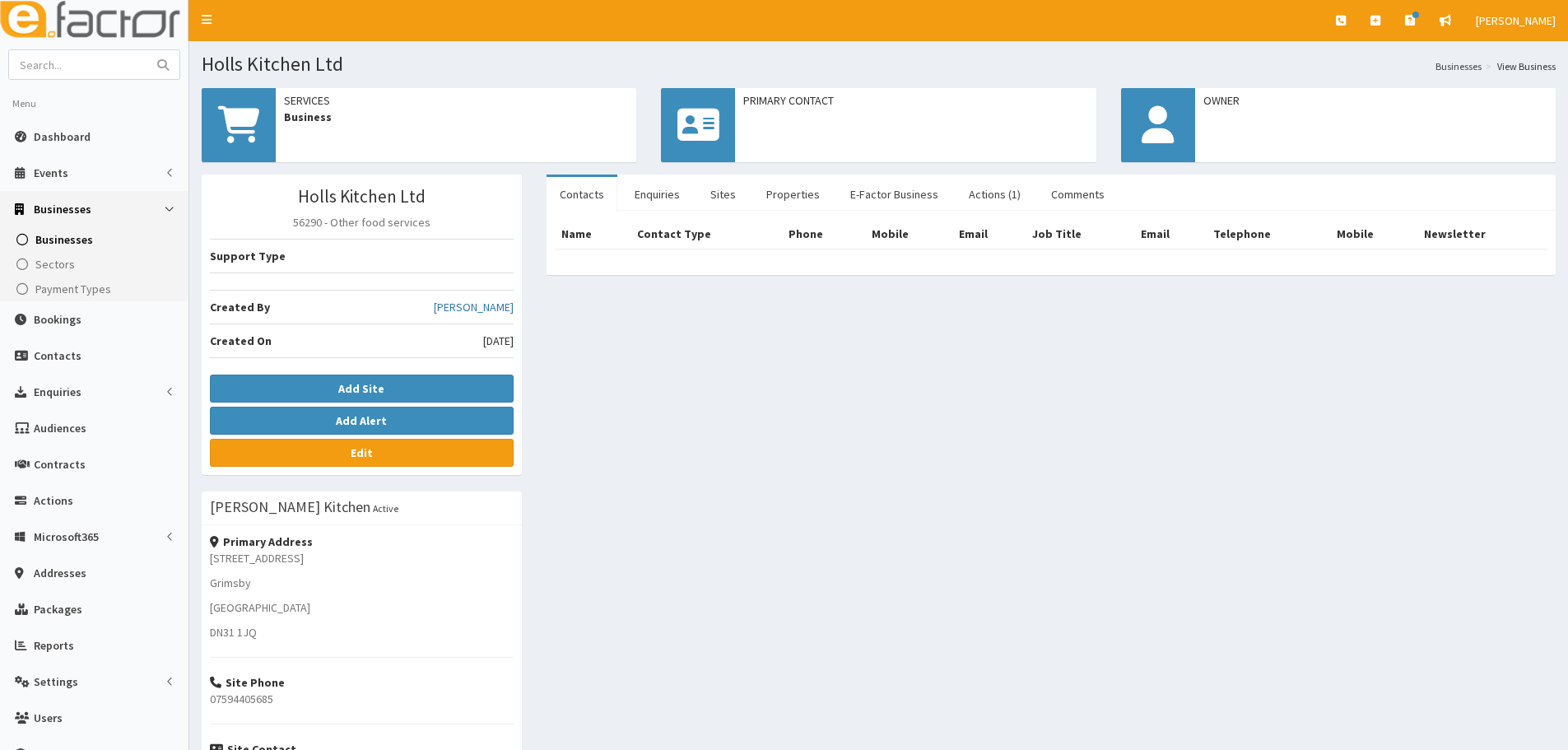
click at [1118, 195] on ul "Contacts Enquiries Sites Properties E-Factor Business Actions (1) Comments" at bounding box center [1052, 192] width 1009 height 36
click at [1069, 199] on link "Comments" at bounding box center [1078, 194] width 80 height 34
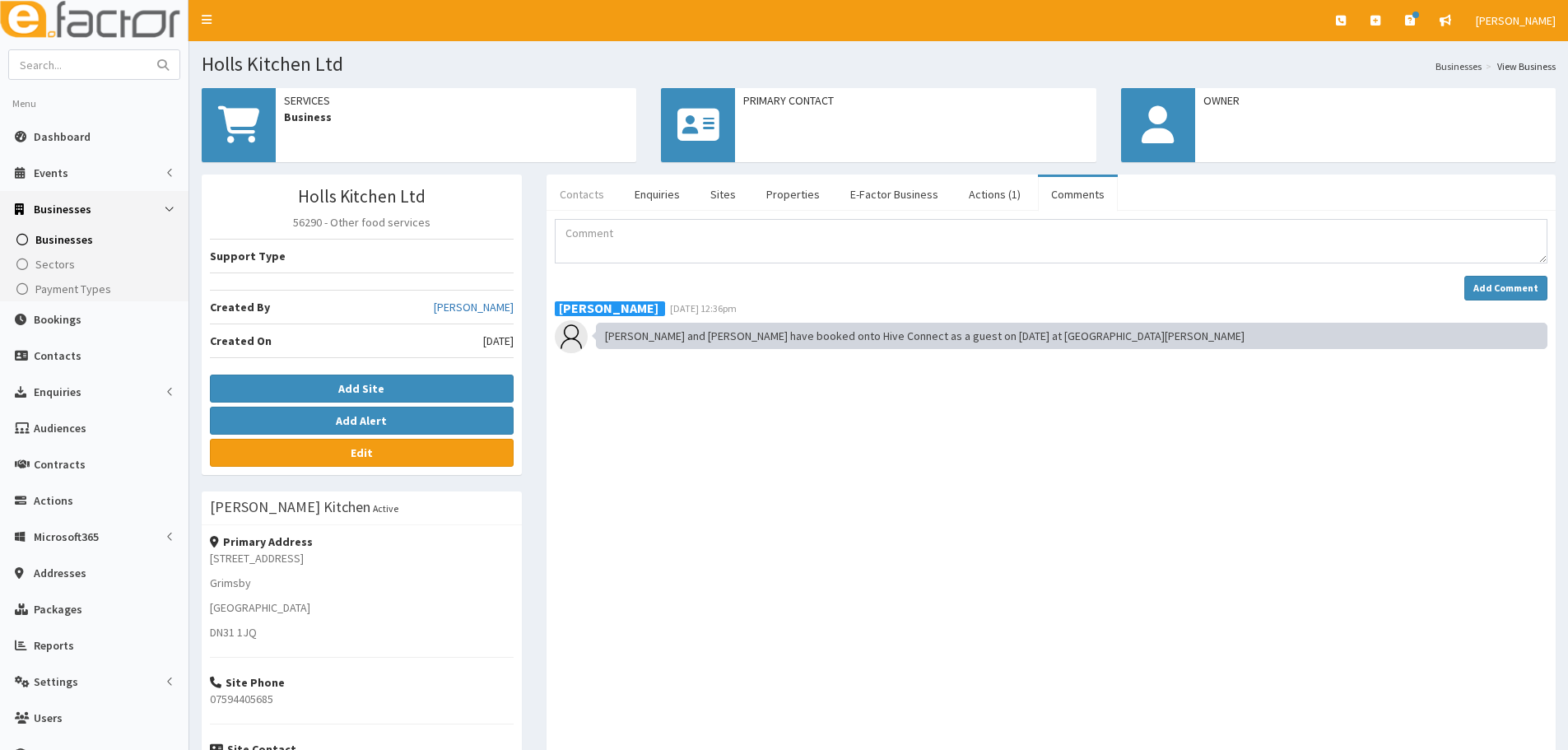
click at [588, 190] on link "Contacts" at bounding box center [582, 194] width 71 height 34
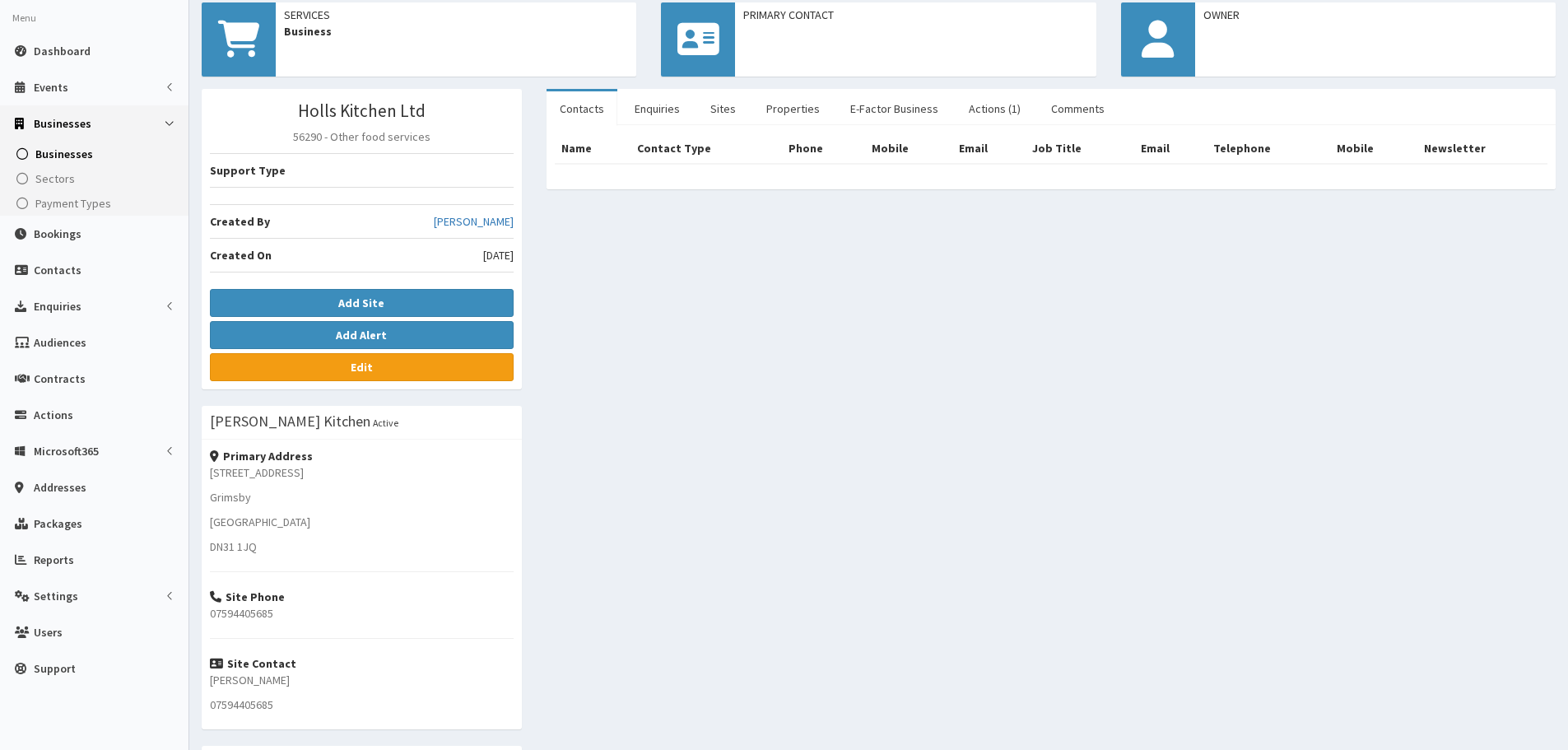
scroll to position [165, 0]
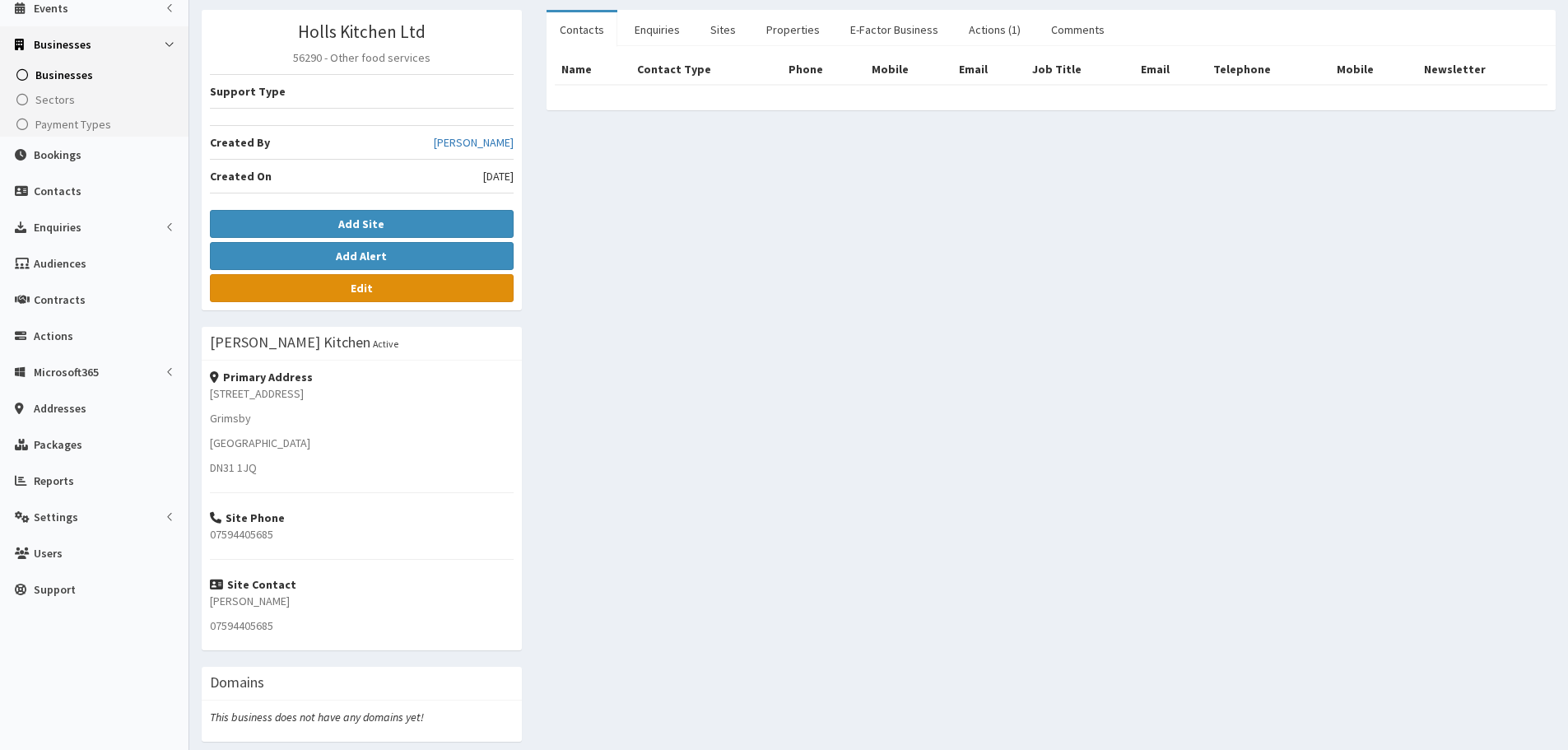
click at [392, 291] on link "Edit" at bounding box center [362, 288] width 304 height 28
